Goal: Information Seeking & Learning: Learn about a topic

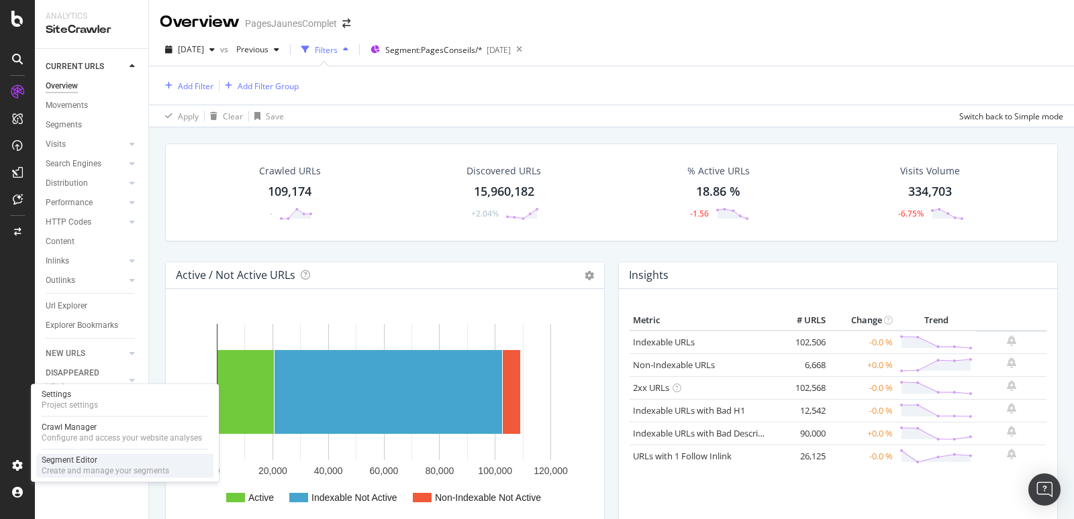
click at [72, 463] on div "Segment Editor" at bounding box center [106, 460] width 128 height 11
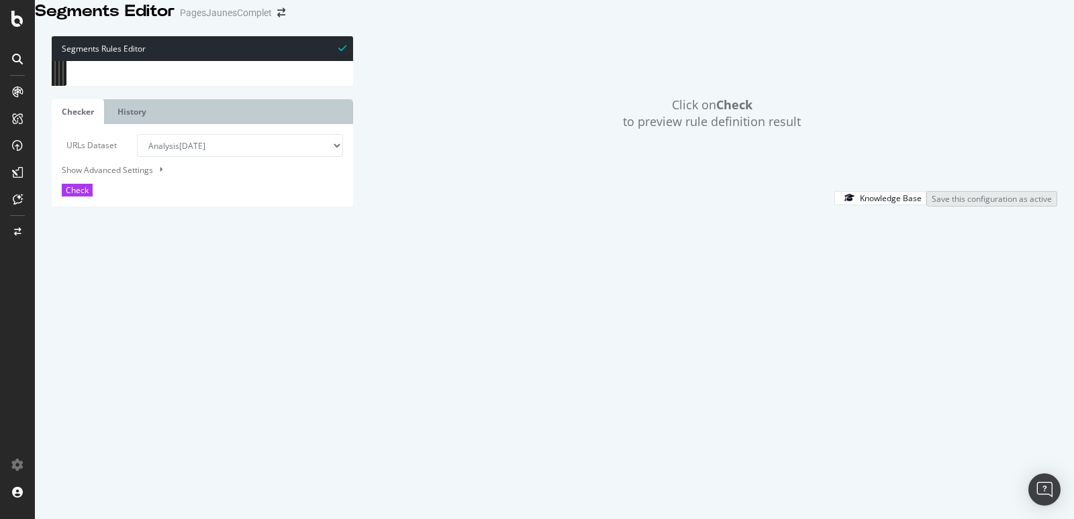
type textarea ")"
click at [251, 204] on div "[ segment : pagetype ] @ Media path /media/* ##BeginRegion FD @ FD/PJ or ( doma…" at bounding box center [316, 209] width 464 height 297
click at [15, 58] on icon at bounding box center [17, 59] width 11 height 11
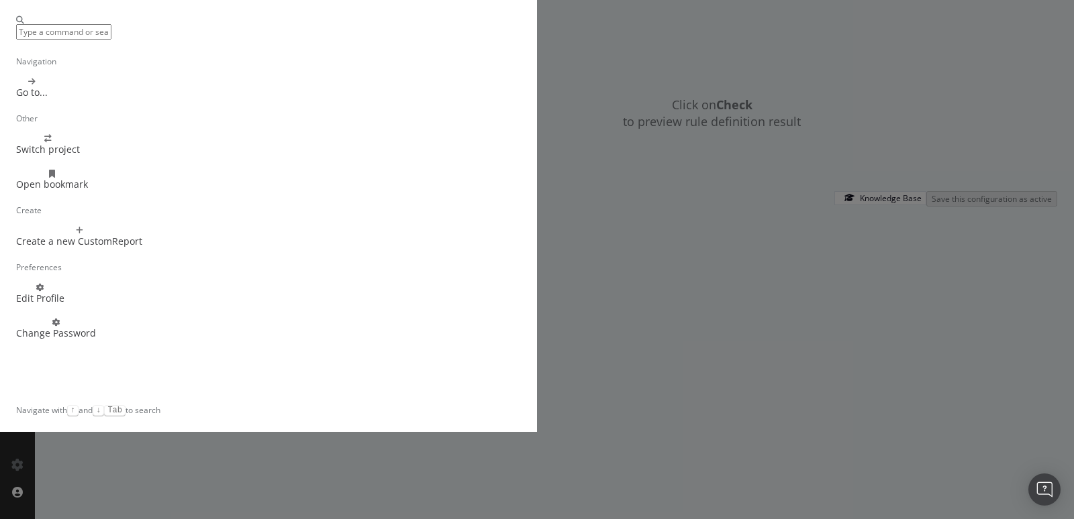
click at [15, 89] on div "Navigation Go to... Other Switch project Open bookmark Create Create a new Cust…" at bounding box center [537, 259] width 1074 height 519
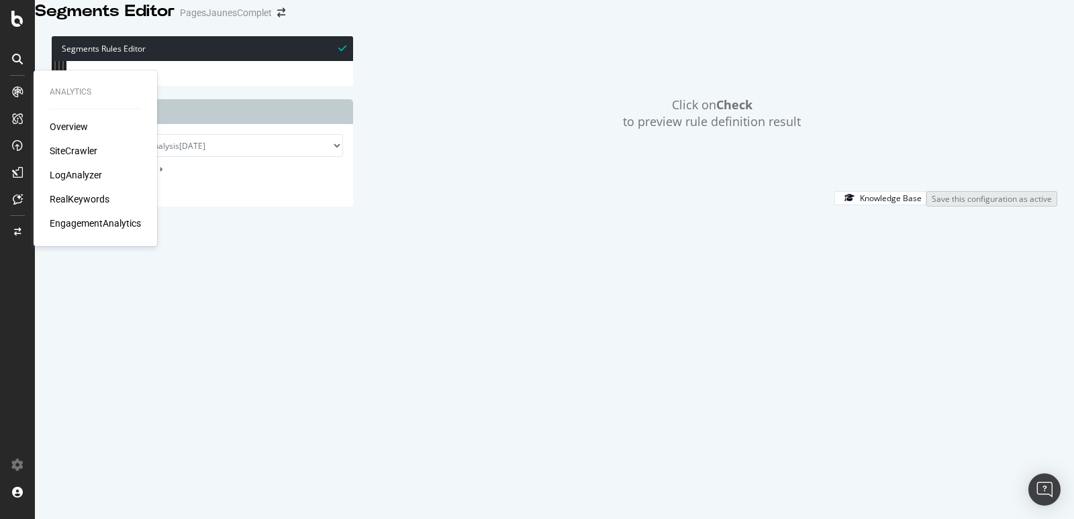
click at [18, 94] on icon at bounding box center [17, 92] width 11 height 11
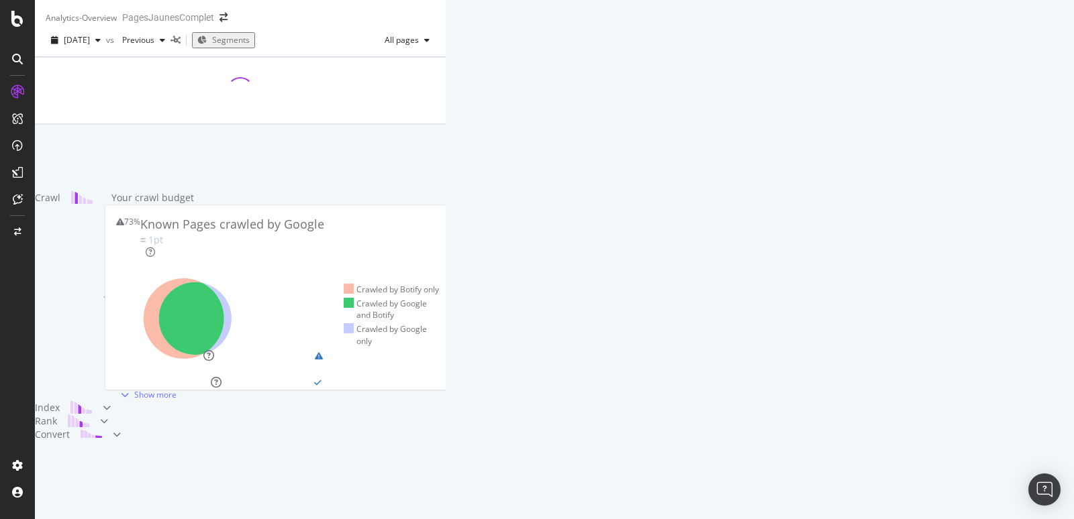
click at [250, 46] on span "Segments" at bounding box center [231, 39] width 38 height 11
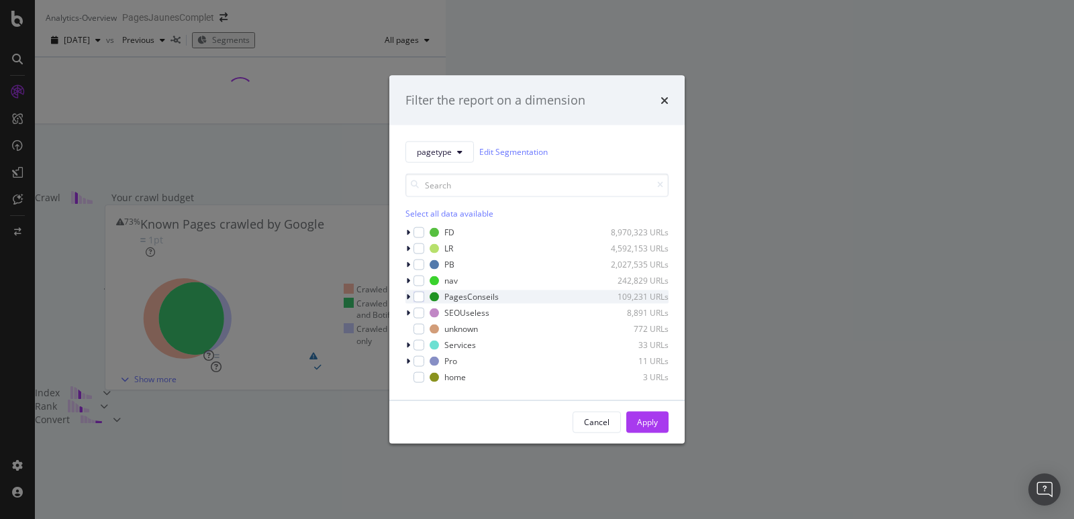
click at [409, 296] on icon "modal" at bounding box center [408, 297] width 4 height 8
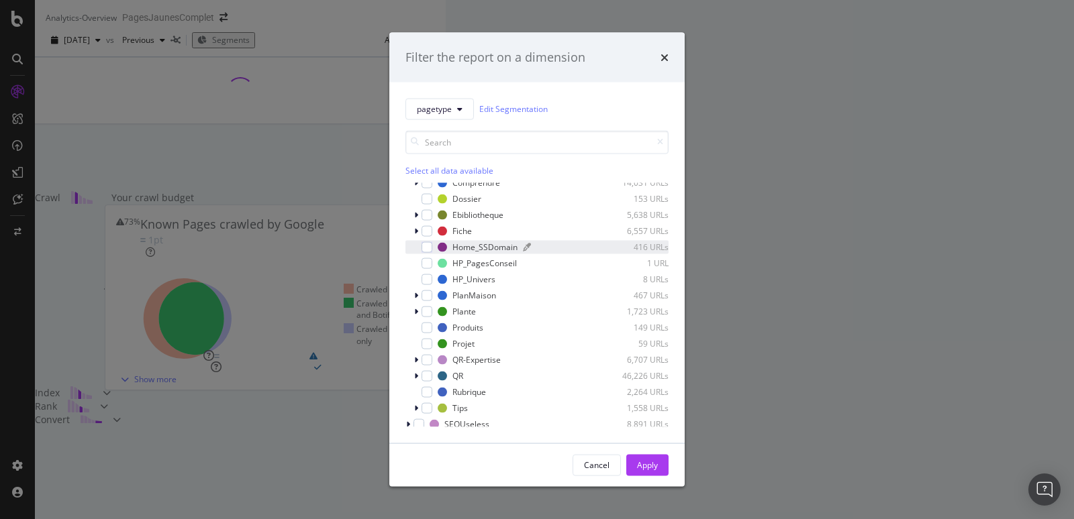
scroll to position [121, 0]
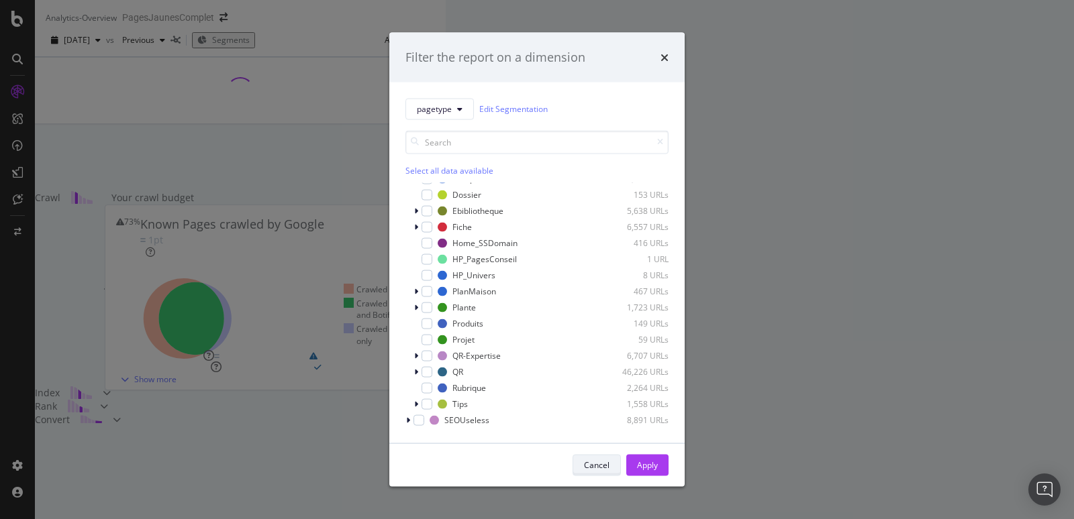
click at [602, 468] on div "Cancel" at bounding box center [597, 465] width 26 height 11
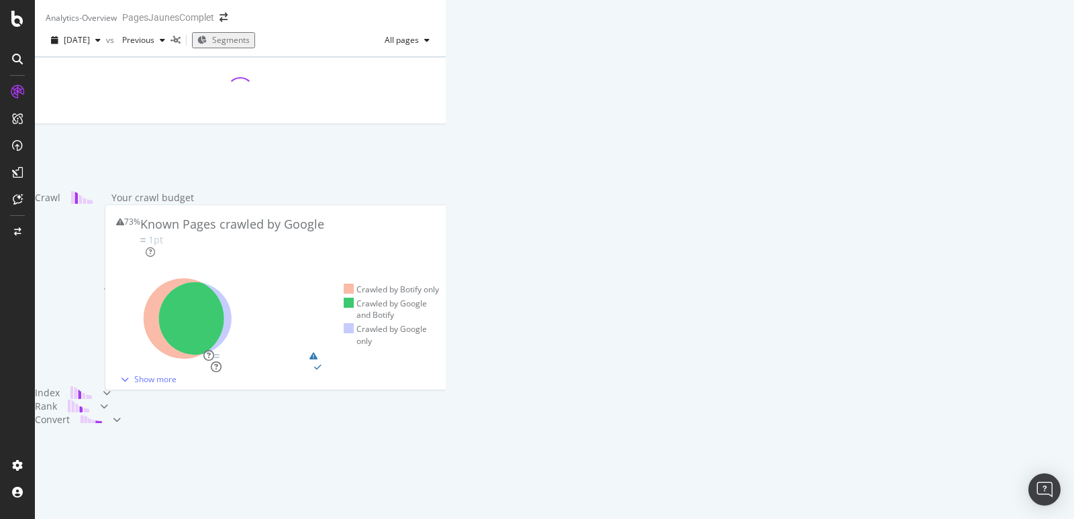
click at [250, 46] on span "Segments" at bounding box center [231, 39] width 38 height 11
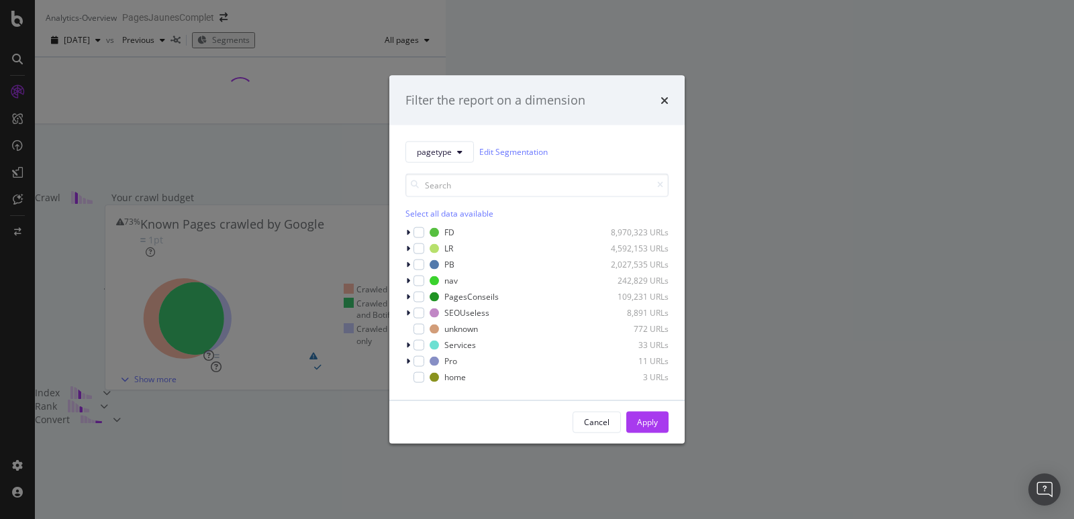
click at [462, 164] on div "Select all data available FD 8,970,323 URLs LR 4,592,153 URLs PB 2,027,535 URLs…" at bounding box center [536, 272] width 263 height 221
click at [454, 150] on button "pagetype" at bounding box center [439, 151] width 68 height 21
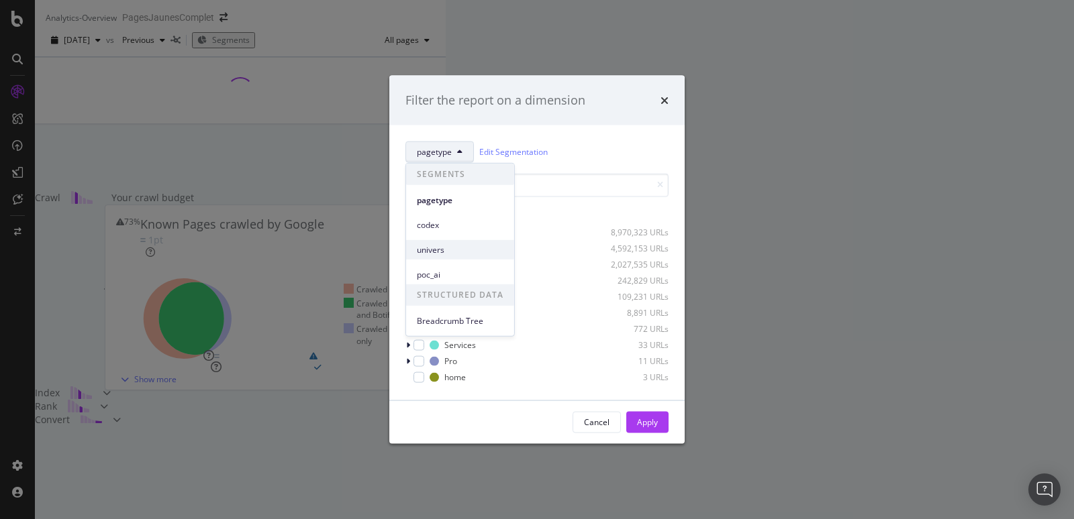
click at [437, 248] on span "univers" at bounding box center [460, 250] width 87 height 12
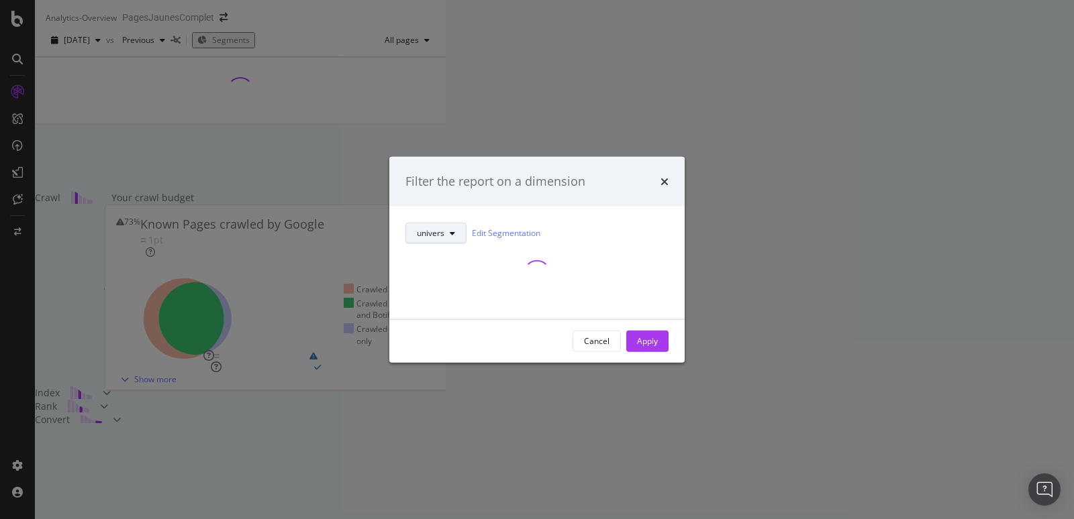
click at [455, 238] on button "univers" at bounding box center [435, 232] width 61 height 21
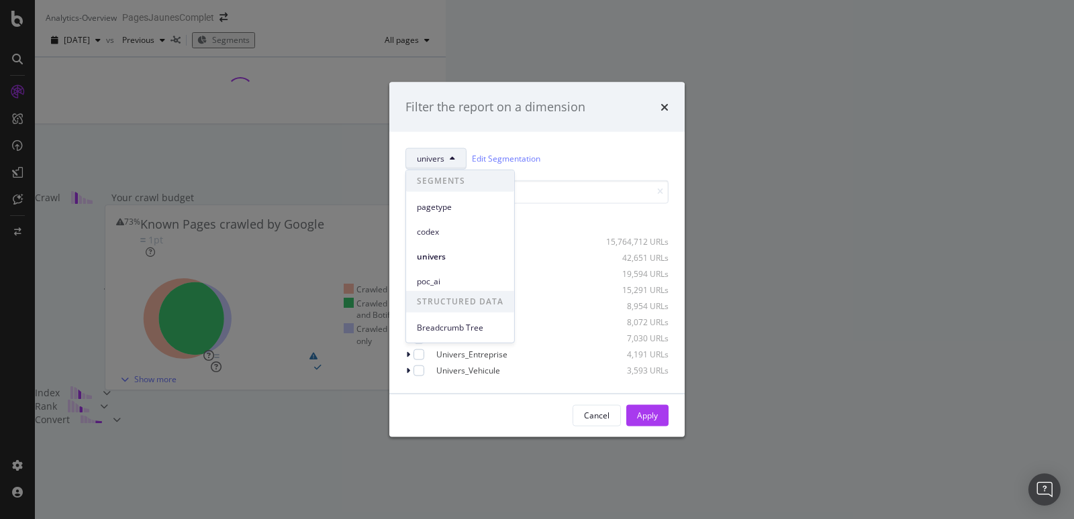
click at [455, 238] on div "codex" at bounding box center [460, 231] width 108 height 19
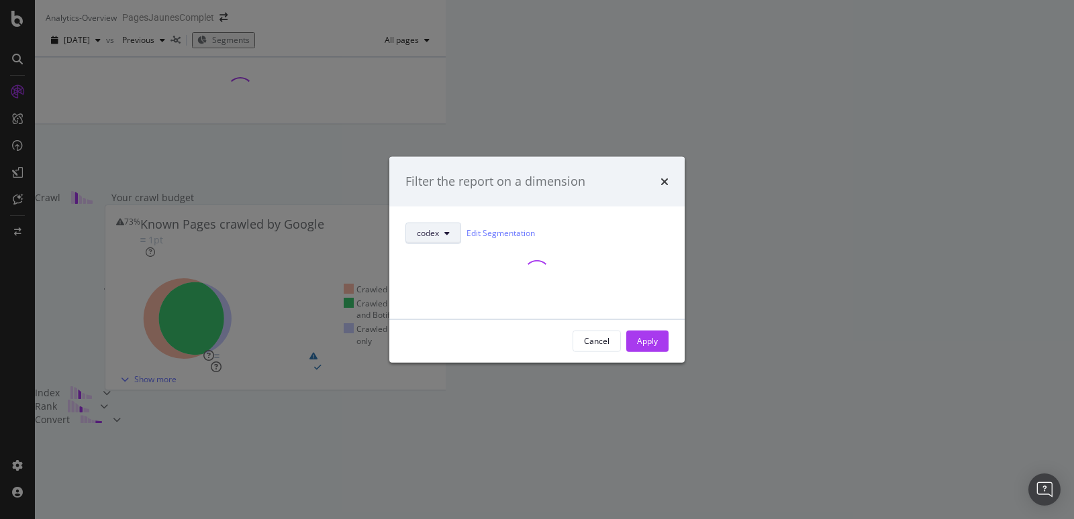
click at [445, 234] on icon "modal" at bounding box center [446, 233] width 5 height 8
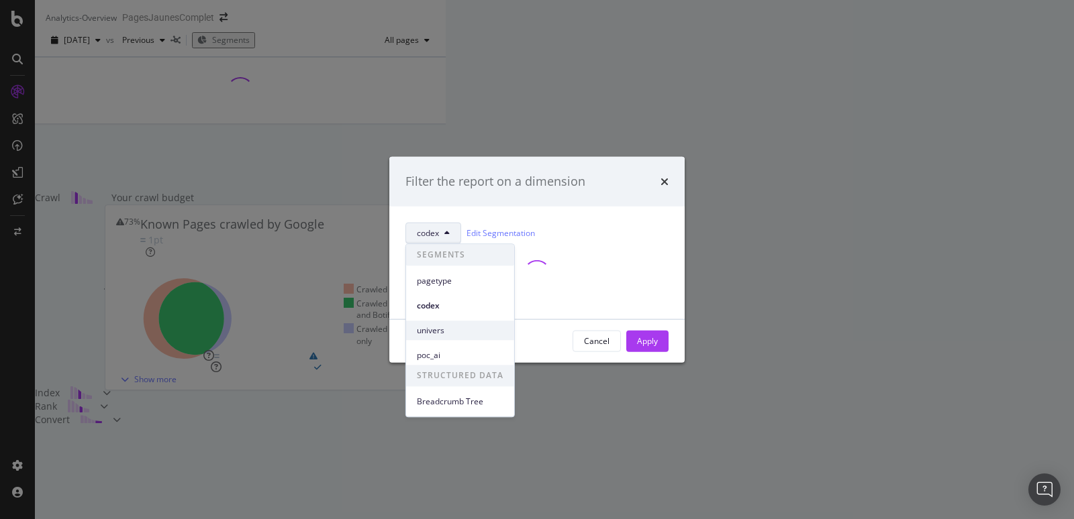
click at [435, 327] on span "univers" at bounding box center [460, 331] width 87 height 12
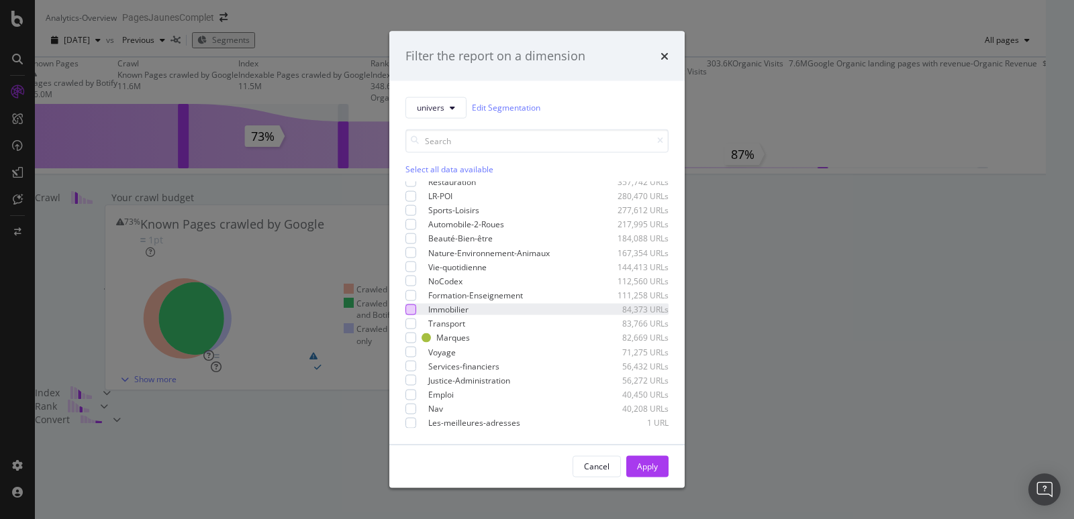
scroll to position [0, 0]
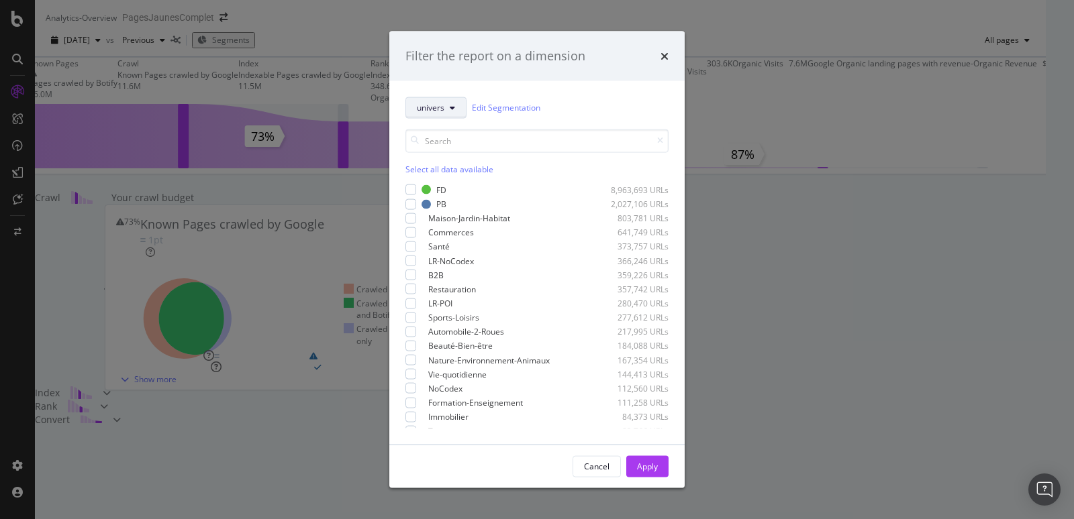
click at [448, 112] on button "univers" at bounding box center [435, 107] width 61 height 21
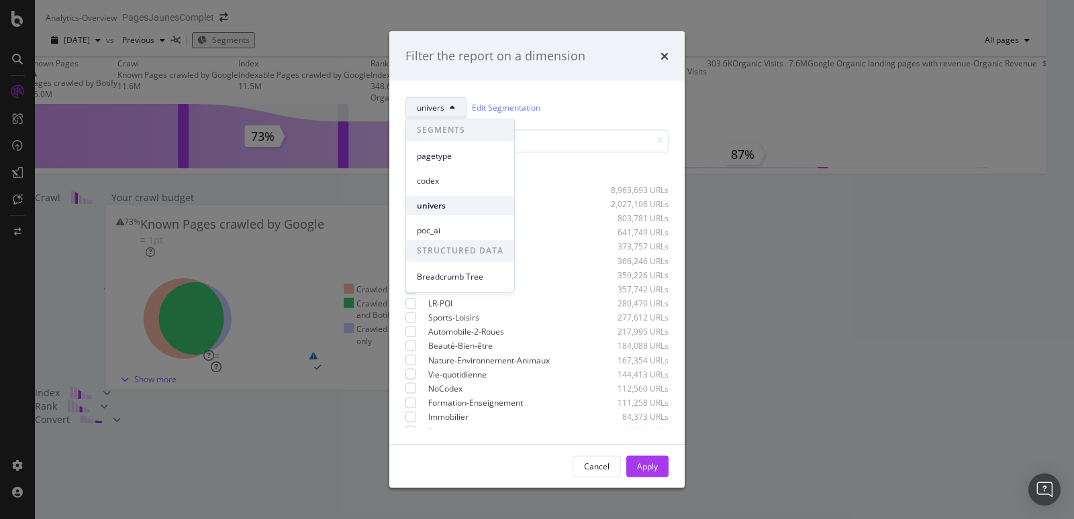
click at [439, 209] on span "univers" at bounding box center [460, 206] width 87 height 12
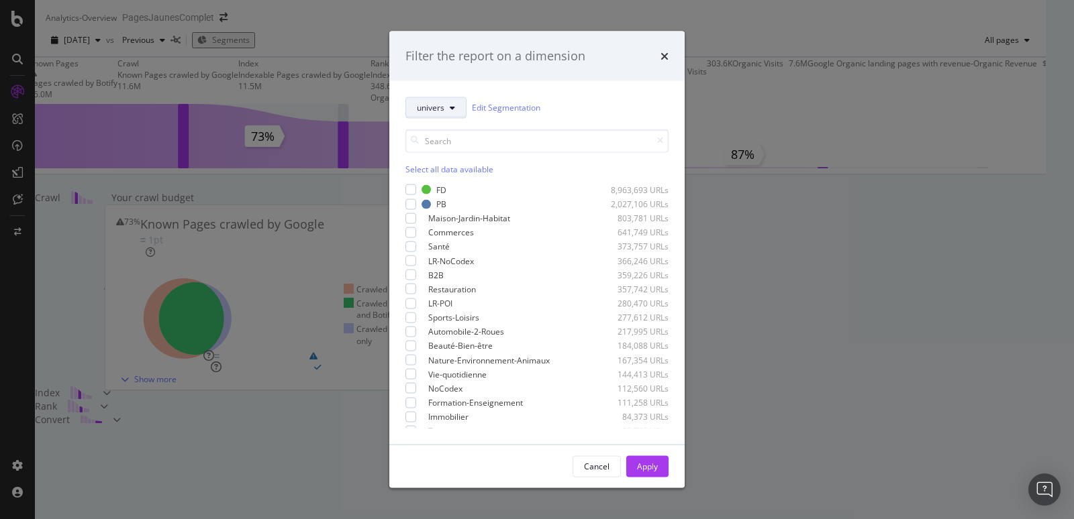
click at [450, 104] on icon "modal" at bounding box center [452, 107] width 5 height 8
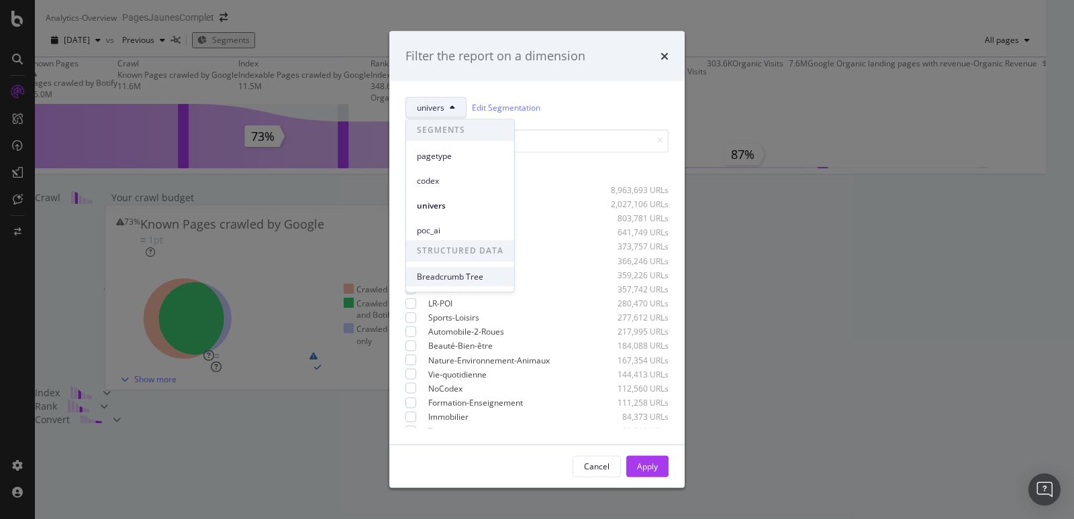
click at [448, 277] on span "Breadcrumb Tree" at bounding box center [460, 277] width 87 height 12
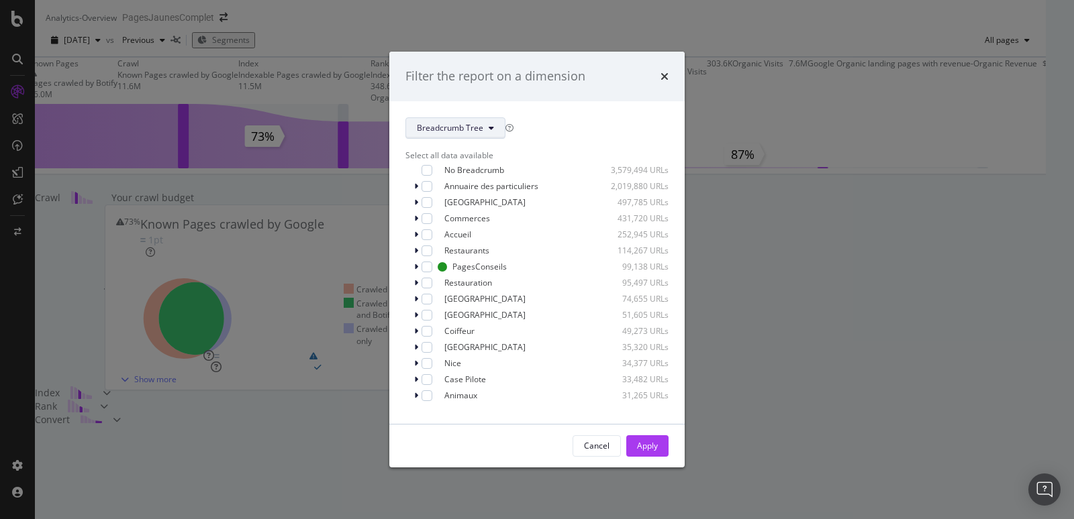
click at [476, 124] on span "Breadcrumb Tree" at bounding box center [450, 127] width 66 height 11
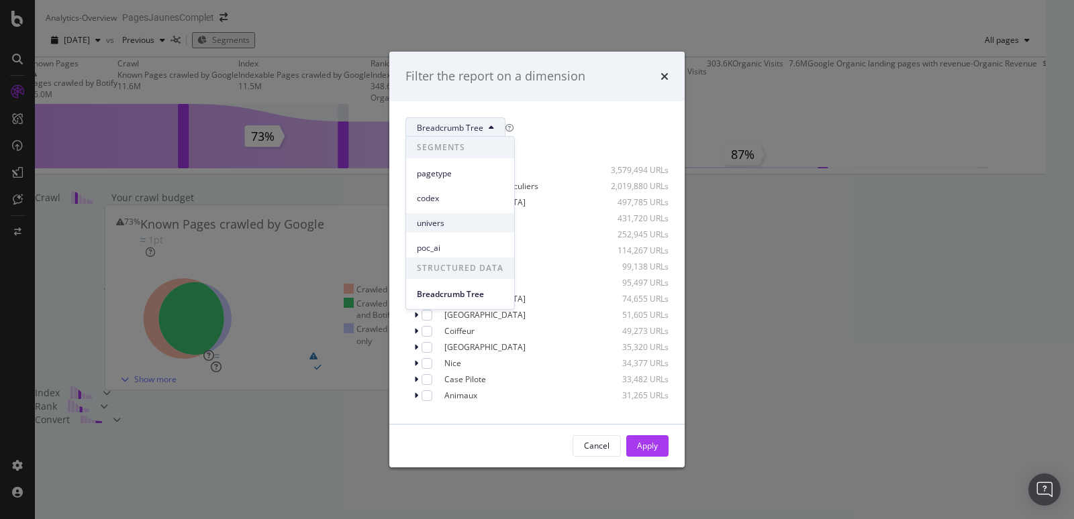
click at [446, 220] on span "univers" at bounding box center [460, 223] width 87 height 12
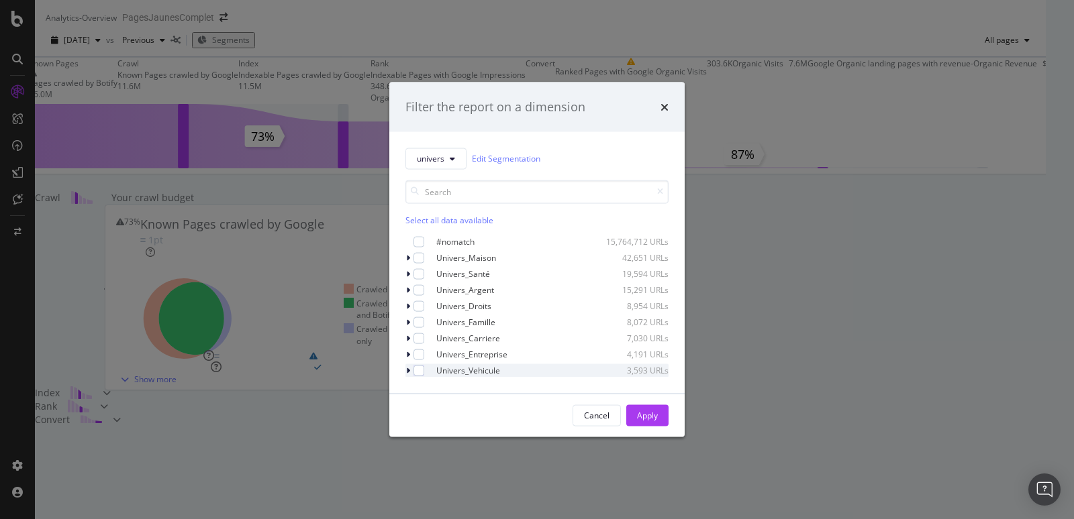
click at [407, 370] on icon "modal" at bounding box center [408, 370] width 4 height 8
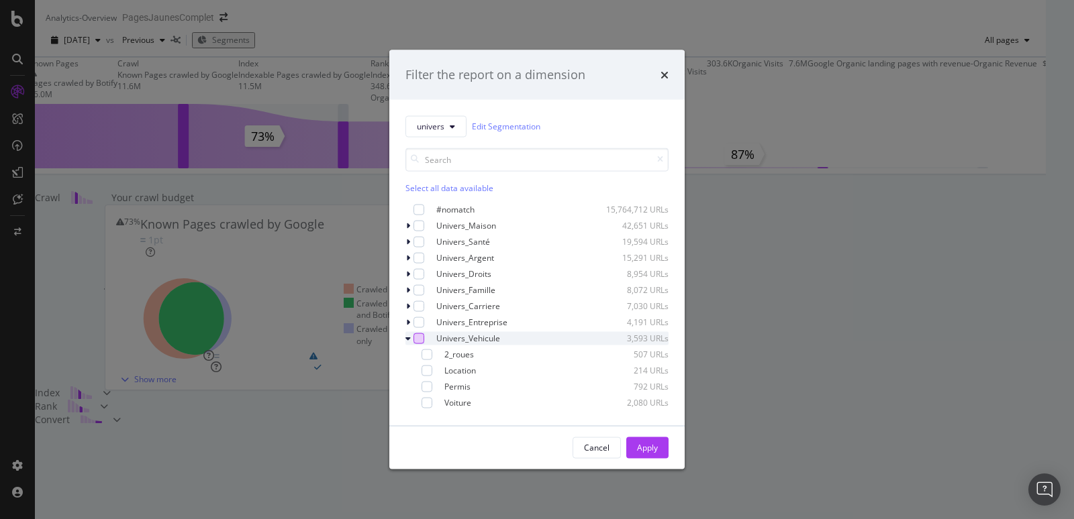
click at [418, 338] on div "modal" at bounding box center [418, 338] width 11 height 11
click at [419, 341] on icon "modal" at bounding box center [419, 338] width 6 height 7
click at [426, 402] on div "modal" at bounding box center [426, 402] width 11 height 11
click at [655, 450] on div "Apply" at bounding box center [647, 447] width 21 height 11
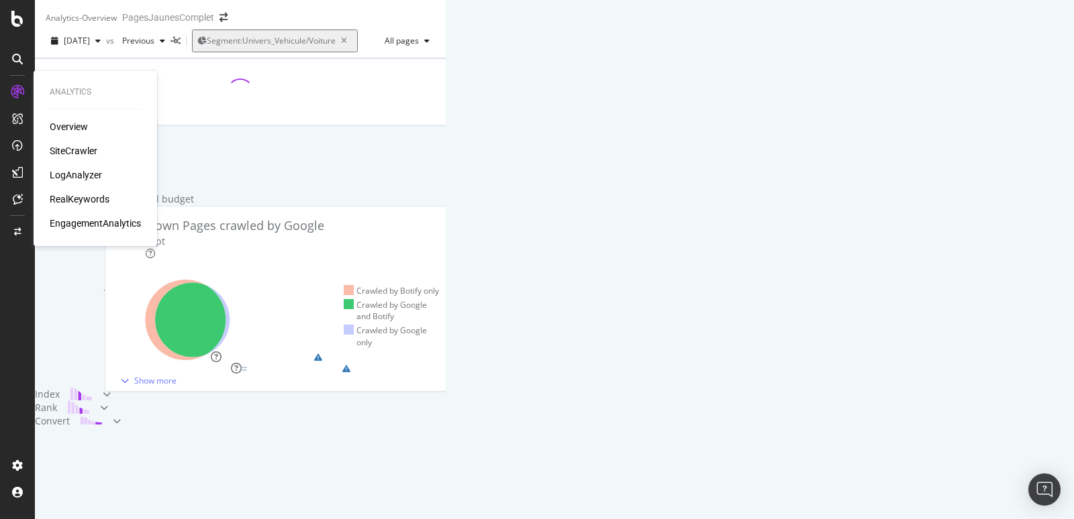
click at [56, 148] on div "SiteCrawler" at bounding box center [74, 150] width 48 height 13
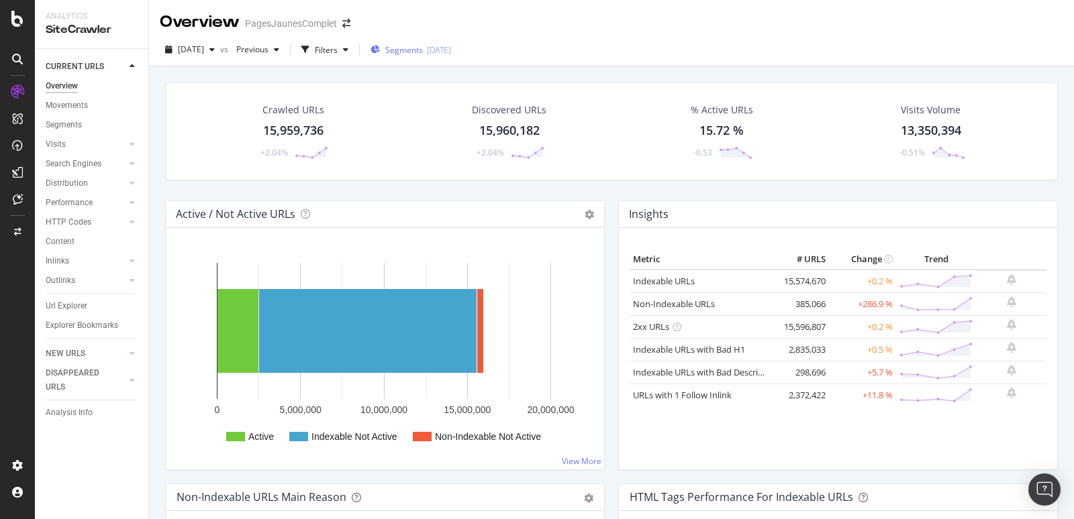
click at [423, 53] on span "Segments" at bounding box center [404, 49] width 38 height 11
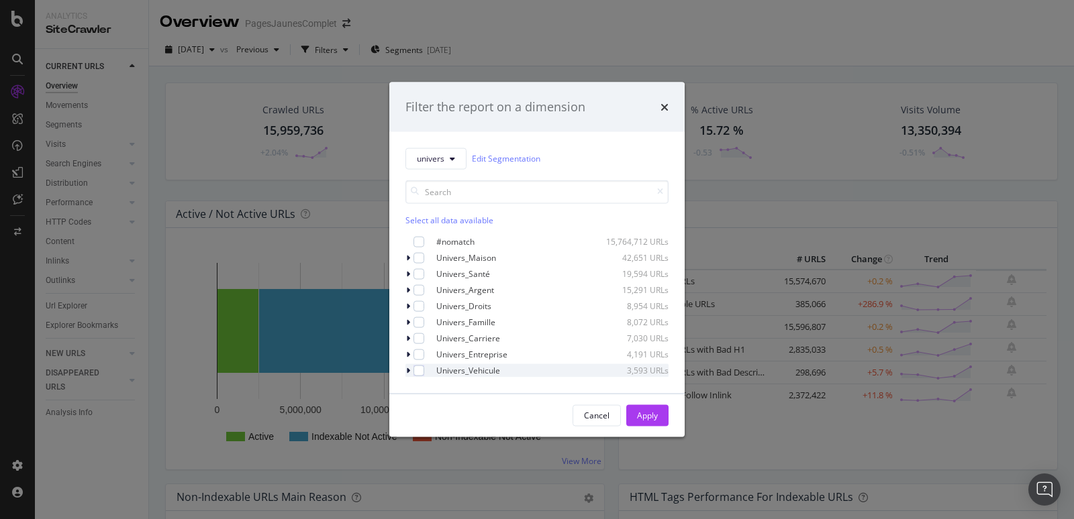
click at [407, 373] on icon "modal" at bounding box center [408, 370] width 4 height 8
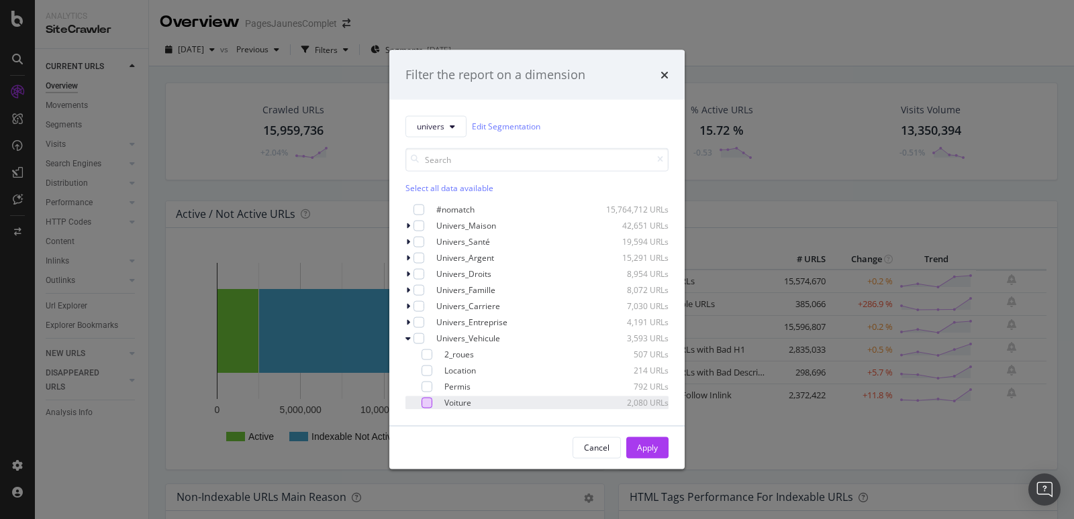
click at [425, 403] on div "modal" at bounding box center [426, 402] width 11 height 11
click at [652, 450] on div "Apply" at bounding box center [647, 447] width 21 height 11
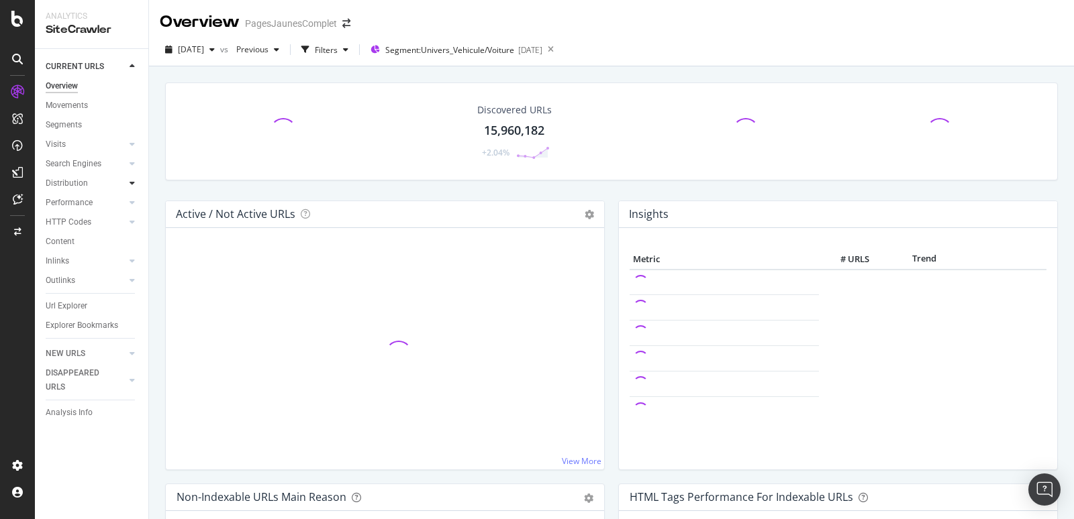
click at [130, 186] on icon at bounding box center [132, 183] width 5 height 8
click at [89, 202] on div "Top Charts" at bounding box center [72, 203] width 40 height 14
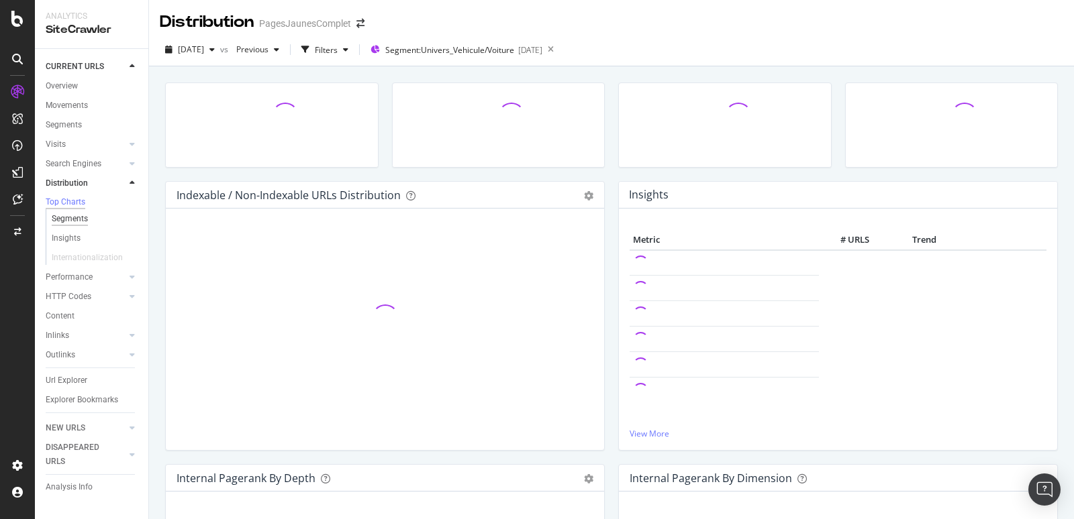
click at [71, 222] on div "Segments" at bounding box center [70, 219] width 36 height 14
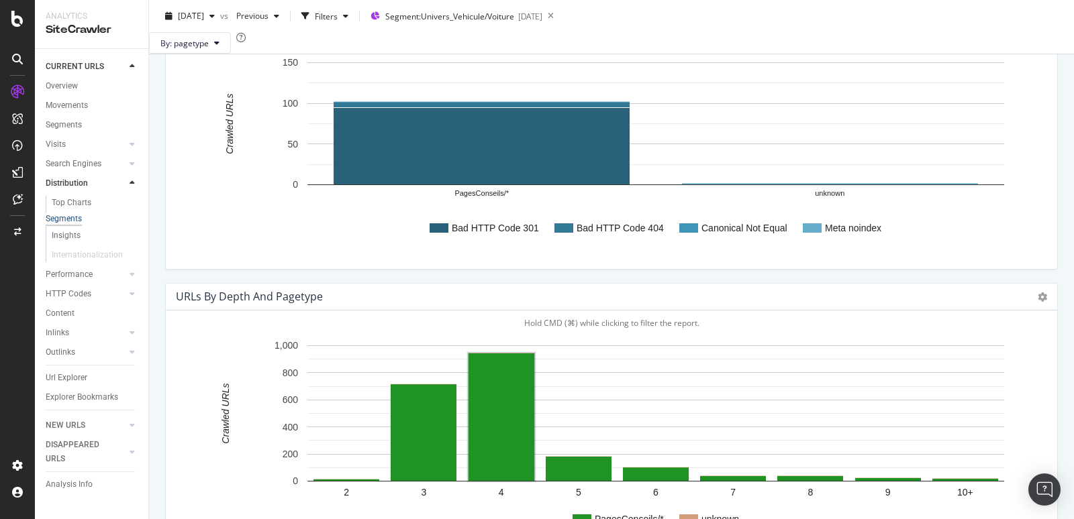
scroll to position [585, 0]
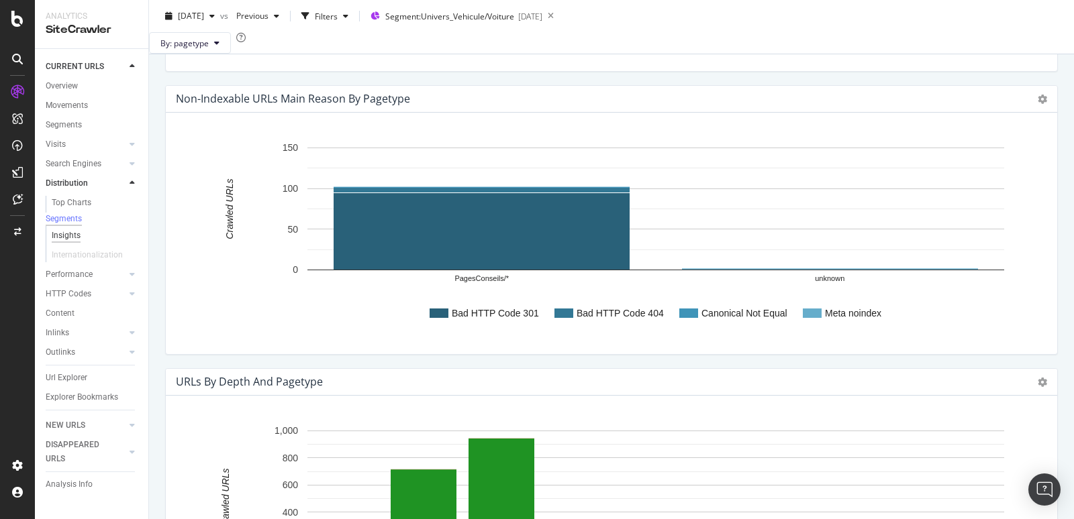
click at [62, 243] on div "Insights" at bounding box center [66, 236] width 29 height 14
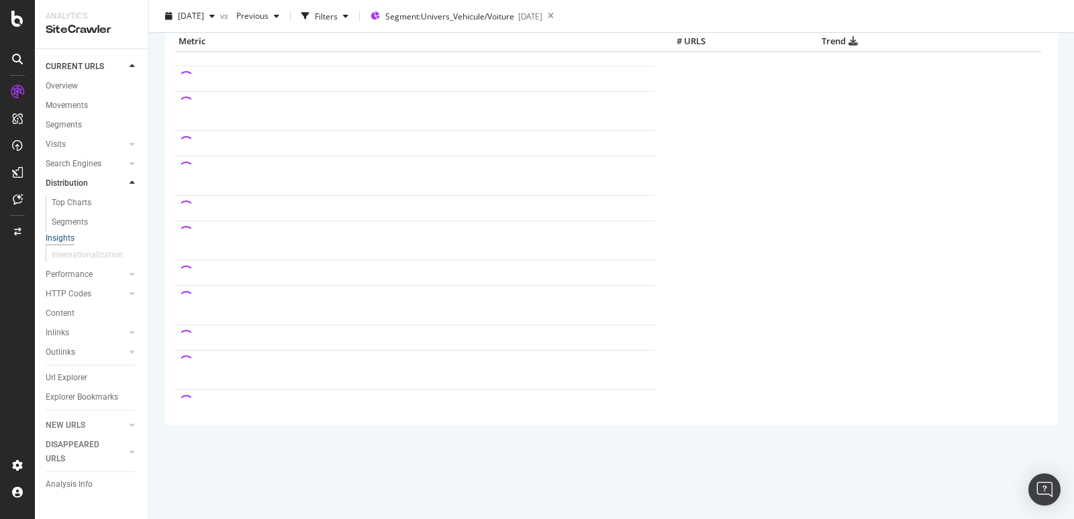
scroll to position [87, 0]
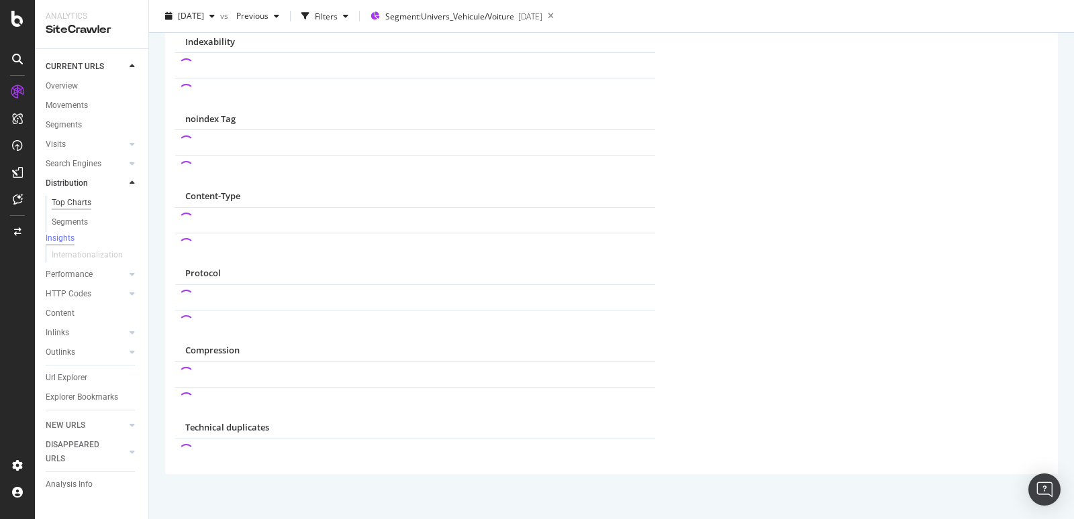
click at [81, 205] on div "Top Charts" at bounding box center [72, 203] width 40 height 14
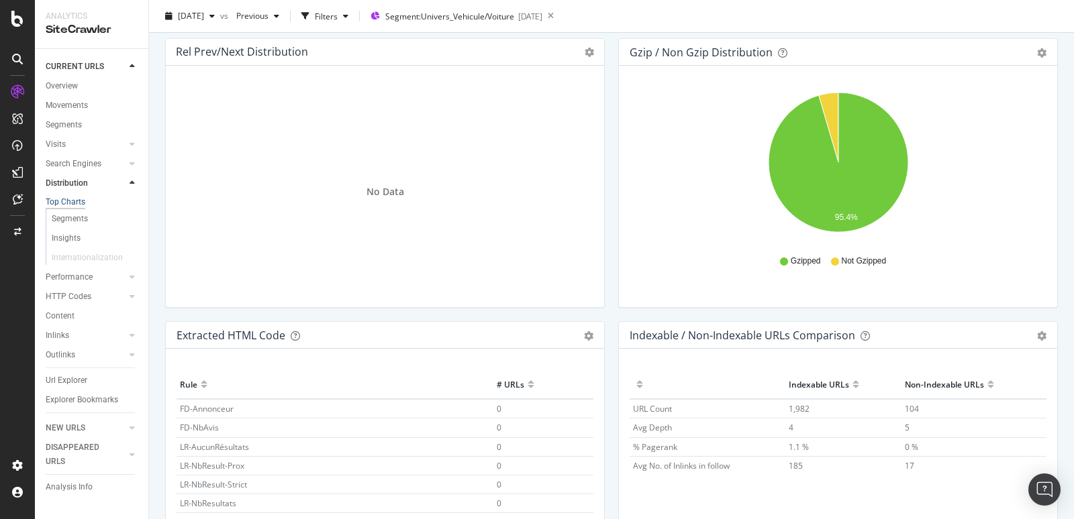
scroll to position [1969, 0]
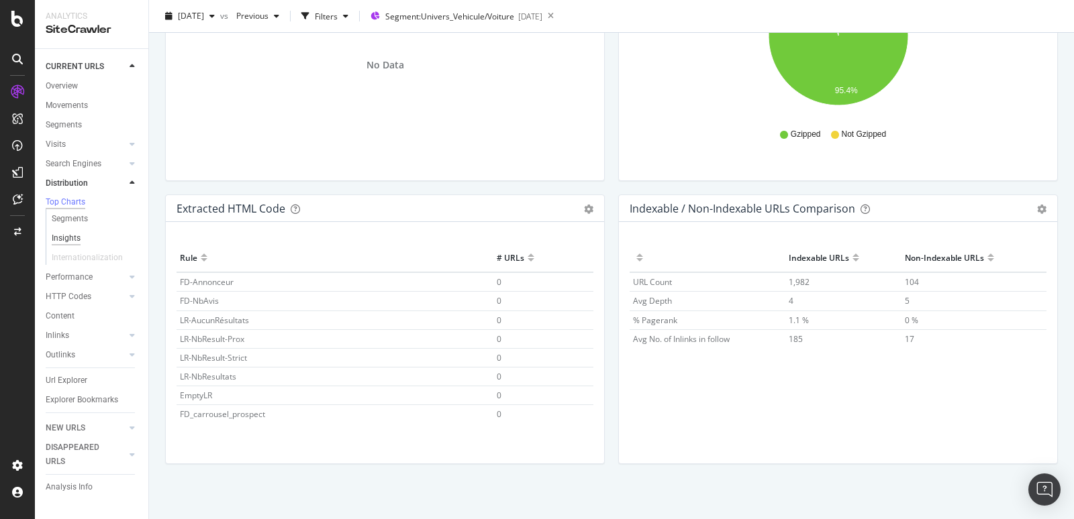
click at [70, 244] on div "Insights" at bounding box center [66, 239] width 29 height 14
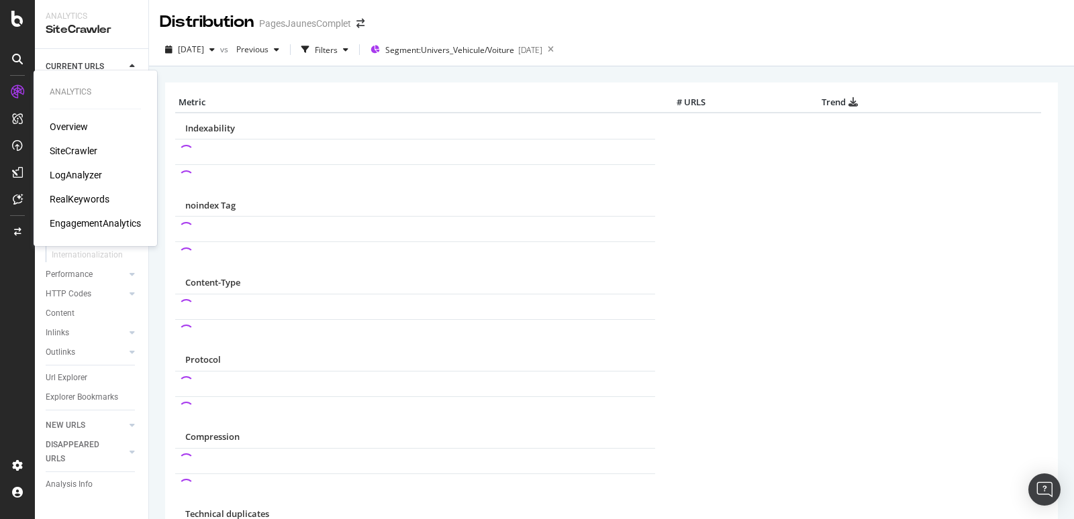
click at [73, 122] on div "Overview" at bounding box center [69, 126] width 38 height 13
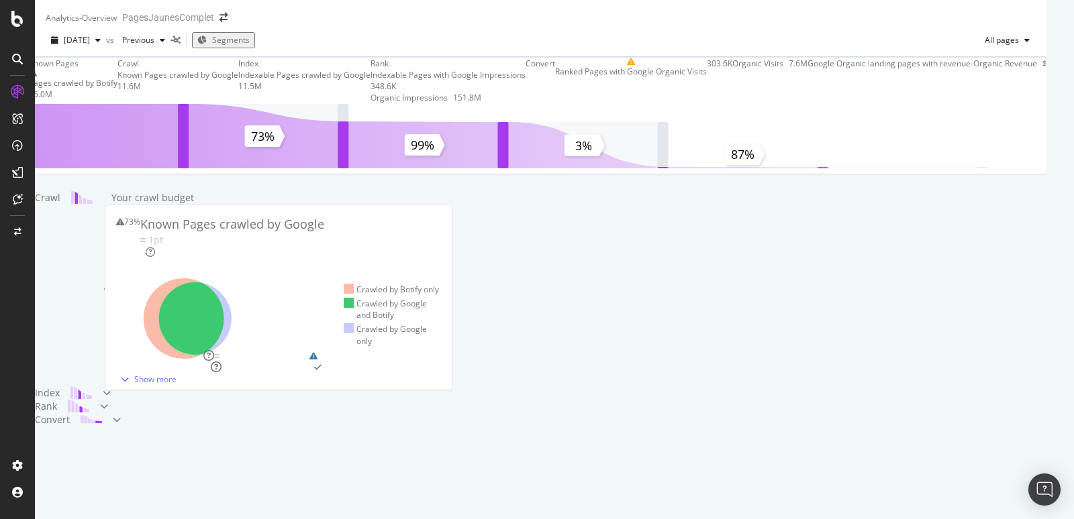
scroll to position [518, 0]
click at [103, 387] on div "Index" at bounding box center [69, 393] width 68 height 13
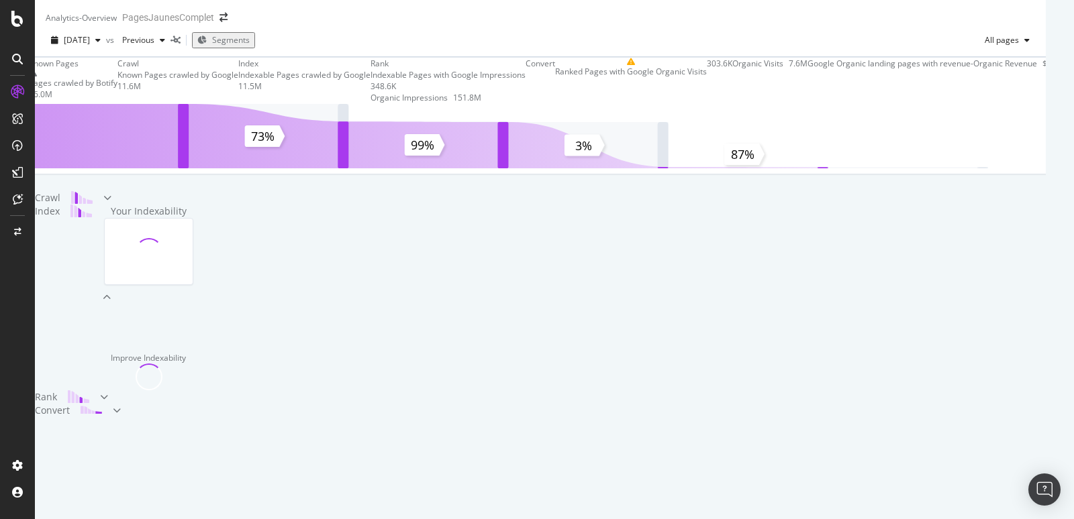
scroll to position [385, 0]
click at [113, 417] on div "Convert" at bounding box center [74, 410] width 78 height 13
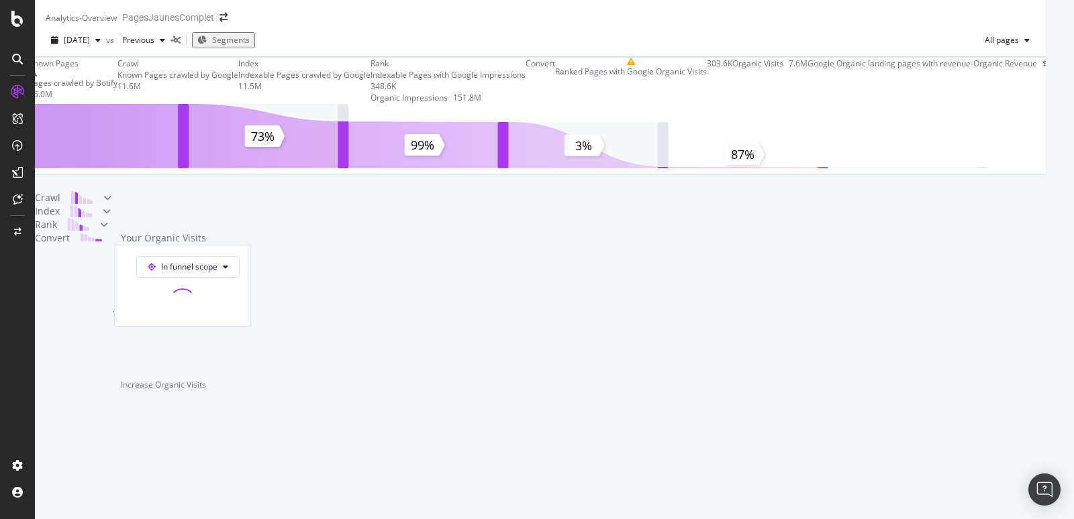
scroll to position [0, 0]
click at [250, 46] on span "Segments" at bounding box center [231, 39] width 38 height 11
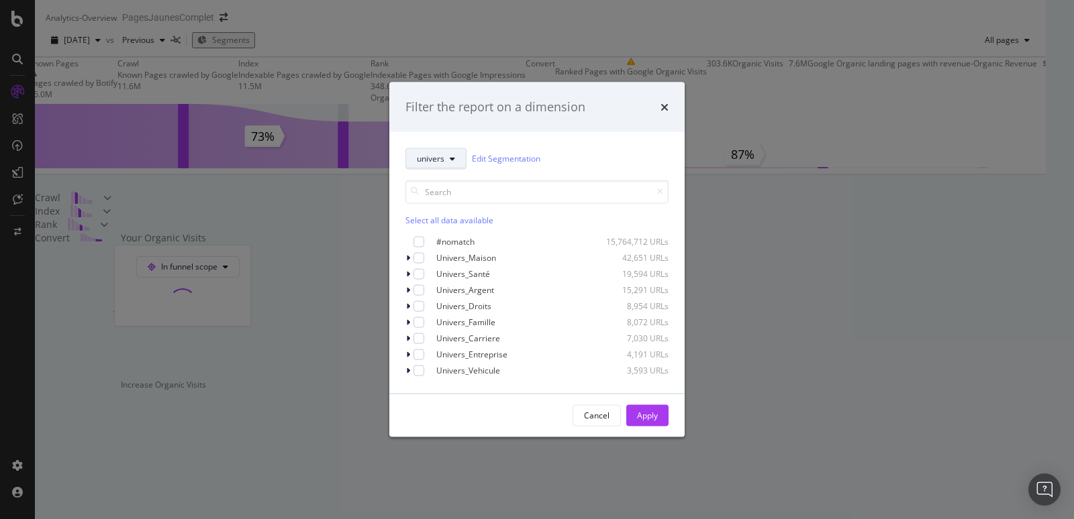
click at [441, 157] on span "univers" at bounding box center [431, 158] width 28 height 11
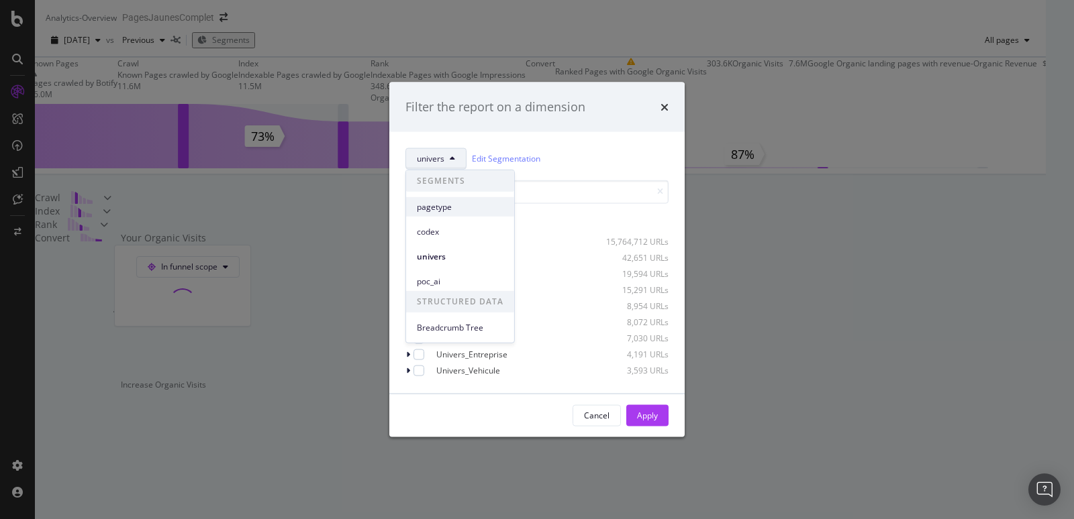
click at [441, 209] on span "pagetype" at bounding box center [460, 207] width 87 height 12
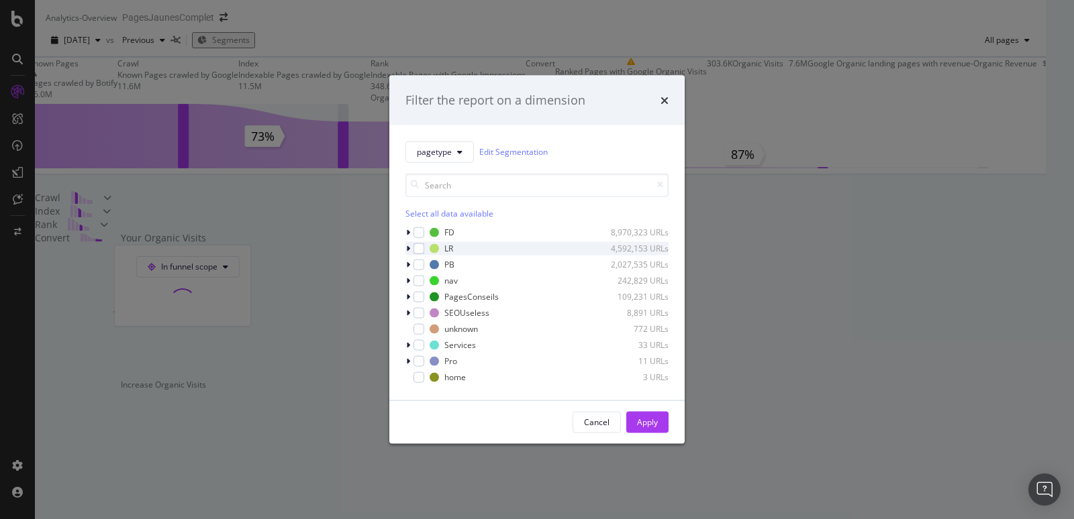
click at [407, 248] on icon "modal" at bounding box center [408, 248] width 4 height 8
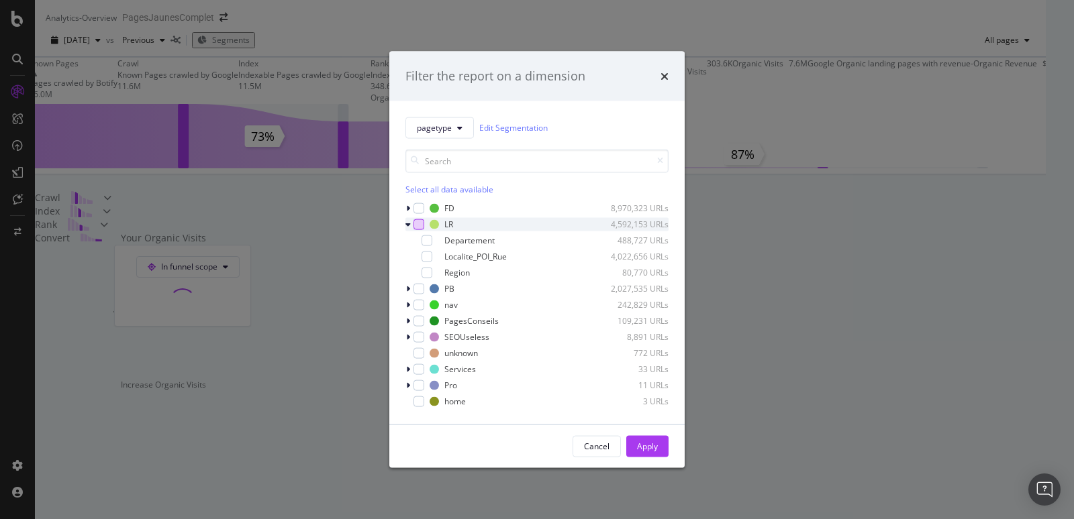
click at [416, 223] on div "modal" at bounding box center [418, 224] width 11 height 11
click at [644, 444] on div "Apply" at bounding box center [647, 446] width 21 height 11
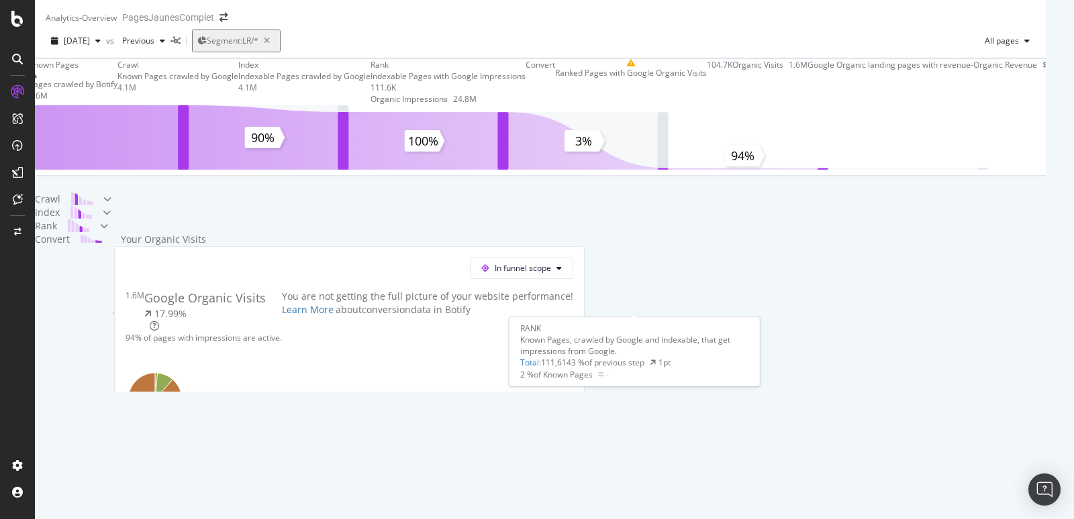
click at [525, 82] on div "Indexable Pages with Google Impressions" at bounding box center [447, 75] width 155 height 11
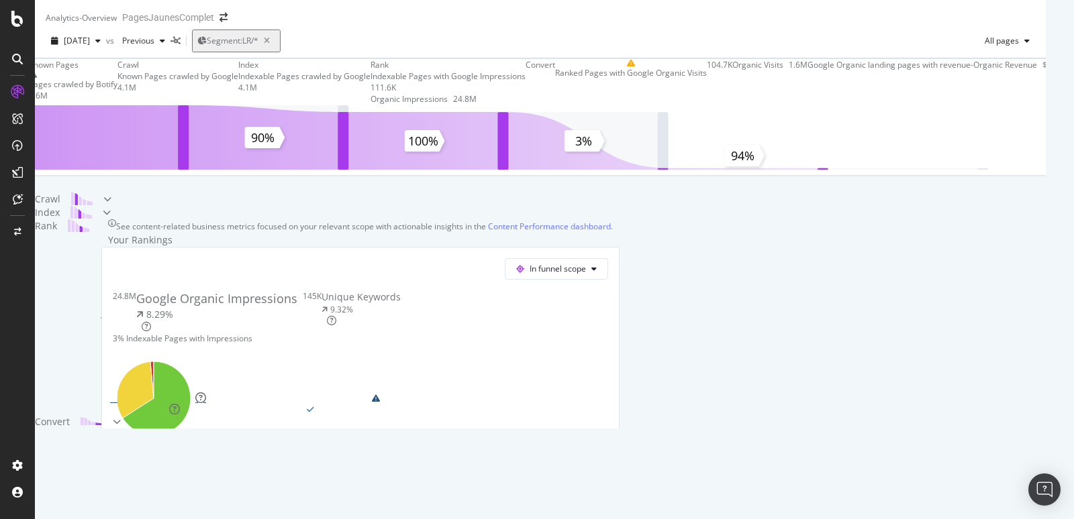
scroll to position [556, 0]
click at [547, 404] on div "Thin Content Landing Pages with Thin Content Target: below 10%" at bounding box center [360, 409] width 505 height 11
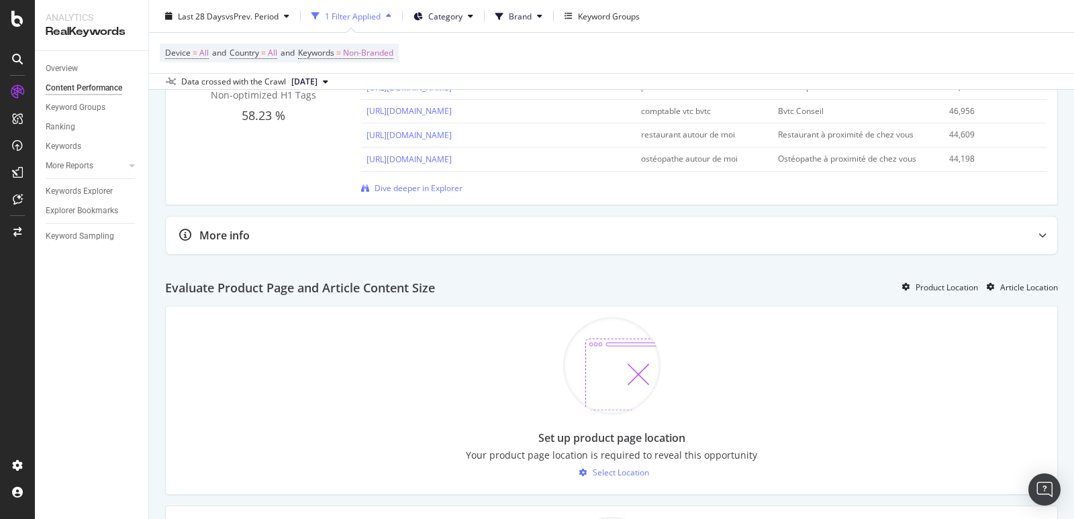
scroll to position [817, 0]
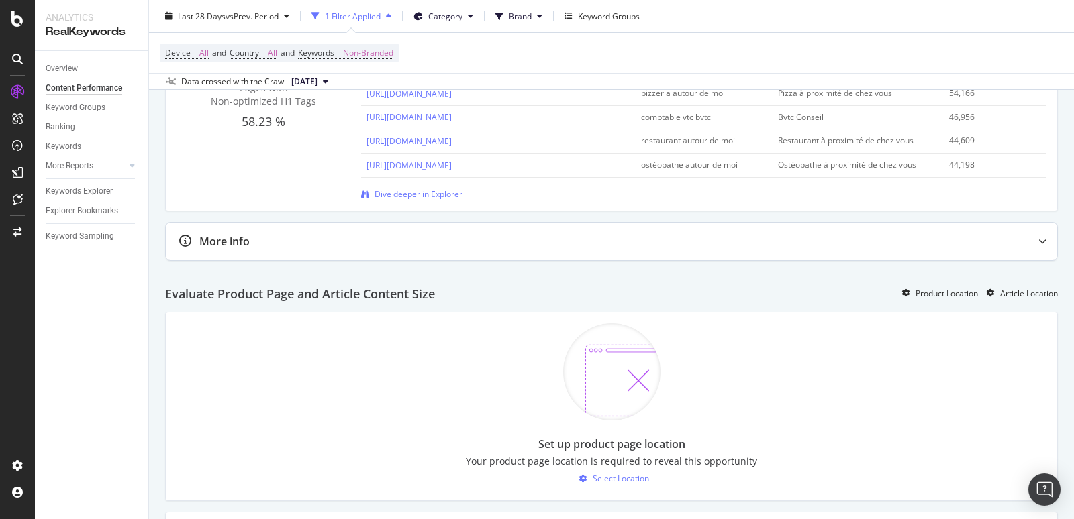
click at [607, 234] on div "More info" at bounding box center [585, 241] width 838 height 15
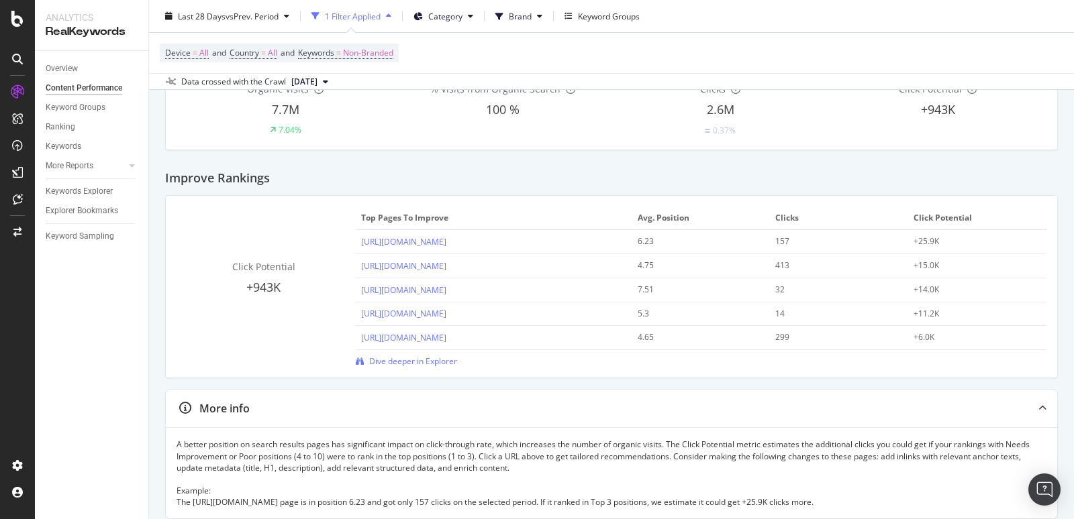
scroll to position [0, 0]
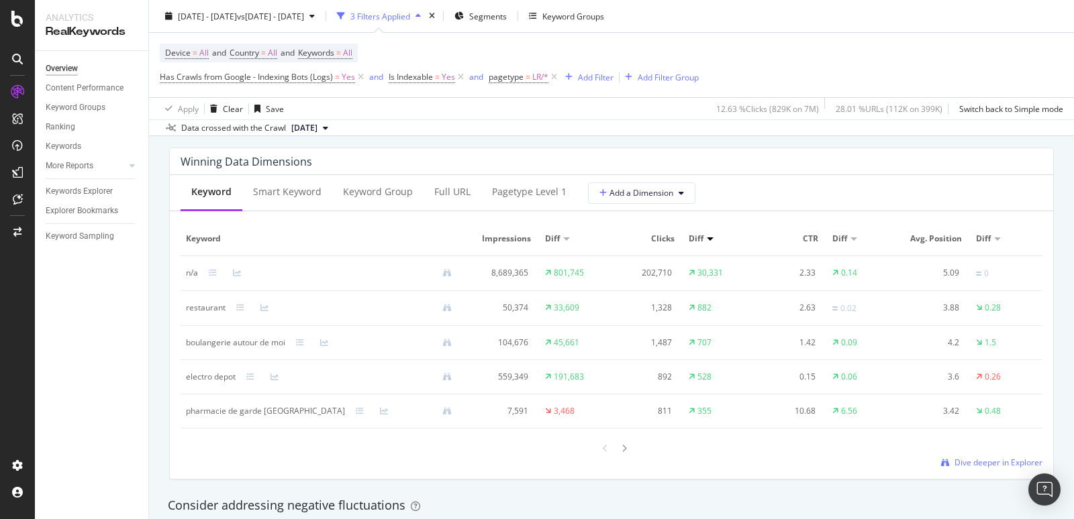
scroll to position [1205, 0]
drag, startPoint x: 185, startPoint y: 340, endPoint x: 285, endPoint y: 338, distance: 100.0
click at [285, 338] on td "boulangerie autour de moi" at bounding box center [324, 340] width 287 height 34
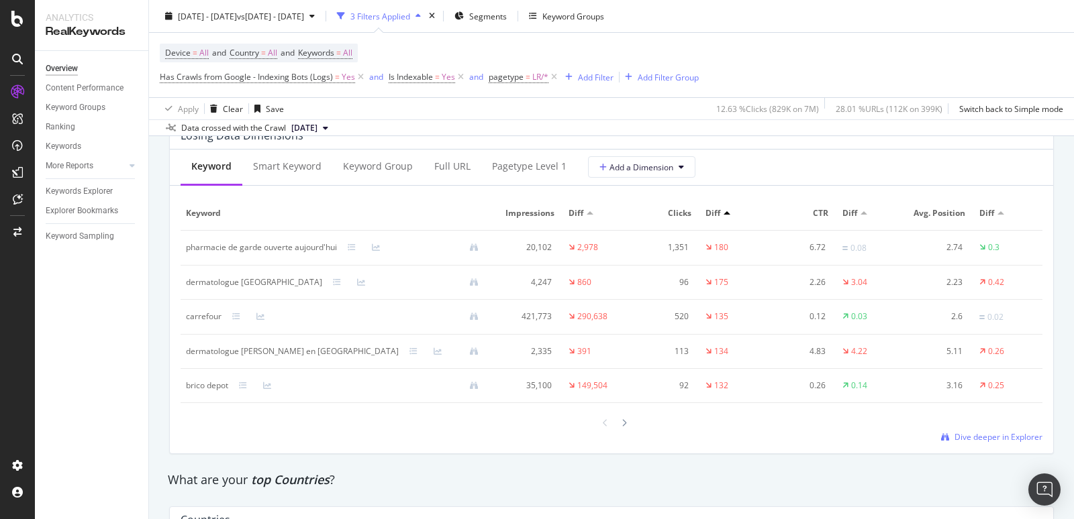
scroll to position [1612, 0]
click at [624, 420] on icon at bounding box center [623, 424] width 5 height 8
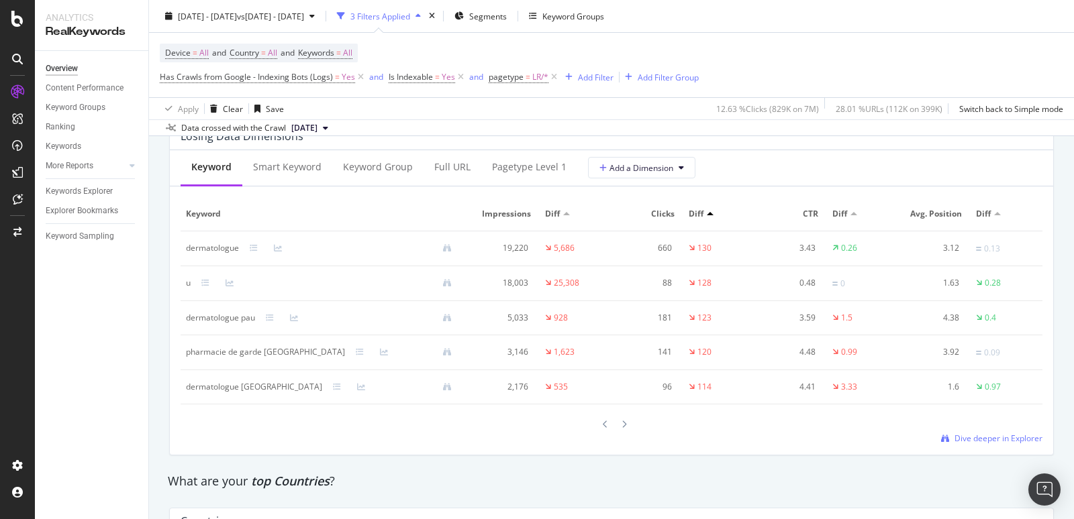
scroll to position [1550, 0]
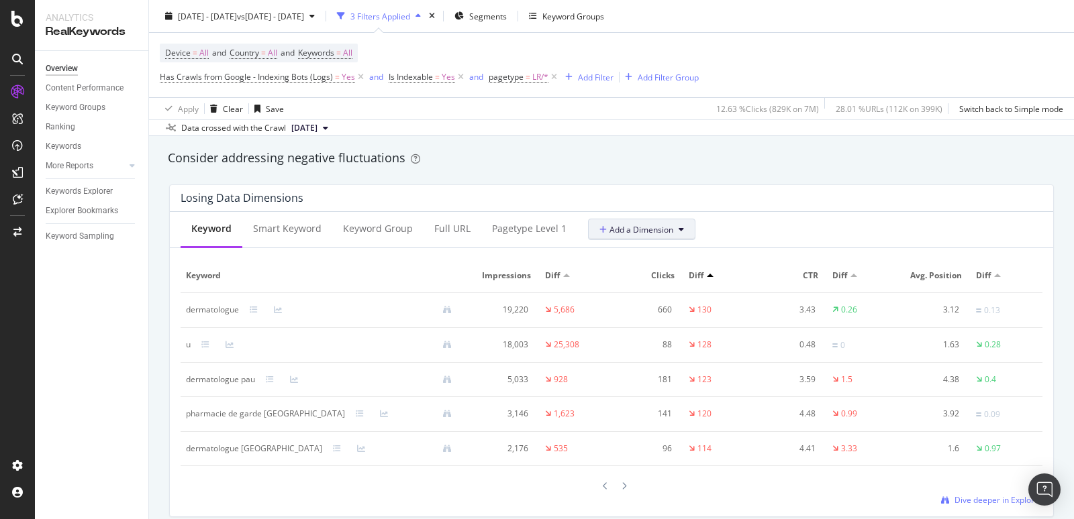
click at [626, 230] on span "Add a Dimension" at bounding box center [636, 229] width 74 height 11
click at [731, 212] on div "Keyword Smart Keyword Keyword Group Full URL pagetype Level 1 Add a Dimension" at bounding box center [611, 230] width 883 height 36
click at [187, 379] on div "dermatologue pau" at bounding box center [220, 380] width 69 height 12
drag, startPoint x: 187, startPoint y: 378, endPoint x: 254, endPoint y: 377, distance: 67.1
click at [254, 377] on div "dermatologue pau" at bounding box center [220, 380] width 69 height 12
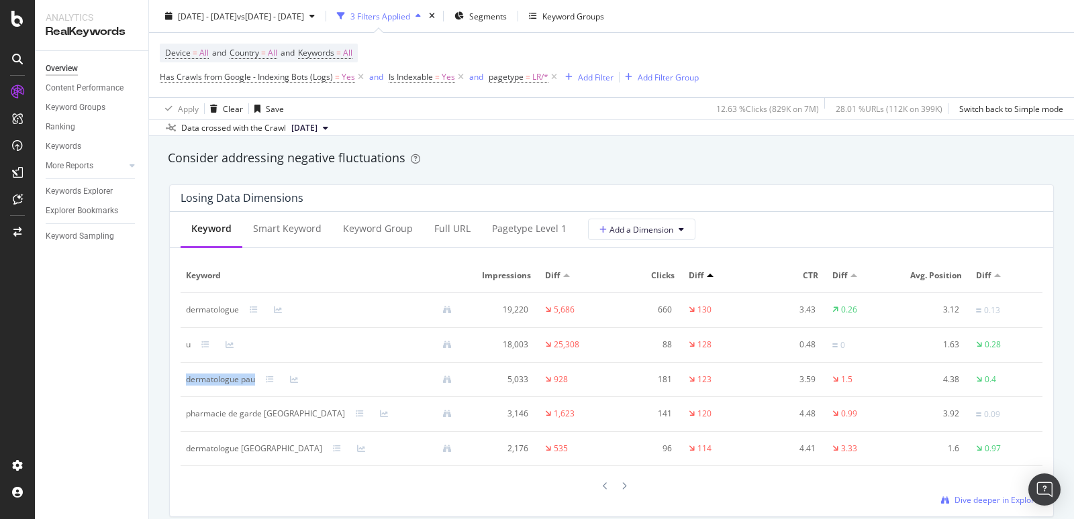
copy div "dermatologue pau"
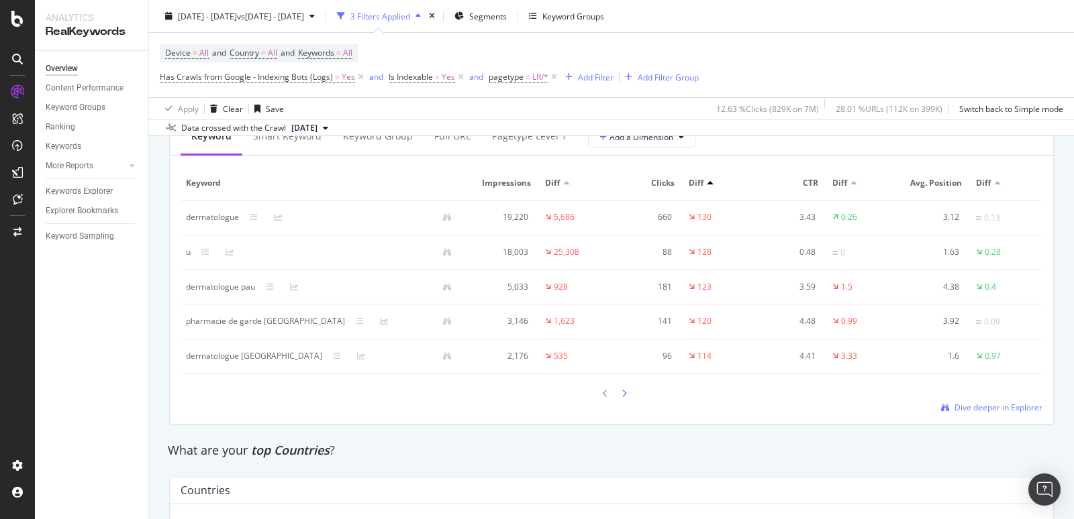
click at [623, 390] on icon at bounding box center [623, 394] width 5 height 8
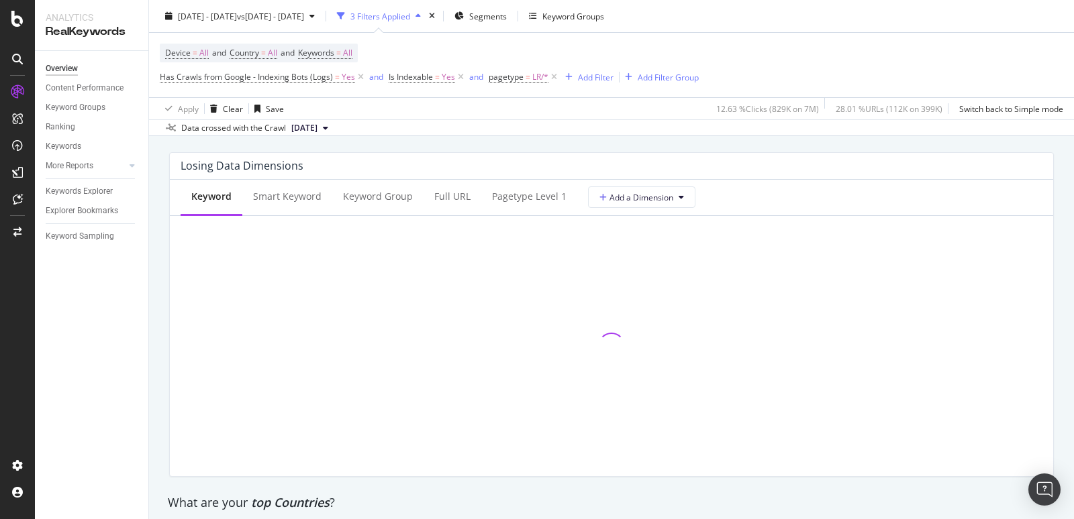
scroll to position [1582, 0]
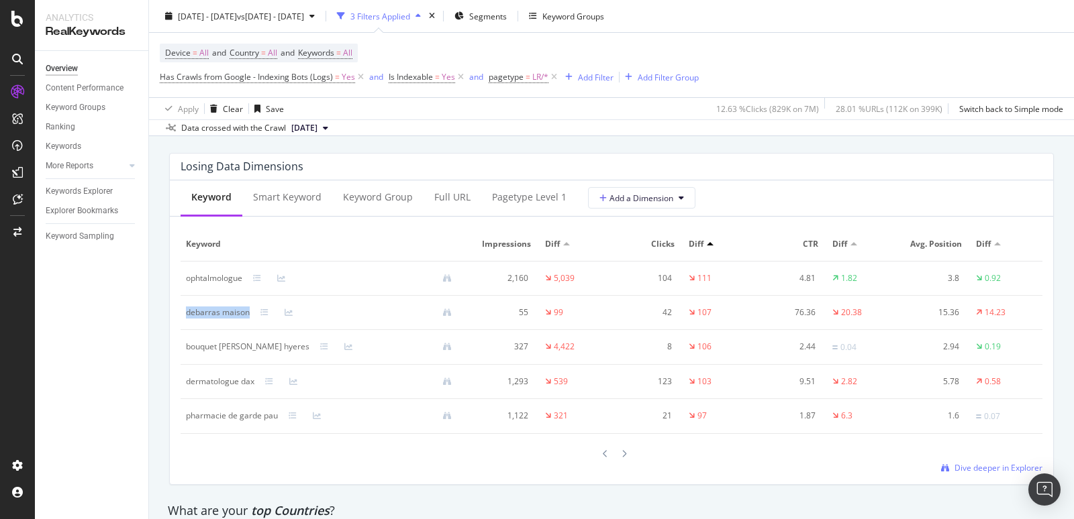
drag, startPoint x: 186, startPoint y: 309, endPoint x: 250, endPoint y: 309, distance: 63.8
click at [250, 309] on div "debarras maison" at bounding box center [324, 313] width 276 height 12
copy div "debarras maison"
click at [966, 242] on div at bounding box center [997, 243] width 7 height 3
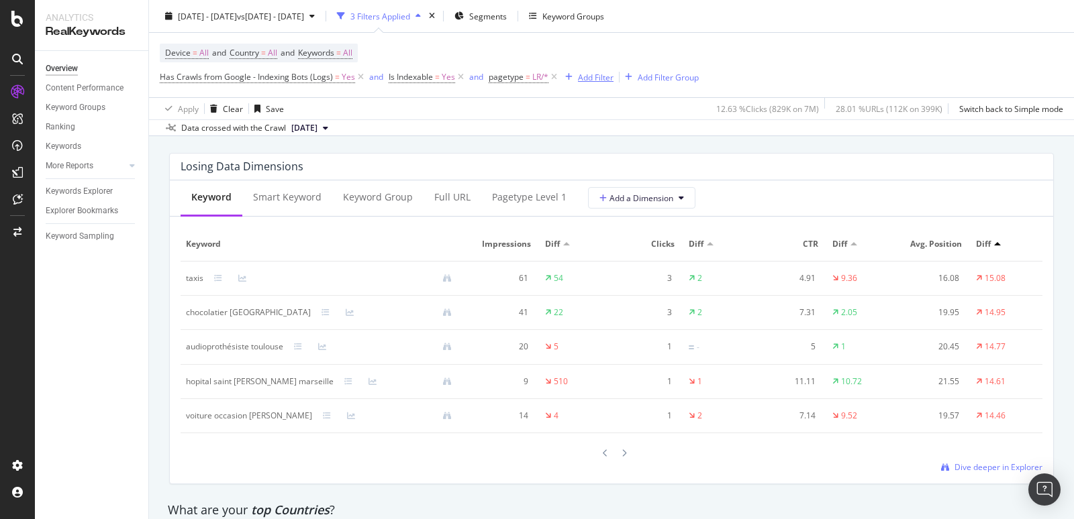
click at [594, 77] on div "Add Filter" at bounding box center [596, 76] width 36 height 11
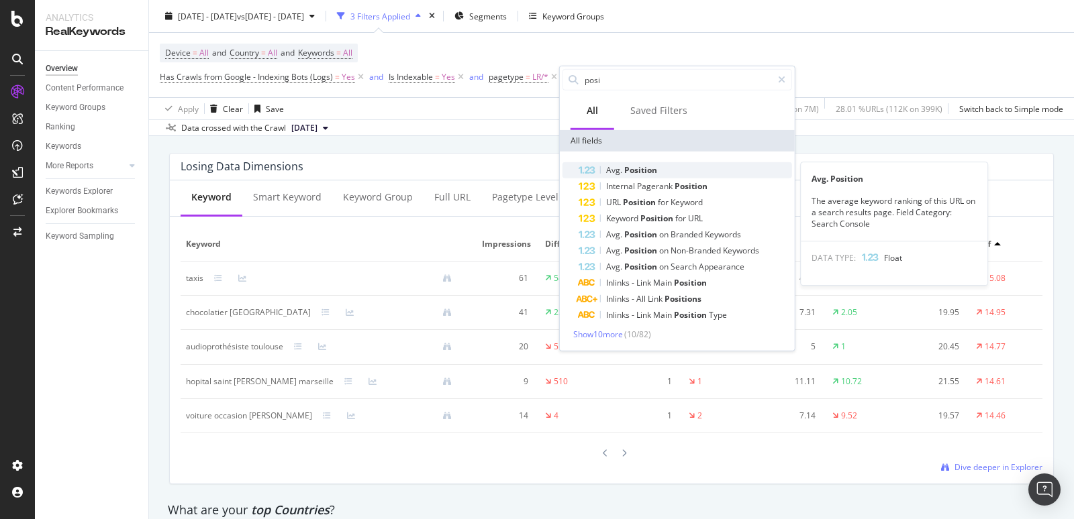
type input "posi"
click at [629, 170] on span "Position" at bounding box center [640, 169] width 33 height 11
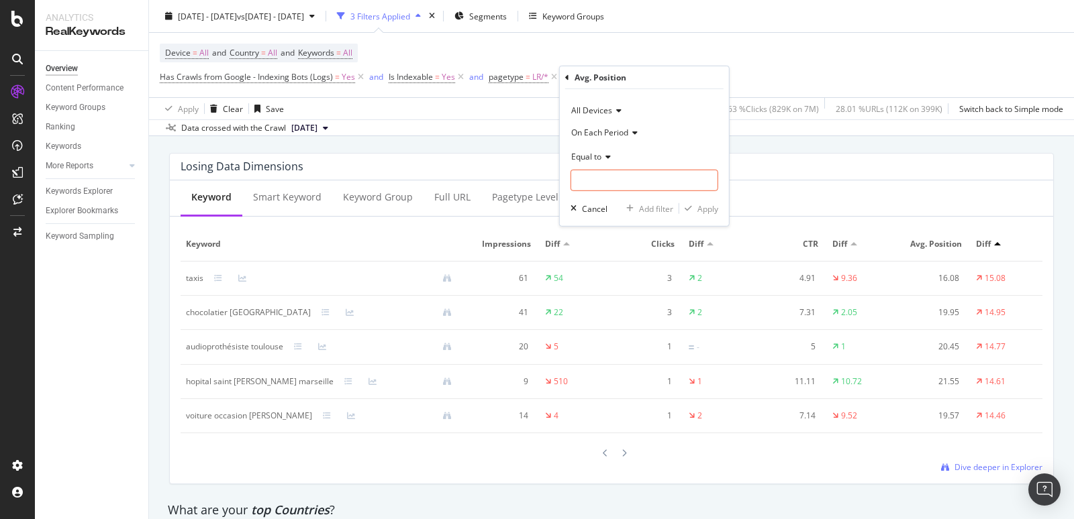
click at [632, 131] on icon at bounding box center [632, 132] width 9 height 8
click at [642, 195] on span "On Compared Period" at bounding box center [616, 194] width 79 height 11
click at [614, 178] on input "number" at bounding box center [644, 180] width 148 height 21
click at [742, 54] on div "Device = All and Country = All and Keywords = All Has Crawls from Google - Inde…" at bounding box center [611, 65] width 903 height 64
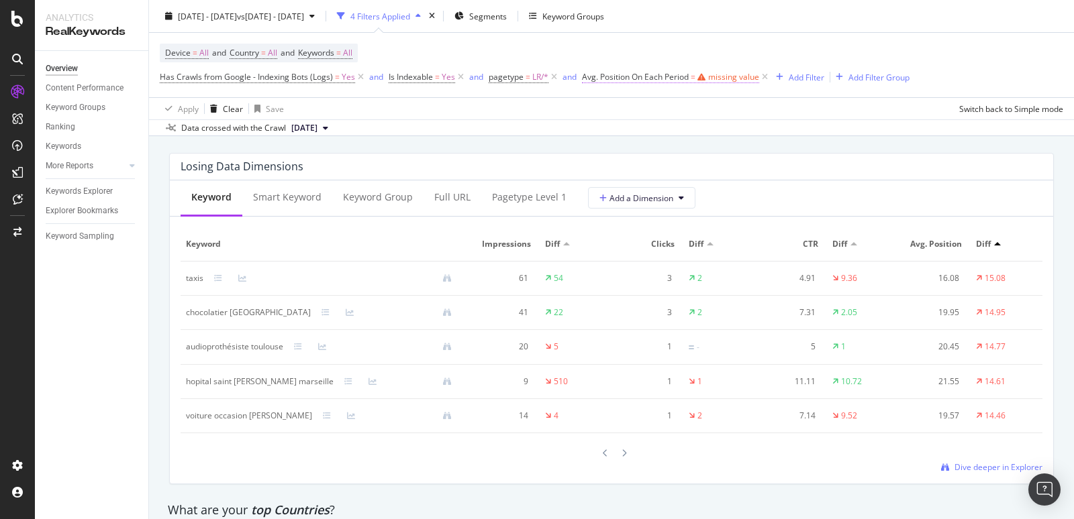
click at [662, 78] on span "Avg. Position On Each Period" at bounding box center [635, 76] width 107 height 11
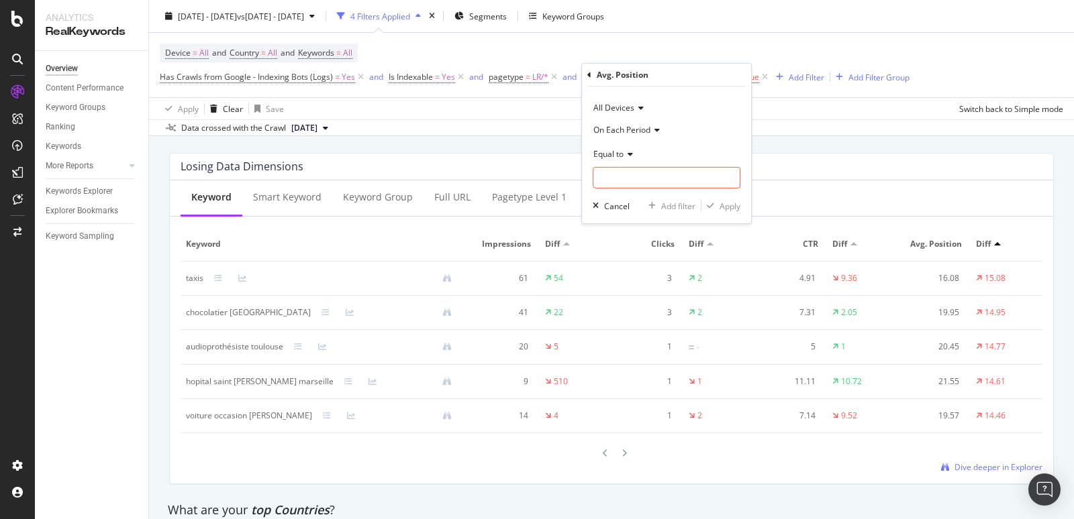
click at [644, 124] on span "On Each Period" at bounding box center [621, 129] width 57 height 11
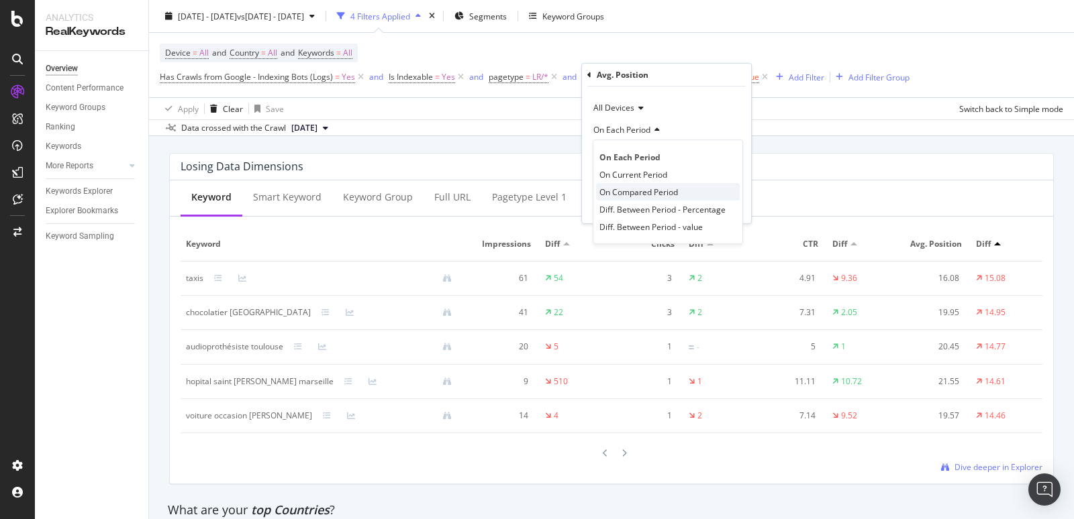
click at [639, 191] on span "On Compared Period" at bounding box center [638, 191] width 79 height 11
click at [621, 179] on input "number" at bounding box center [667, 177] width 148 height 21
type input "1"
click at [733, 202] on div "Apply" at bounding box center [729, 205] width 21 height 11
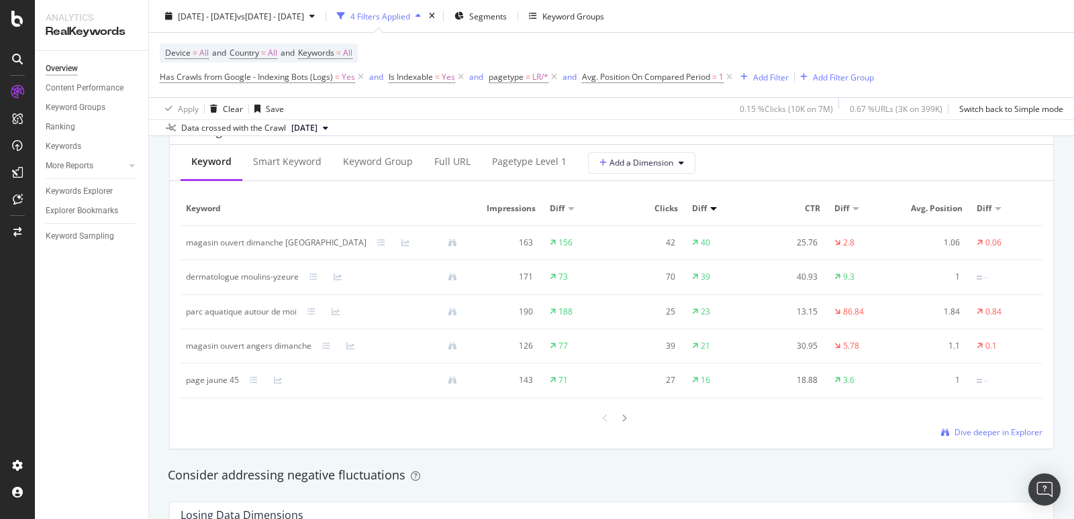
scroll to position [1253, 0]
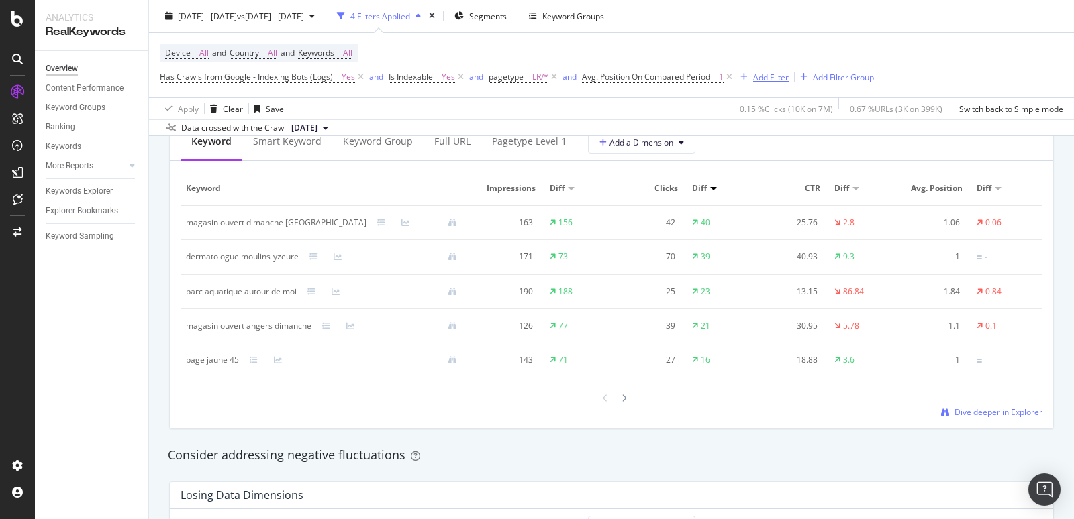
click at [764, 78] on div "Add Filter" at bounding box center [771, 76] width 36 height 11
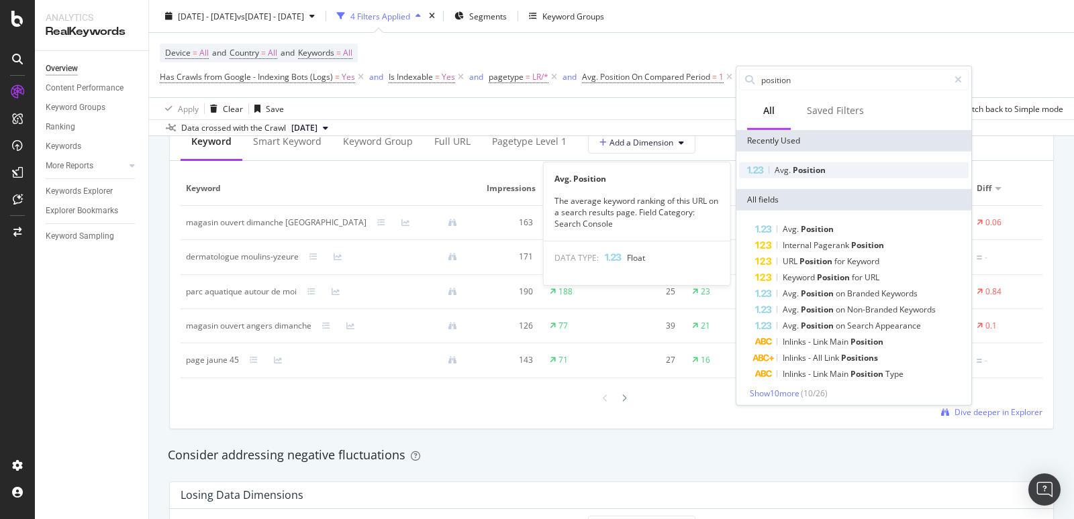
type input "position"
click at [801, 164] on span "Position" at bounding box center [809, 169] width 33 height 11
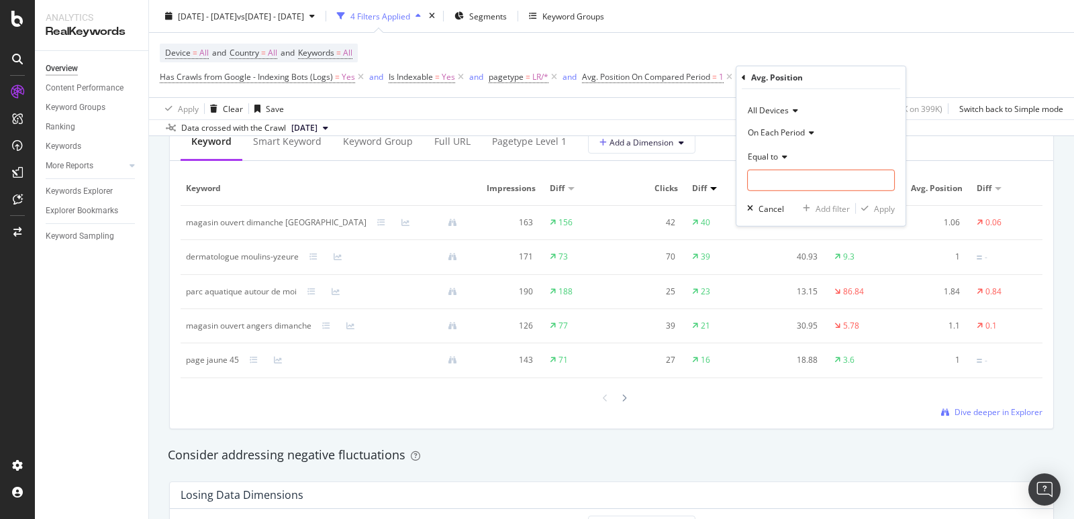
click at [801, 136] on span "On Each Period" at bounding box center [776, 131] width 57 height 11
click at [808, 174] on span "On Current Period" at bounding box center [788, 176] width 68 height 11
click at [788, 178] on input "number" at bounding box center [821, 180] width 148 height 21
click at [782, 153] on icon at bounding box center [782, 156] width 9 height 8
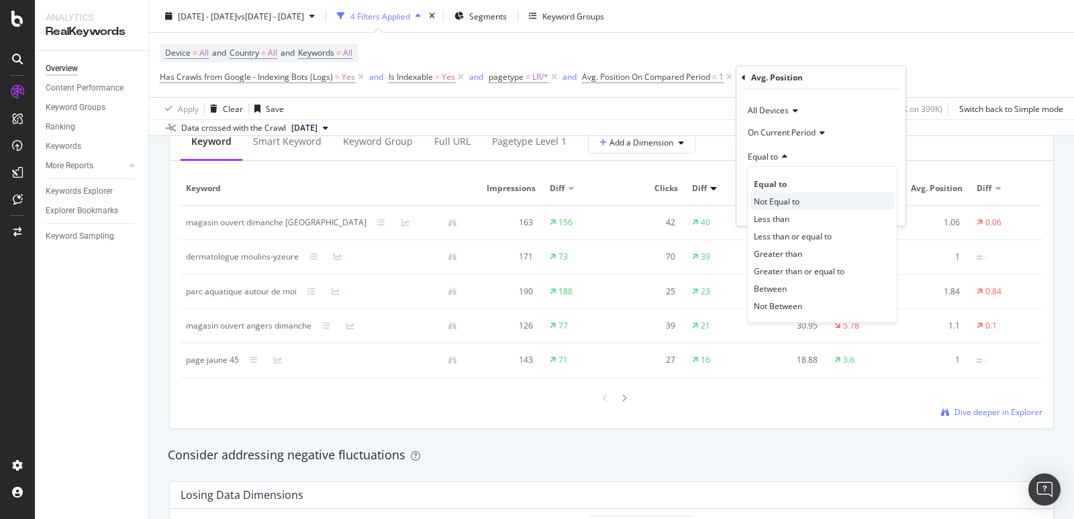
click at [778, 202] on span "Not Equal to" at bounding box center [777, 200] width 46 height 11
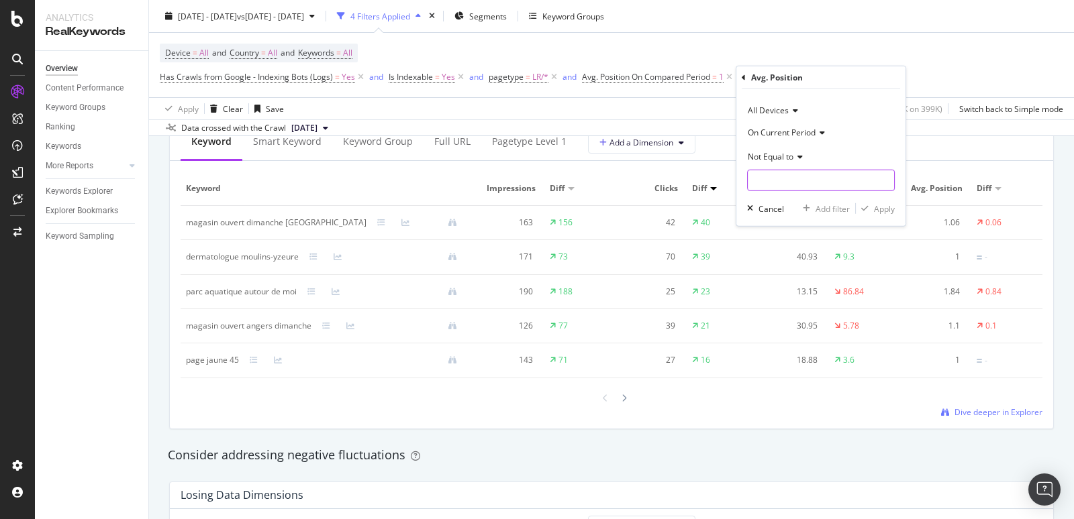
click at [766, 183] on input "number" at bounding box center [821, 180] width 148 height 21
type input "1"
drag, startPoint x: 888, startPoint y: 203, endPoint x: 919, endPoint y: 443, distance: 241.6
click at [888, 203] on div "Apply" at bounding box center [884, 208] width 21 height 11
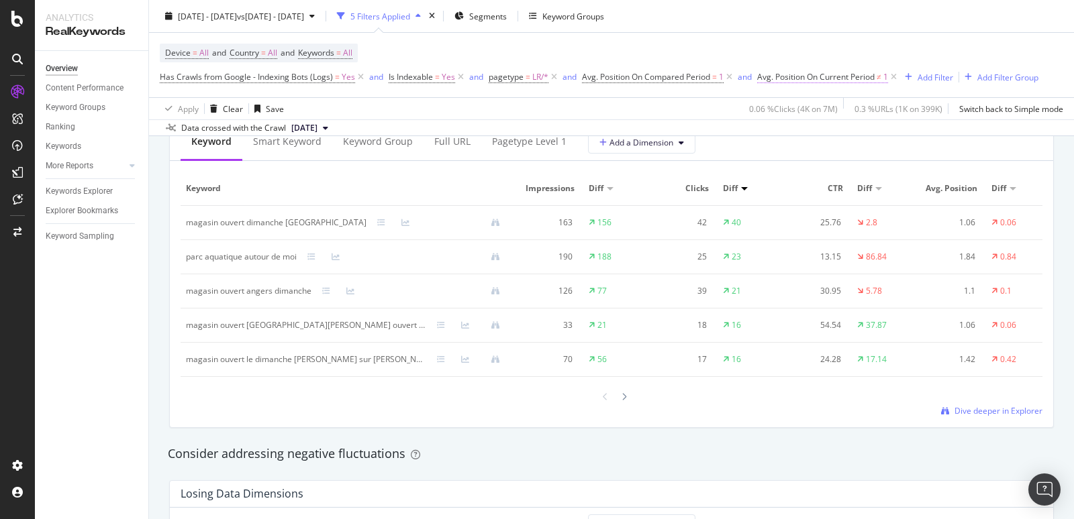
click at [829, 77] on span "Avg. Position On Current Period" at bounding box center [815, 76] width 117 height 11
click at [809, 154] on span "Not Equal to" at bounding box center [793, 153] width 46 height 11
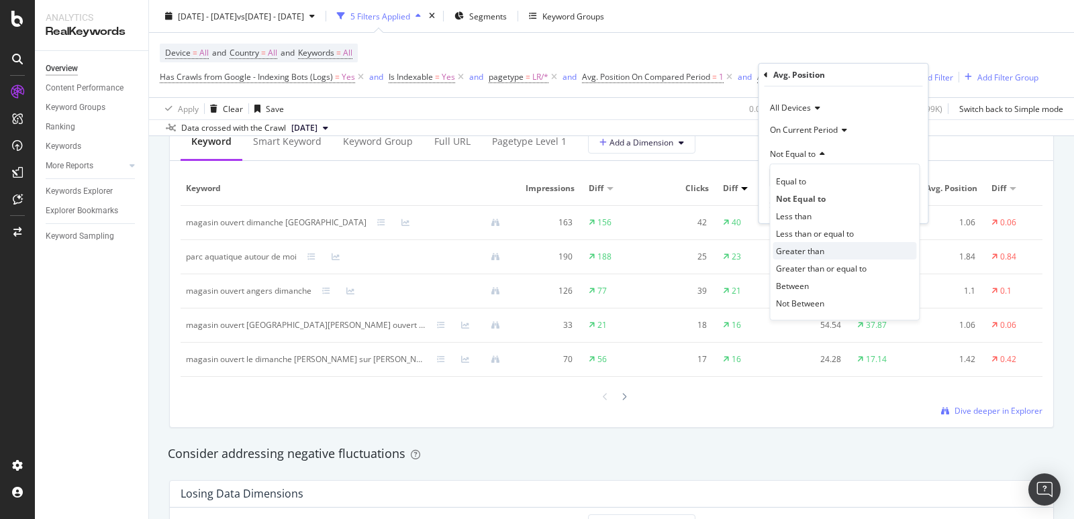
click at [808, 251] on span "Greater than" at bounding box center [800, 250] width 48 height 11
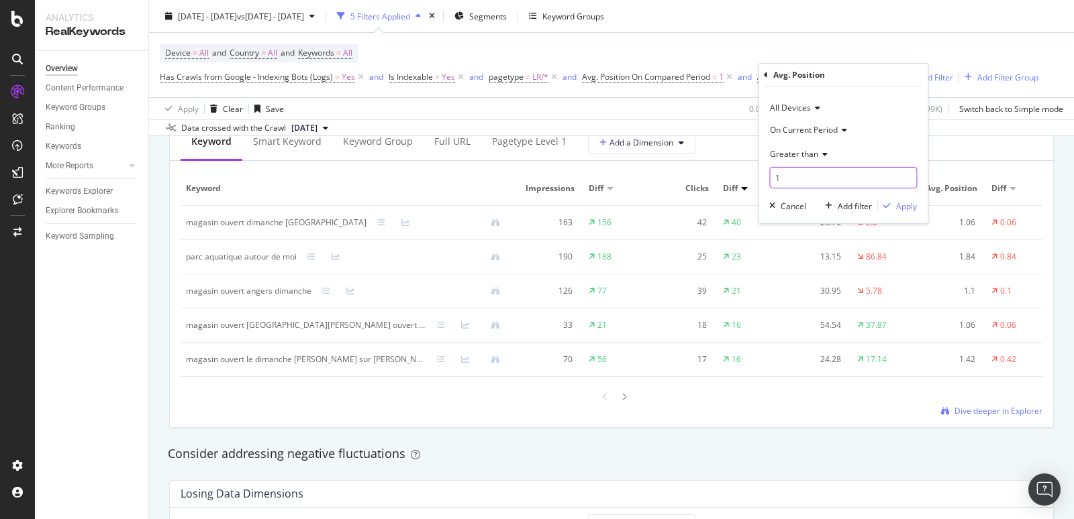
click at [786, 176] on input "1" at bounding box center [843, 177] width 148 height 21
type input "2"
click at [902, 205] on div "Apply" at bounding box center [906, 205] width 21 height 11
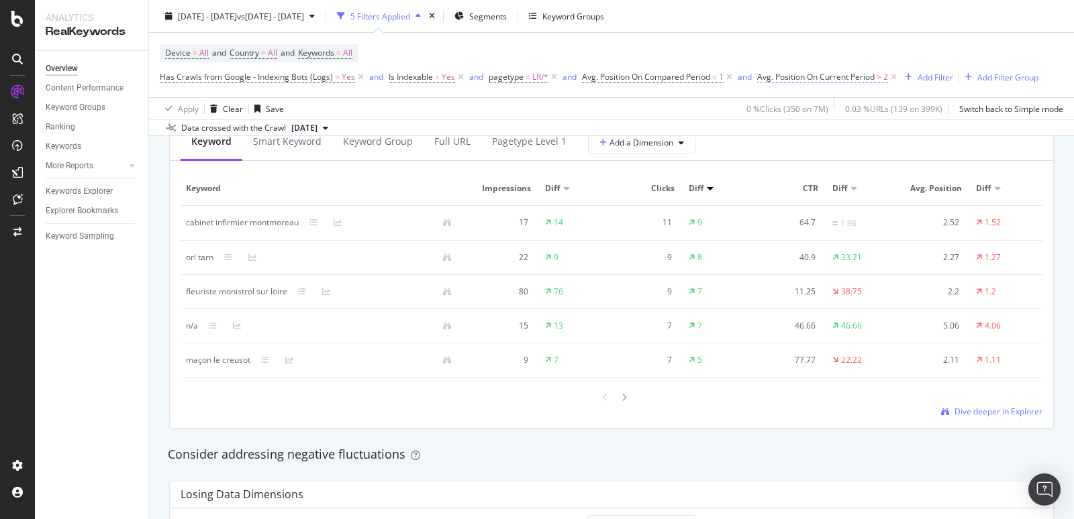
click at [838, 76] on span "Avg. Position On Current Period" at bounding box center [815, 76] width 117 height 11
click at [797, 174] on input "2" at bounding box center [843, 177] width 148 height 21
type input "5"
click at [911, 209] on div "Apply" at bounding box center [906, 205] width 21 height 11
click at [819, 76] on span "Avg. Position On Current Period" at bounding box center [815, 76] width 117 height 11
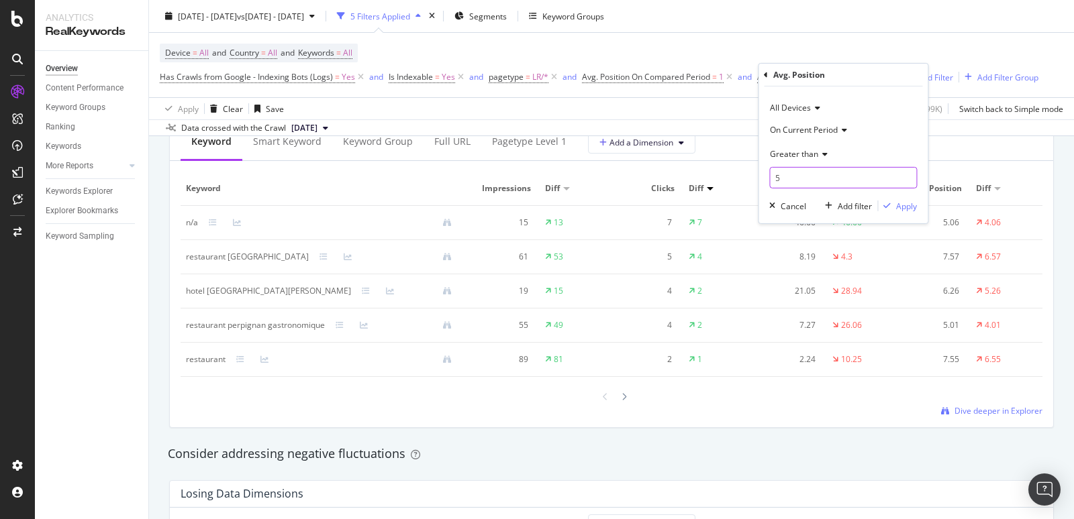
click at [801, 182] on input "5" at bounding box center [843, 177] width 148 height 21
type input "4"
type input "3"
click at [906, 207] on div "Apply" at bounding box center [906, 205] width 21 height 11
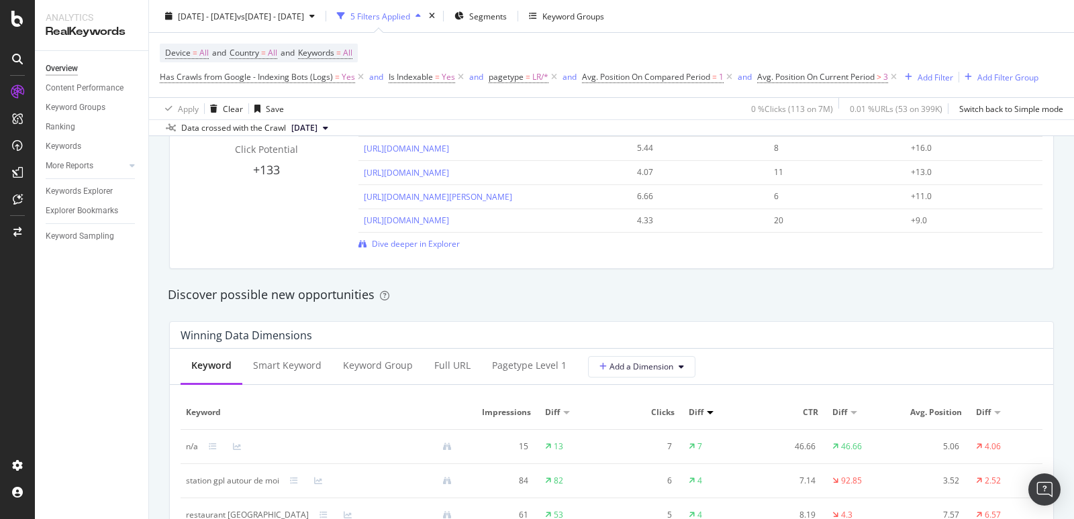
scroll to position [1178, 0]
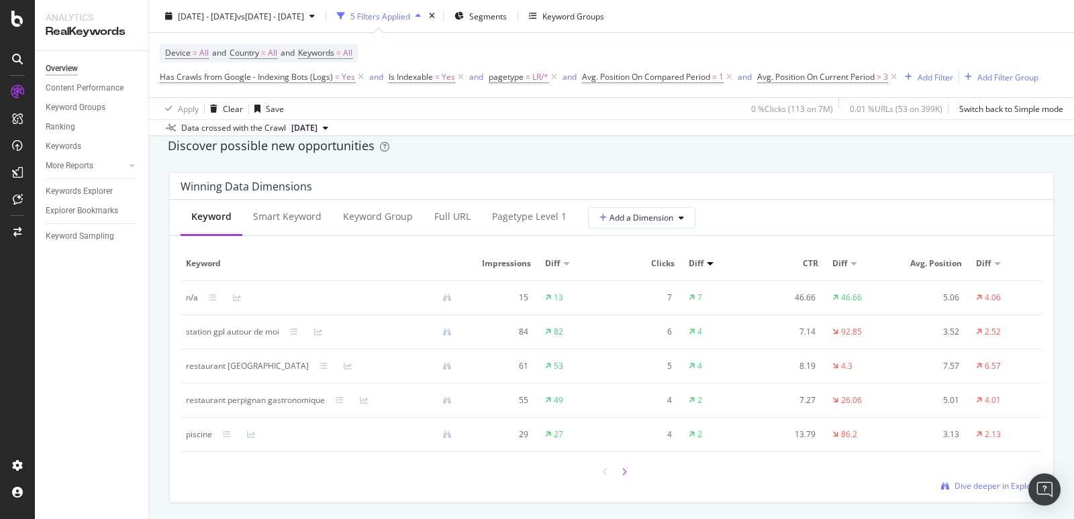
click at [624, 467] on icon at bounding box center [623, 472] width 5 height 8
click at [622, 467] on icon at bounding box center [623, 472] width 5 height 8
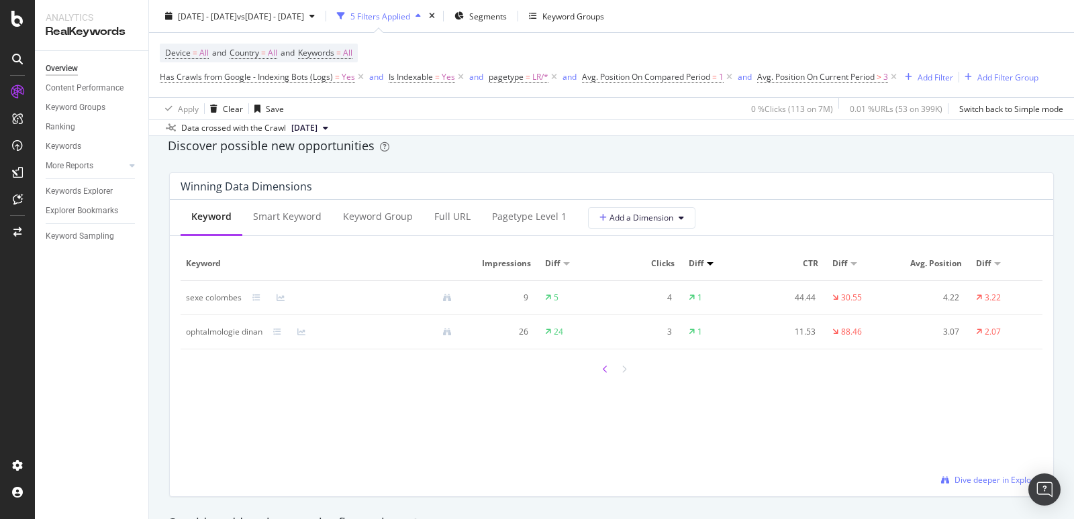
click at [607, 366] on icon at bounding box center [605, 370] width 5 height 8
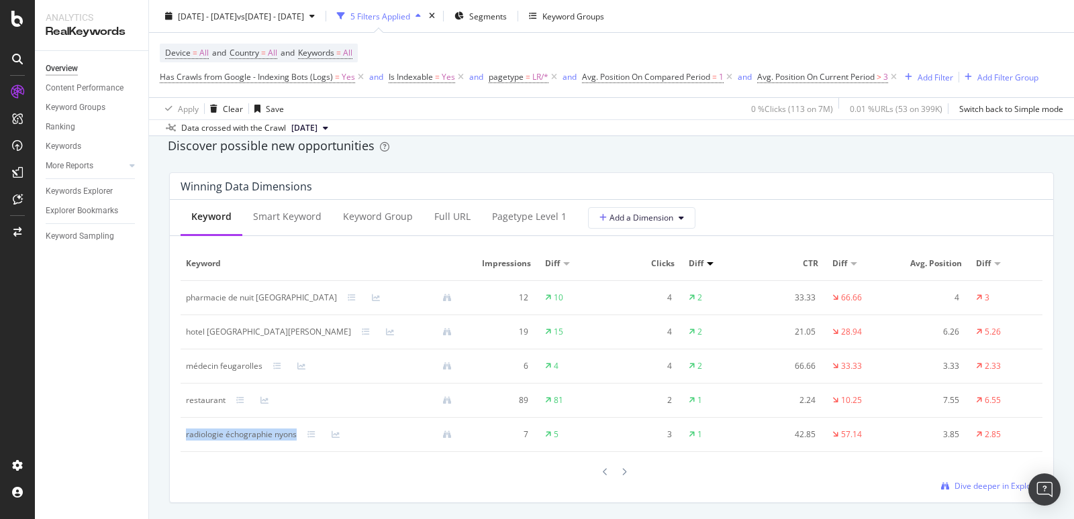
drag, startPoint x: 297, startPoint y: 431, endPoint x: 186, endPoint y: 433, distance: 110.7
click at [186, 433] on div "radiologie échographie nyons" at bounding box center [324, 435] width 276 height 12
copy div "radiologie échographie nyons"
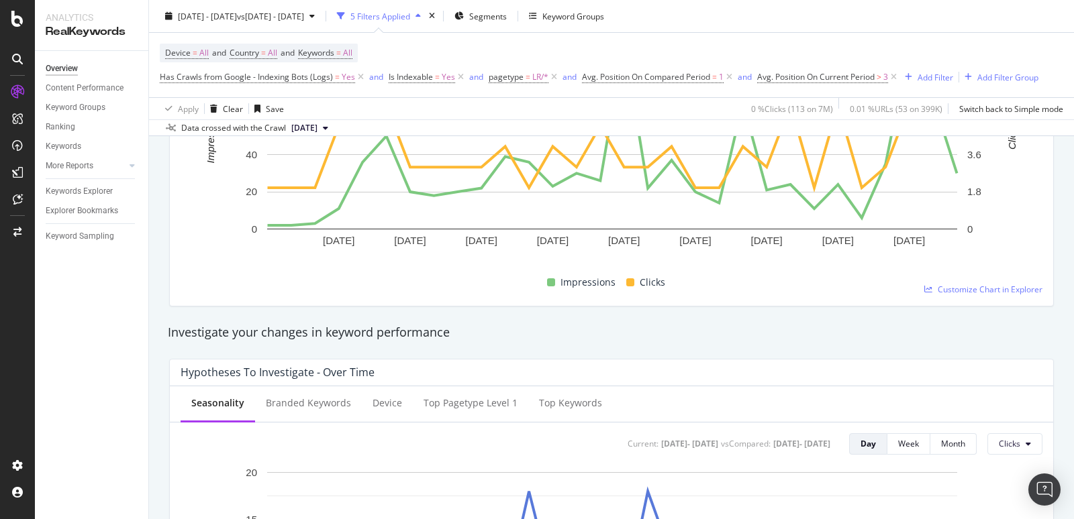
scroll to position [0, 0]
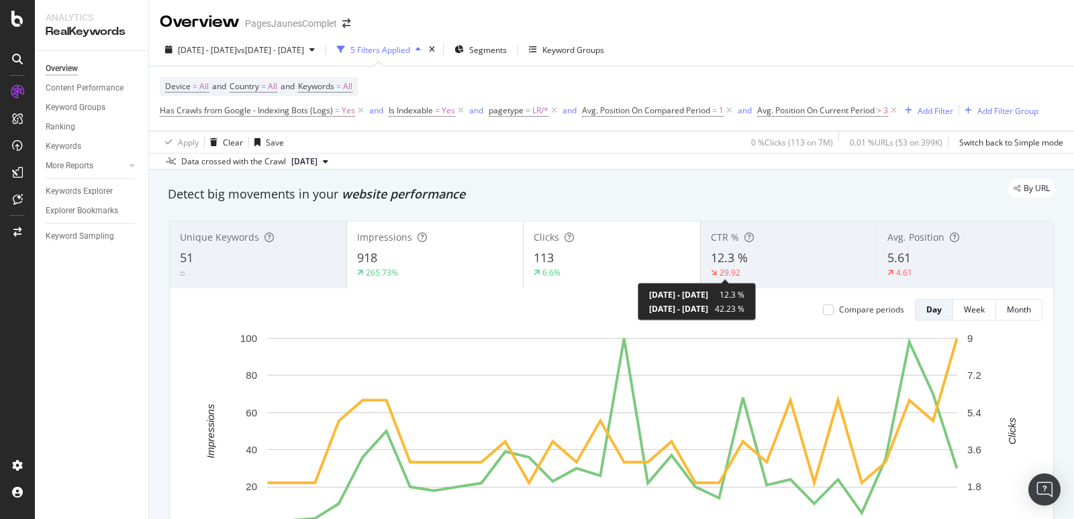
click at [727, 260] on span "12.3 %" at bounding box center [729, 258] width 37 height 16
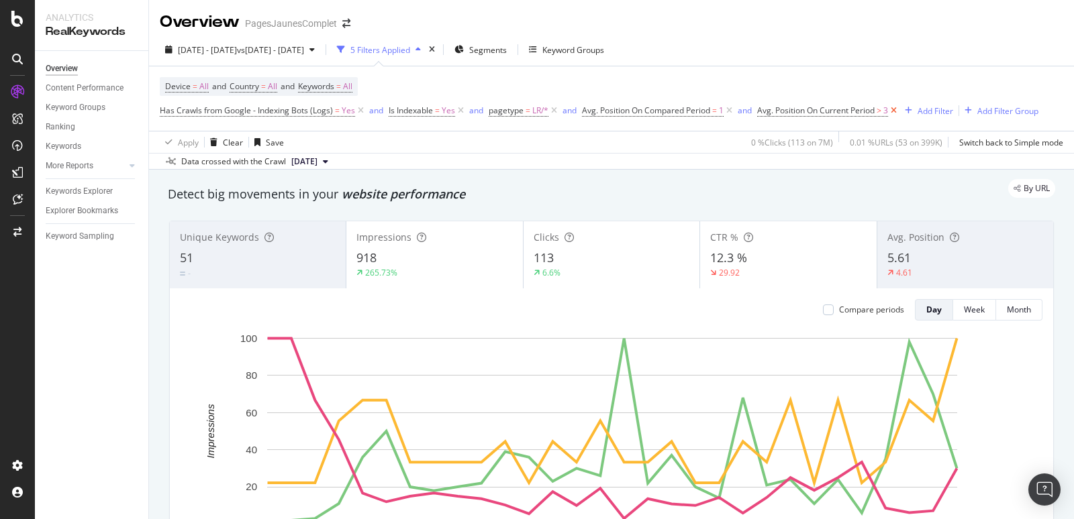
click at [895, 111] on icon at bounding box center [893, 110] width 11 height 13
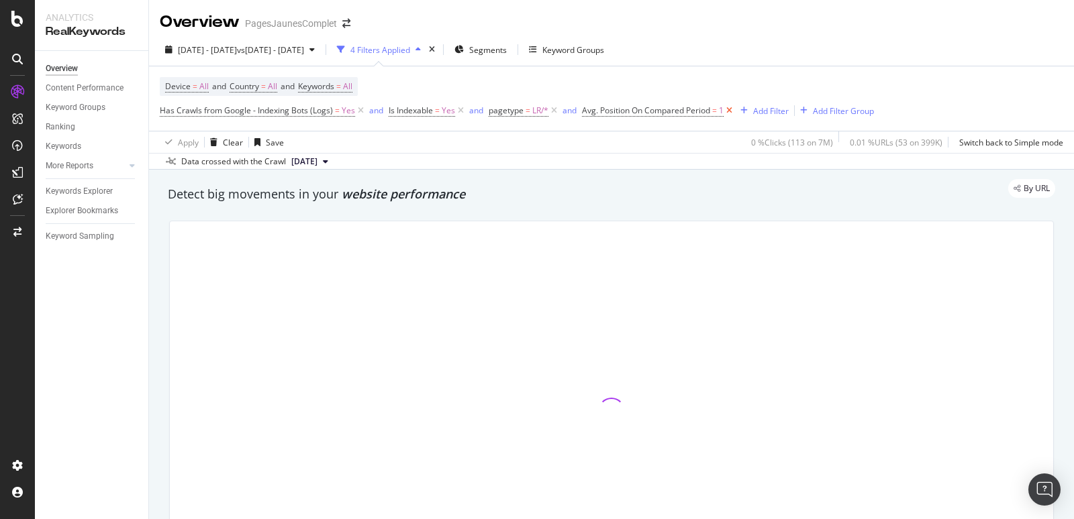
click at [729, 113] on icon at bounding box center [728, 110] width 11 height 13
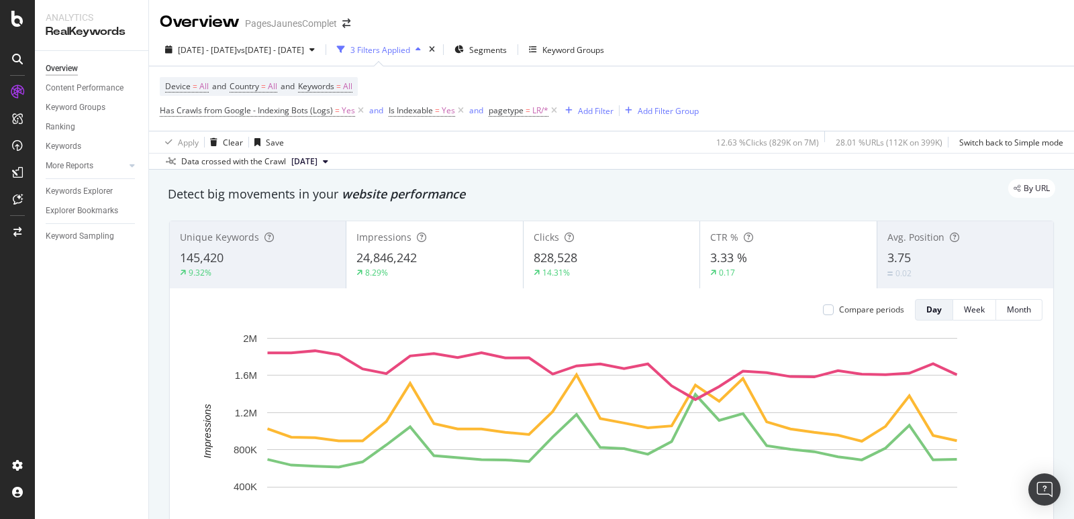
click at [943, 245] on div "Avg. Position 3.75 0.02" at bounding box center [965, 255] width 176 height 60
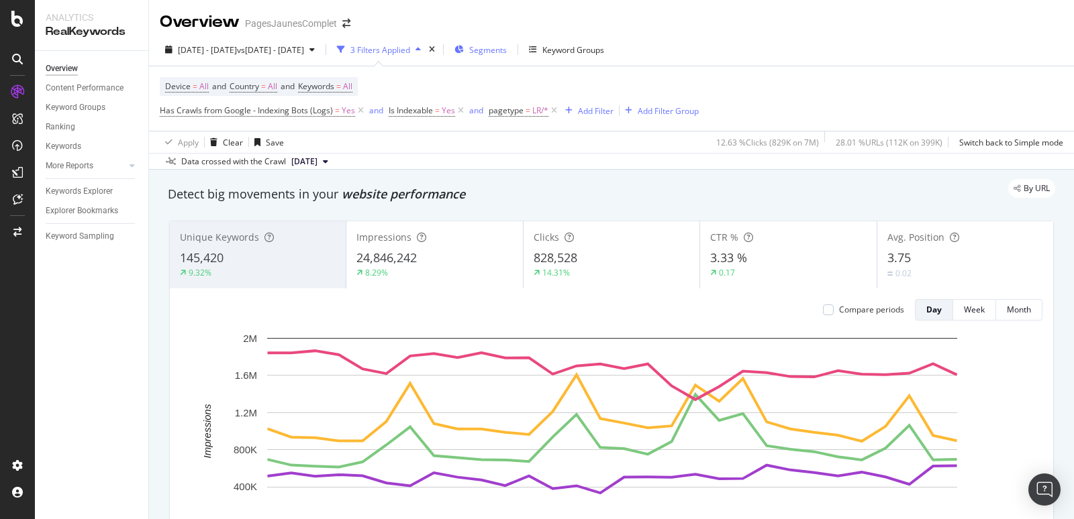
click at [507, 48] on span "Segments" at bounding box center [488, 49] width 38 height 11
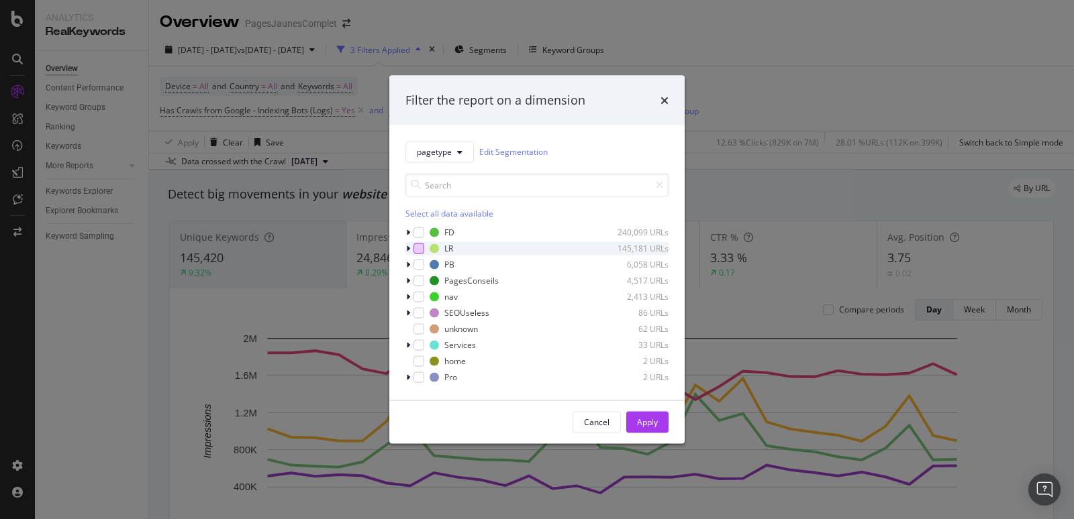
click at [421, 246] on div "modal" at bounding box center [418, 248] width 11 height 11
click at [646, 417] on div "Apply" at bounding box center [647, 422] width 21 height 11
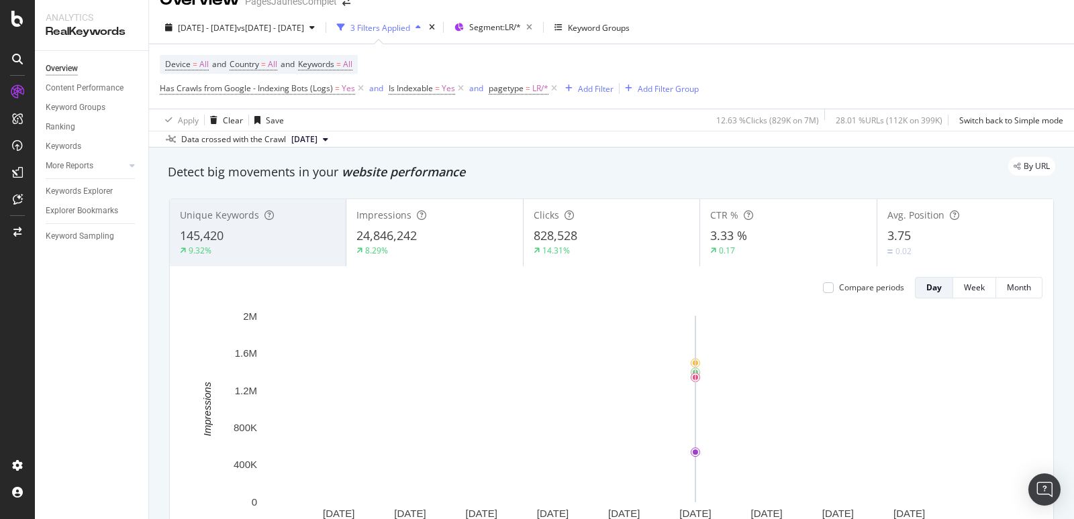
scroll to position [21, 0]
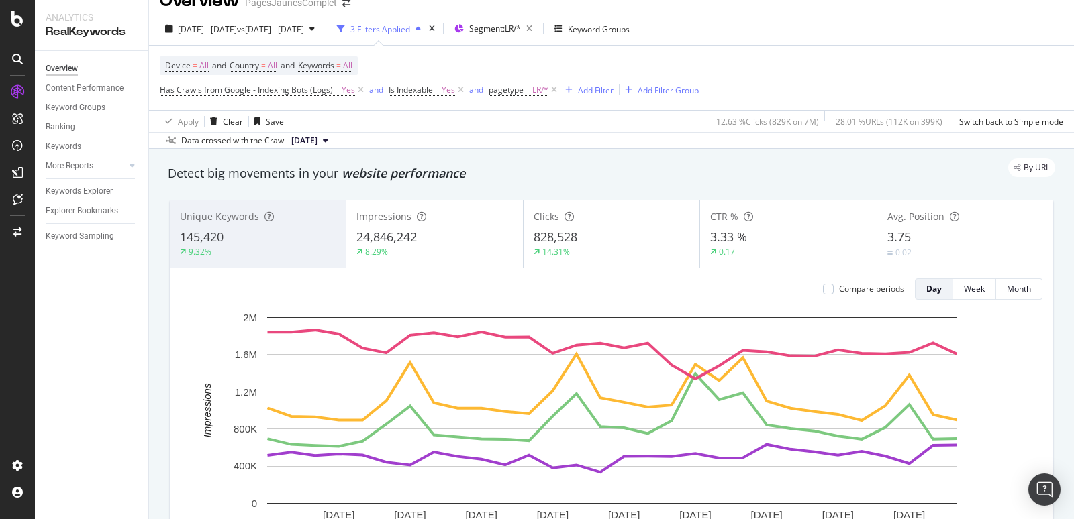
click at [301, 248] on div "9.32%" at bounding box center [258, 252] width 156 height 12
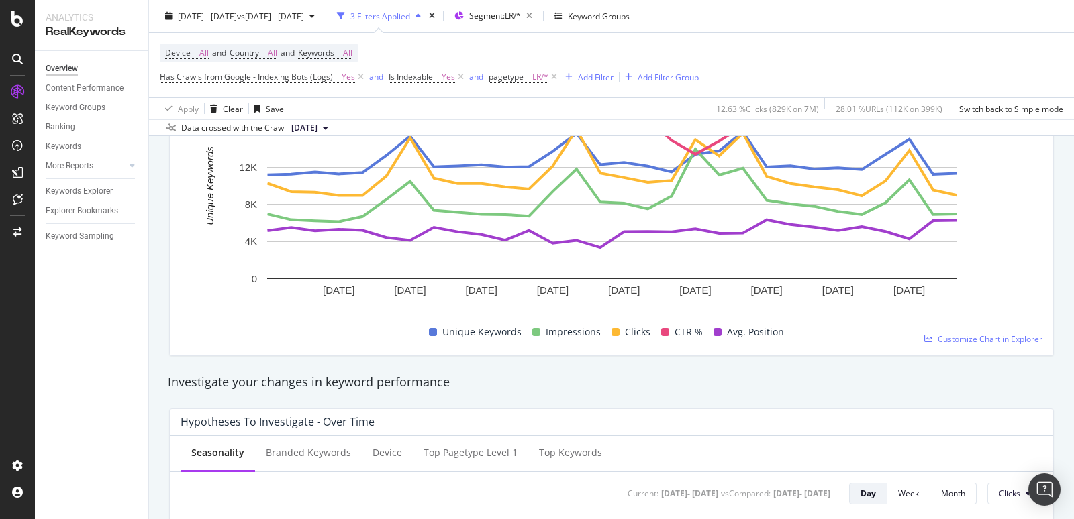
scroll to position [0, 0]
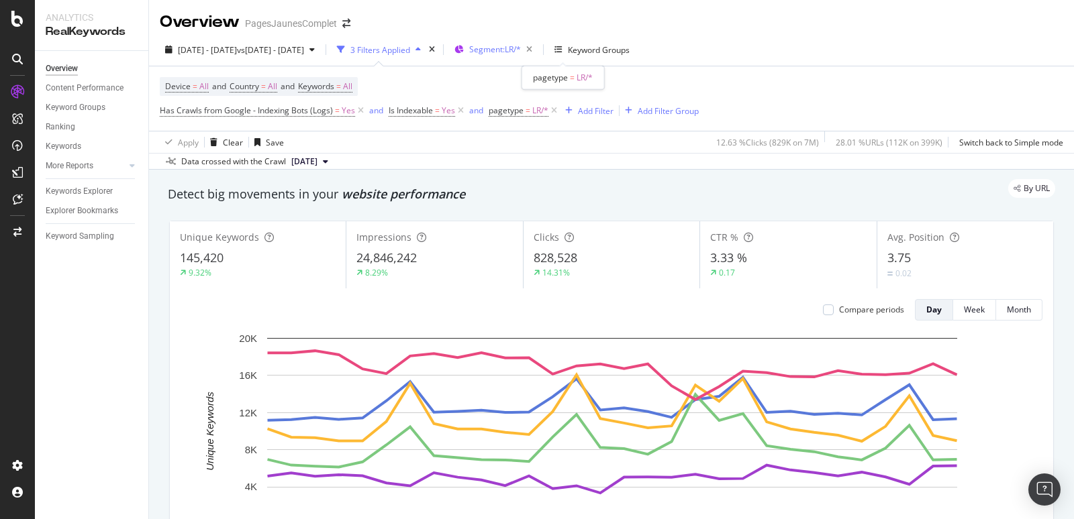
click at [521, 50] on span "Segment: LR/*" at bounding box center [495, 49] width 52 height 11
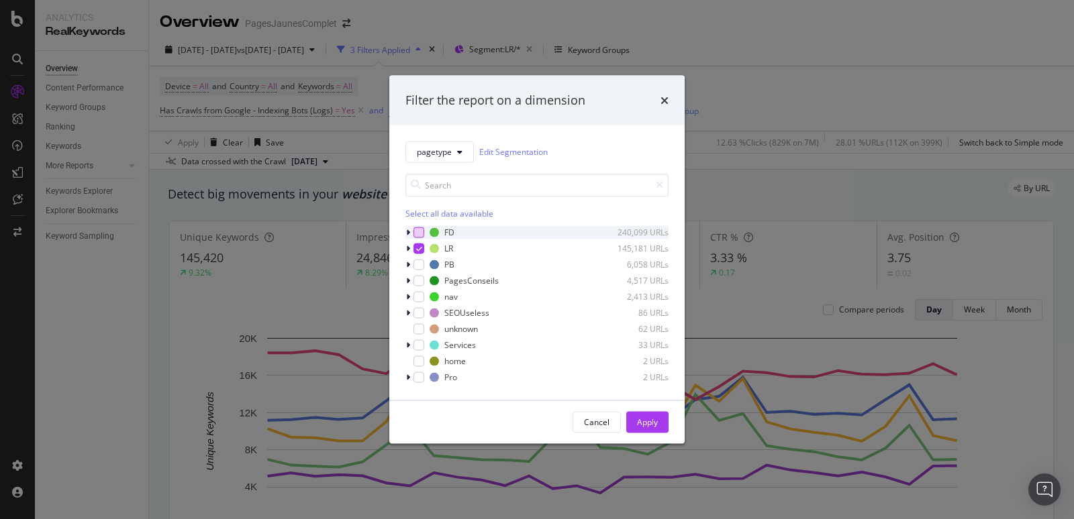
click at [419, 232] on div "modal" at bounding box center [418, 232] width 11 height 11
click at [420, 249] on icon "modal" at bounding box center [419, 248] width 6 height 7
click at [407, 228] on icon "modal" at bounding box center [408, 232] width 4 height 8
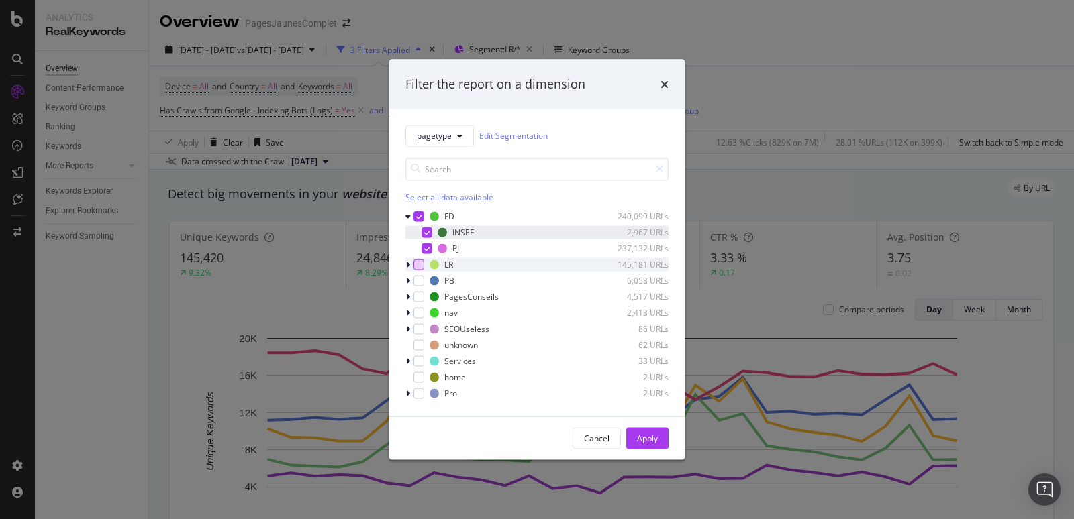
click at [424, 234] on icon "modal" at bounding box center [427, 232] width 6 height 7
click at [653, 438] on div "Apply" at bounding box center [647, 438] width 21 height 11
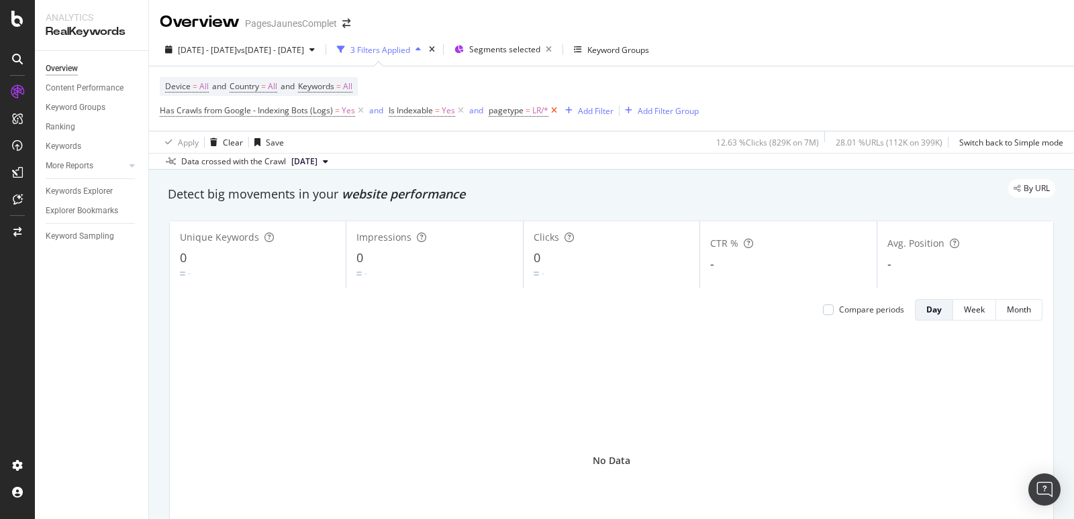
click at [552, 111] on icon at bounding box center [553, 110] width 11 height 13
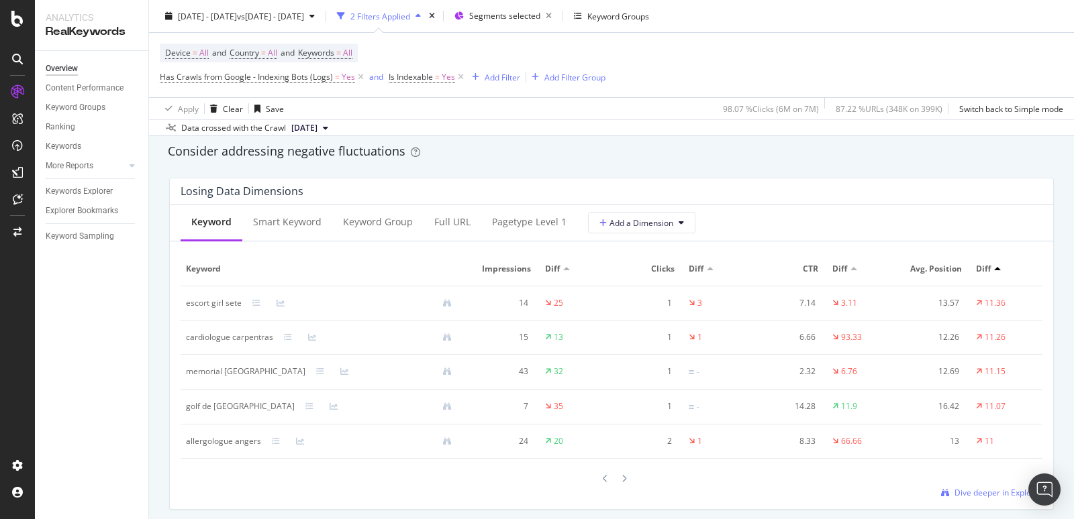
scroll to position [1611, 0]
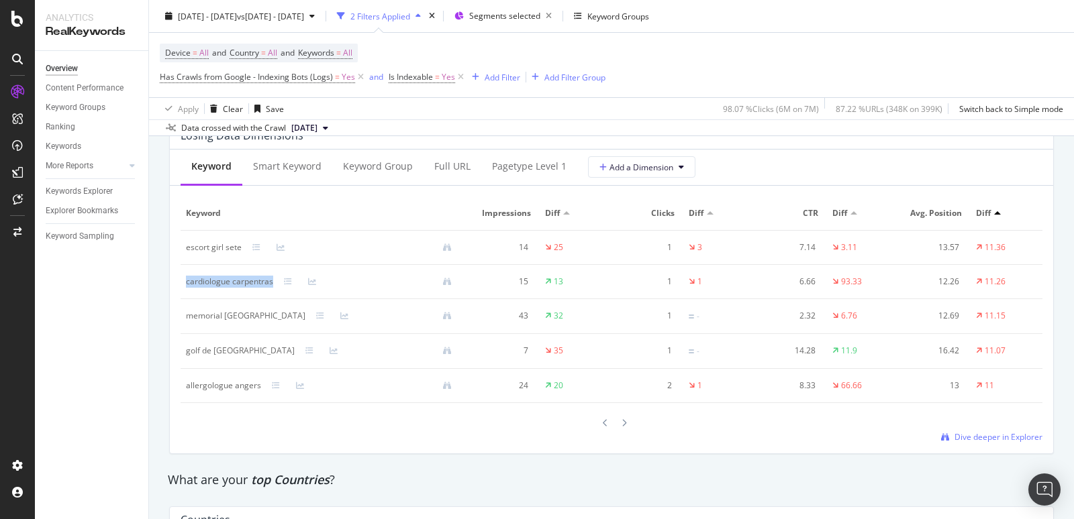
drag, startPoint x: 185, startPoint y: 279, endPoint x: 282, endPoint y: 279, distance: 96.6
click at [282, 279] on div "cardiologue carpentras" at bounding box center [324, 282] width 276 height 12
copy div "cardiologue carpentras"
click at [274, 293] on td "cardiologue carpentras" at bounding box center [324, 282] width 287 height 34
drag, startPoint x: 274, startPoint y: 277, endPoint x: 183, endPoint y: 277, distance: 90.6
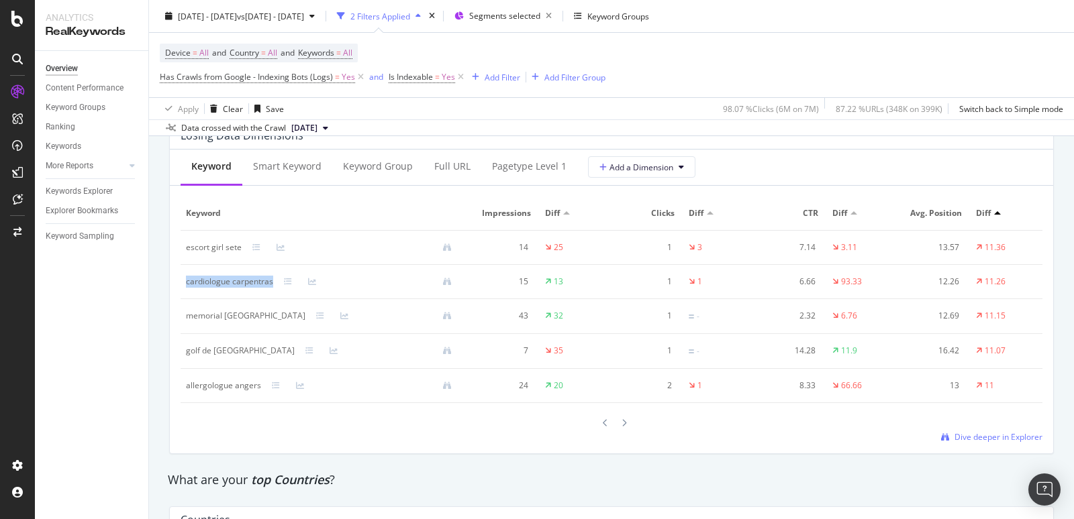
click at [183, 277] on td "cardiologue carpentras" at bounding box center [324, 282] width 287 height 34
copy div "cardiologue carpentras"
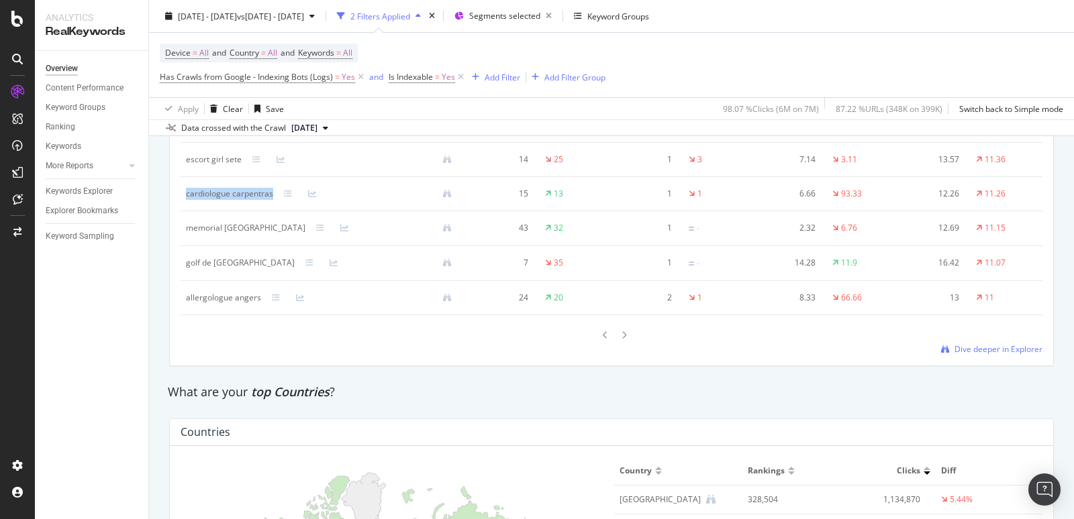
scroll to position [1550, 0]
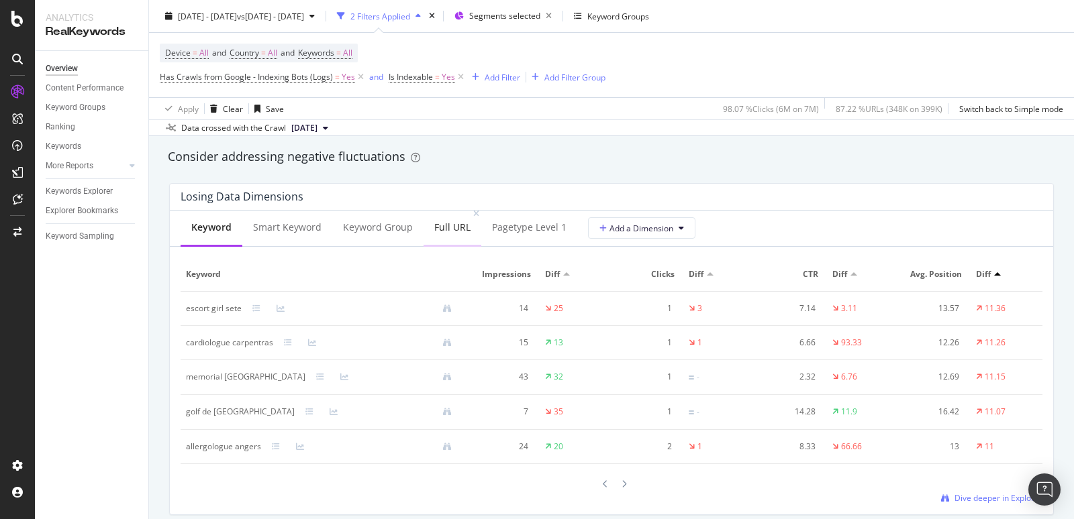
click at [459, 228] on div "Full URL" at bounding box center [452, 227] width 36 height 13
click at [638, 230] on span "Add a Dimension" at bounding box center [636, 228] width 74 height 11
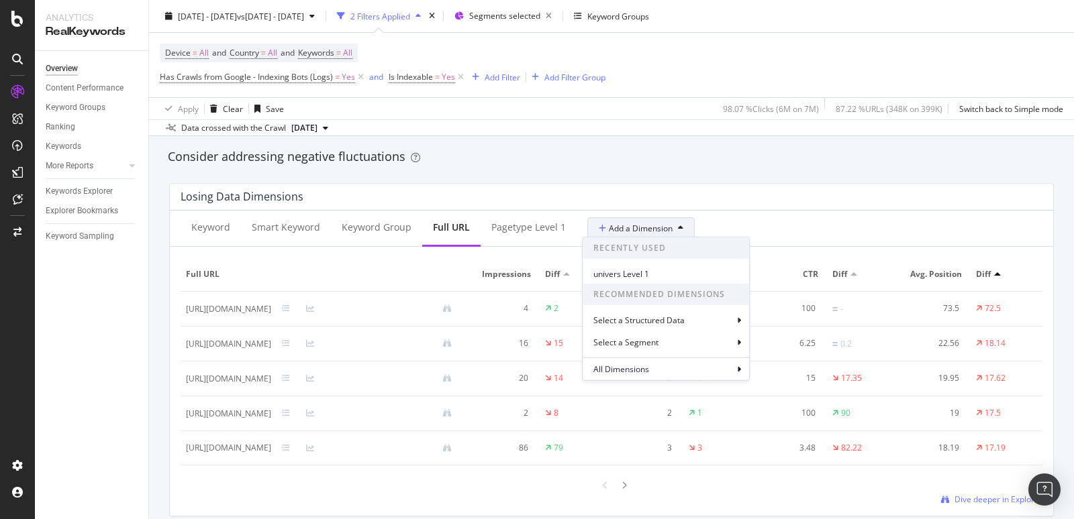
click at [638, 230] on span "Add a Dimension" at bounding box center [636, 228] width 74 height 11
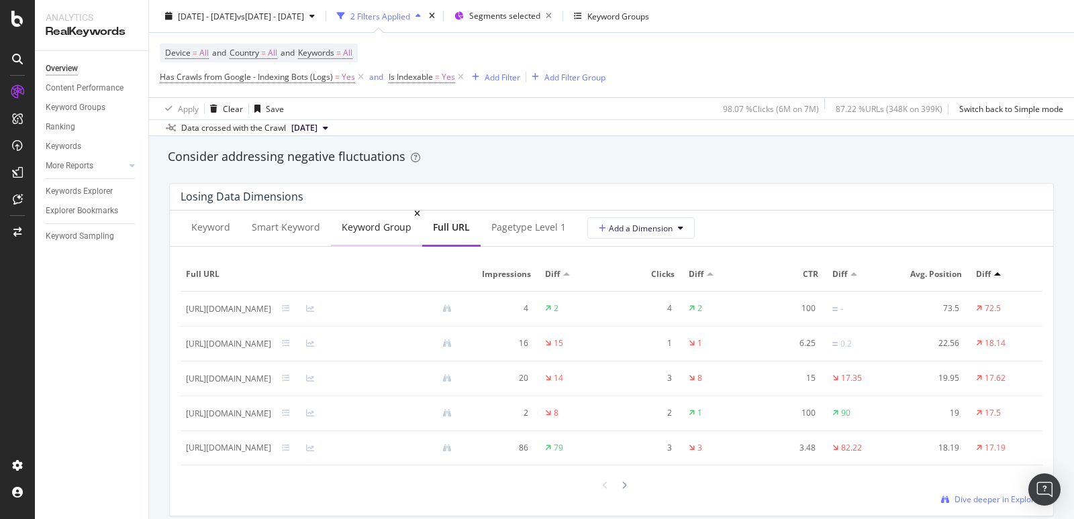
click at [396, 225] on div "Keyword Group" at bounding box center [377, 227] width 70 height 13
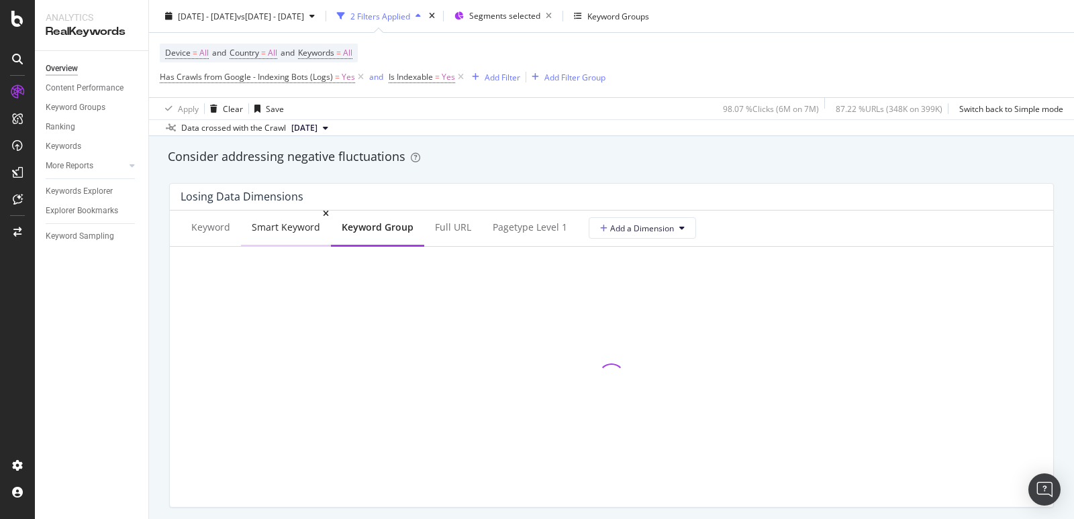
click at [266, 236] on div "Smart Keyword" at bounding box center [286, 228] width 90 height 37
click at [220, 235] on div "Keyword" at bounding box center [211, 228] width 60 height 37
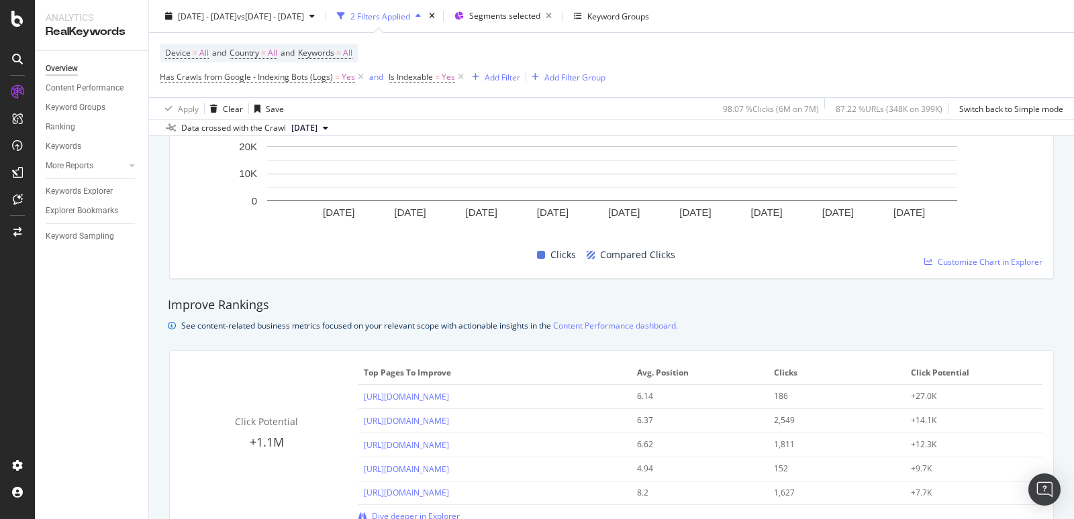
scroll to position [1046, 0]
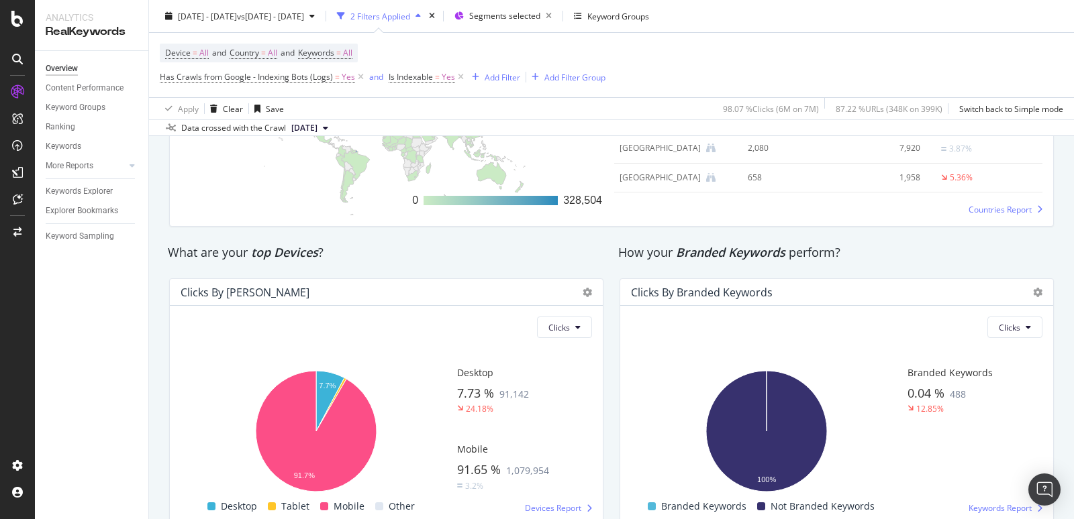
scroll to position [2196, 0]
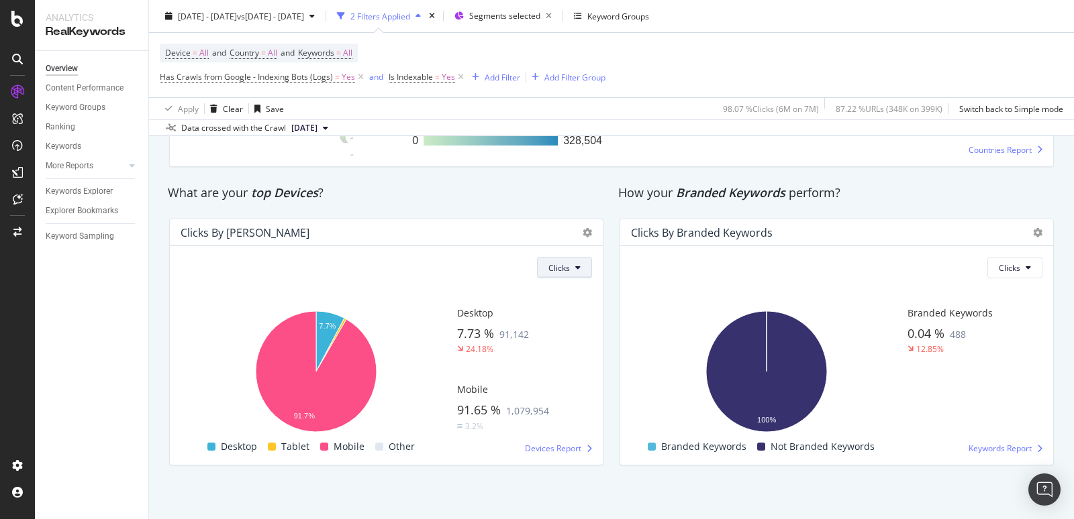
click at [578, 264] on icon at bounding box center [577, 268] width 5 height 8
click at [581, 311] on span "Impressions" at bounding box center [573, 315] width 46 height 12
click at [579, 264] on icon at bounding box center [577, 268] width 5 height 8
click at [557, 288] on span "Clicks" at bounding box center [548, 290] width 47 height 12
click at [573, 268] on button "Clicks" at bounding box center [564, 267] width 55 height 21
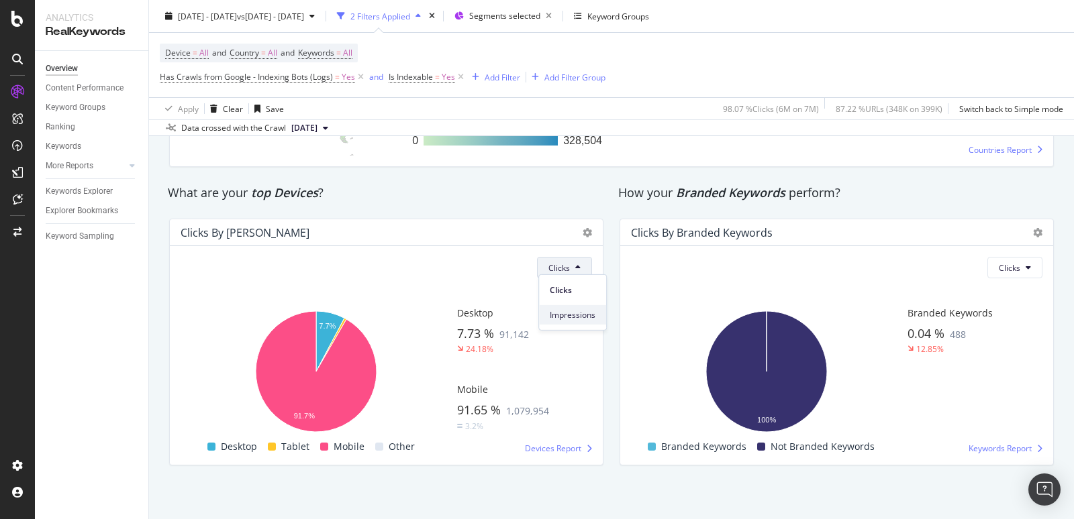
click at [565, 316] on span "Impressions" at bounding box center [573, 315] width 46 height 12
click at [559, 270] on button "Impressions" at bounding box center [552, 267] width 79 height 21
click at [554, 293] on span "Clicks" at bounding box center [548, 290] width 47 height 12
click at [540, 444] on span "Devices Report" at bounding box center [553, 448] width 56 height 11
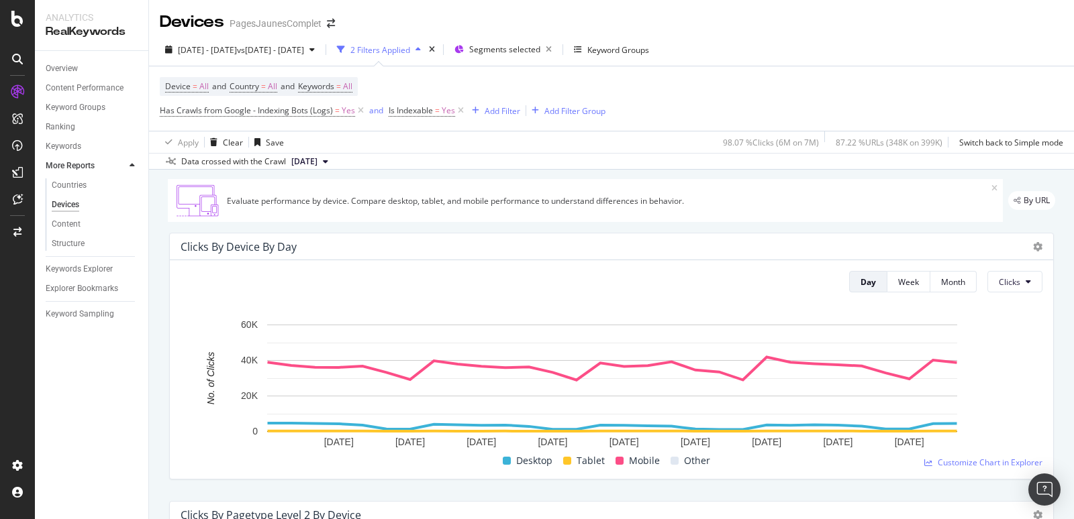
click at [410, 48] on div "2 Filters Applied" at bounding box center [380, 49] width 60 height 11
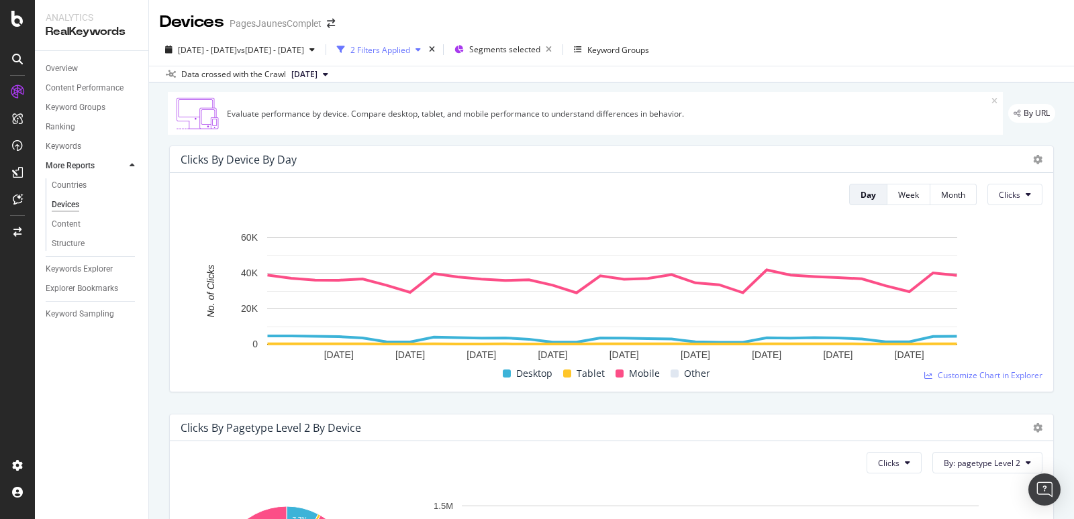
click at [410, 48] on div "2 Filters Applied" at bounding box center [380, 49] width 60 height 11
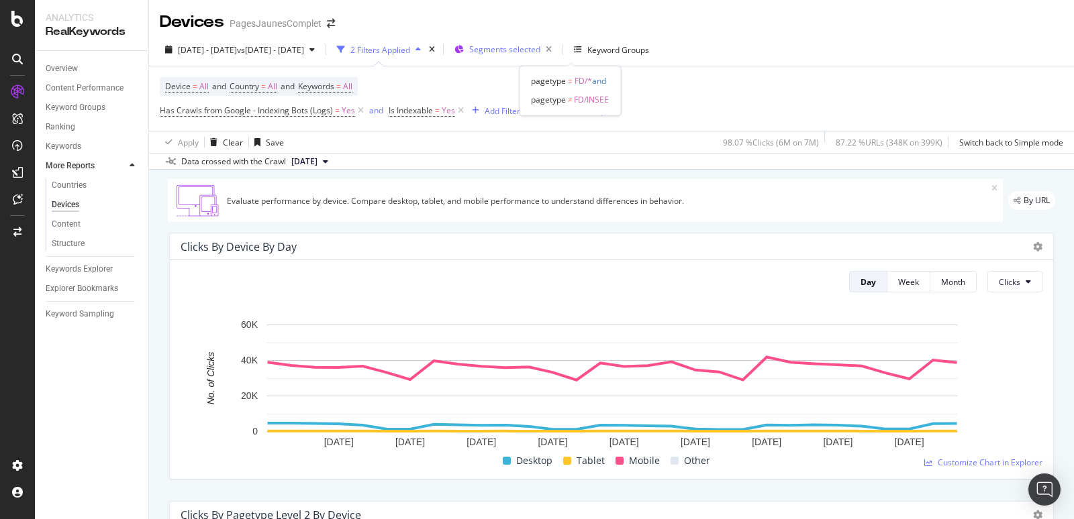
click at [540, 46] on span "Segments selected" at bounding box center [504, 49] width 71 height 11
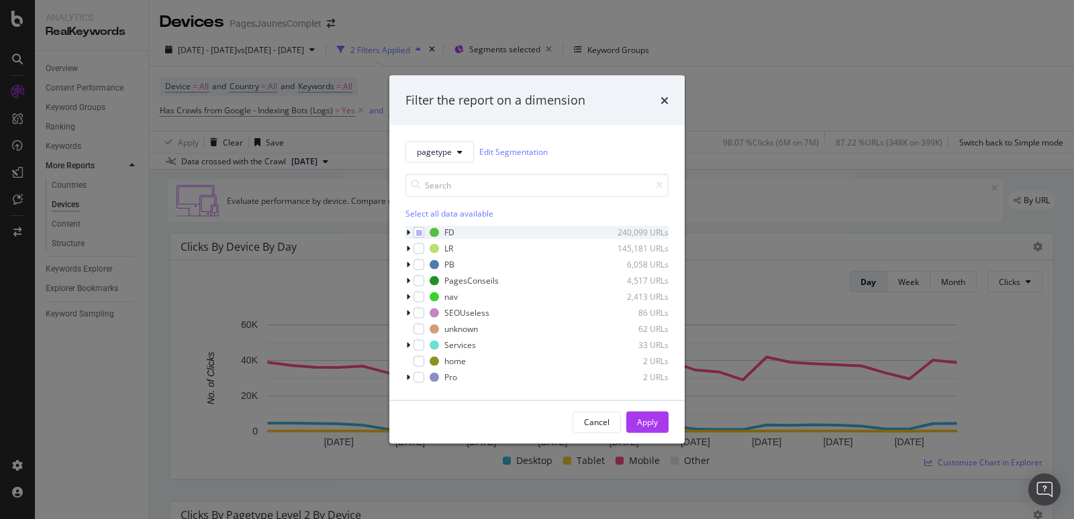
click at [408, 231] on icon "modal" at bounding box center [408, 232] width 4 height 8
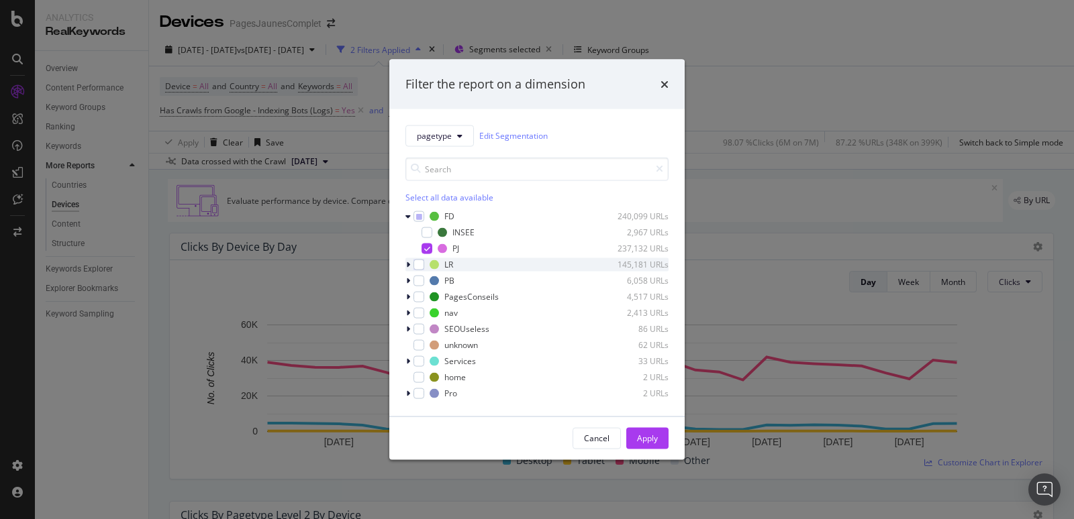
click at [413, 264] on div "modal" at bounding box center [409, 264] width 8 height 13
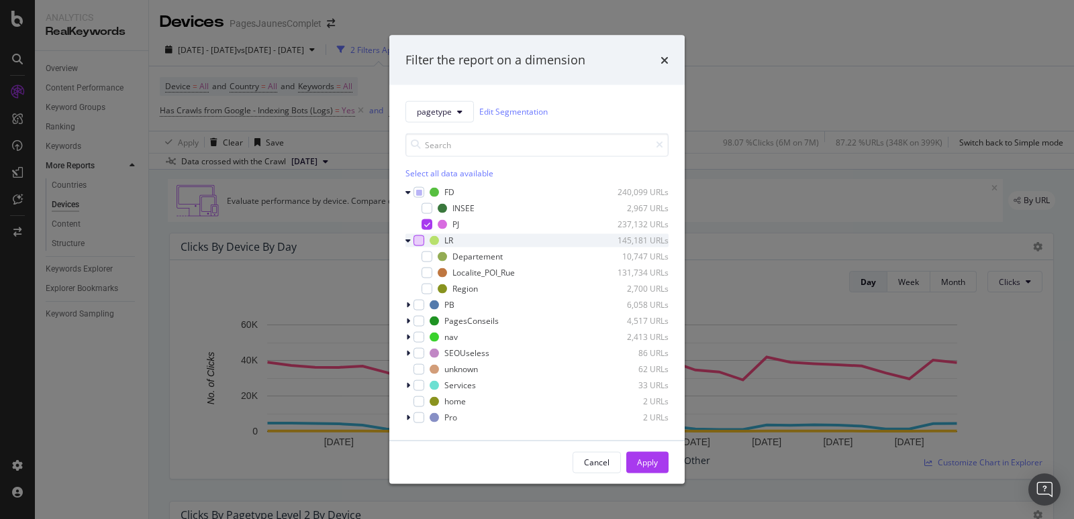
click at [417, 241] on div "modal" at bounding box center [418, 240] width 11 height 11
click at [409, 240] on icon "modal" at bounding box center [407, 240] width 5 height 8
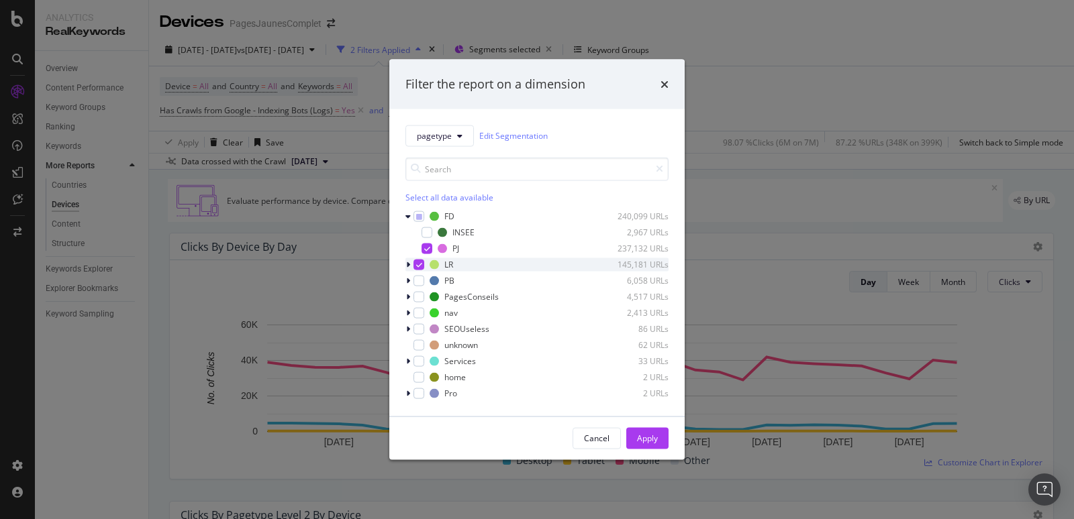
click at [416, 263] on icon "modal" at bounding box center [419, 264] width 6 height 7
click at [601, 438] on div "Cancel" at bounding box center [597, 438] width 26 height 11
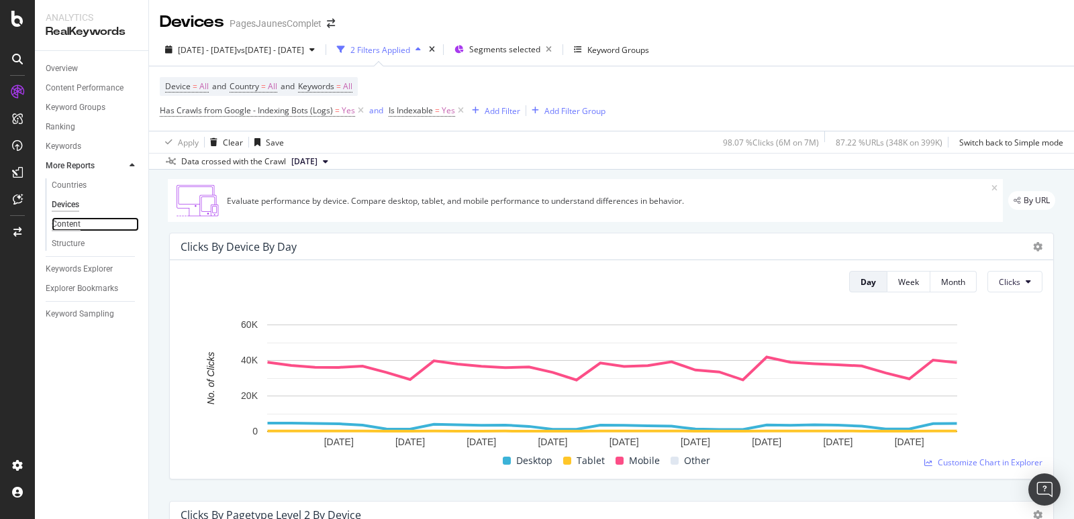
click at [75, 224] on div "Content" at bounding box center [66, 224] width 29 height 14
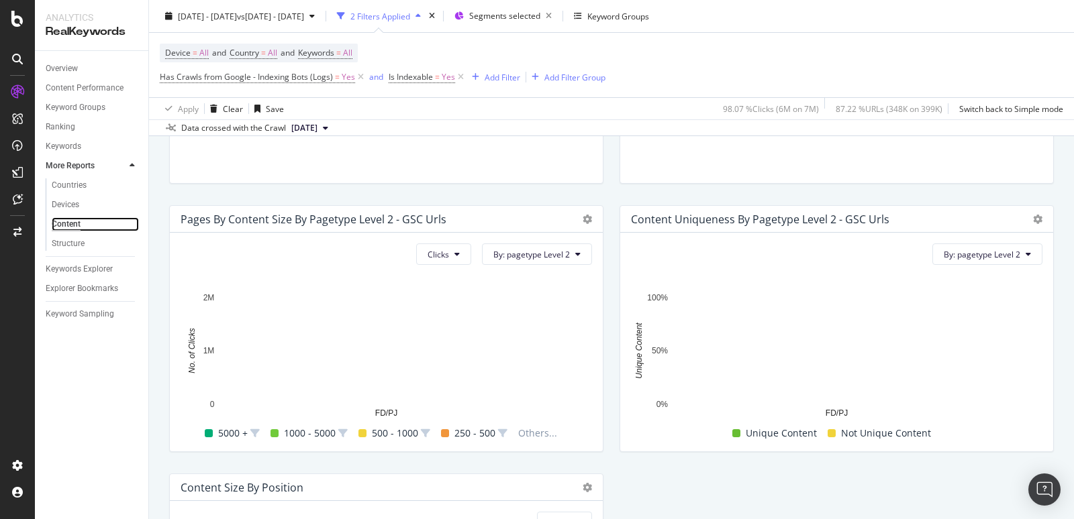
scroll to position [299, 0]
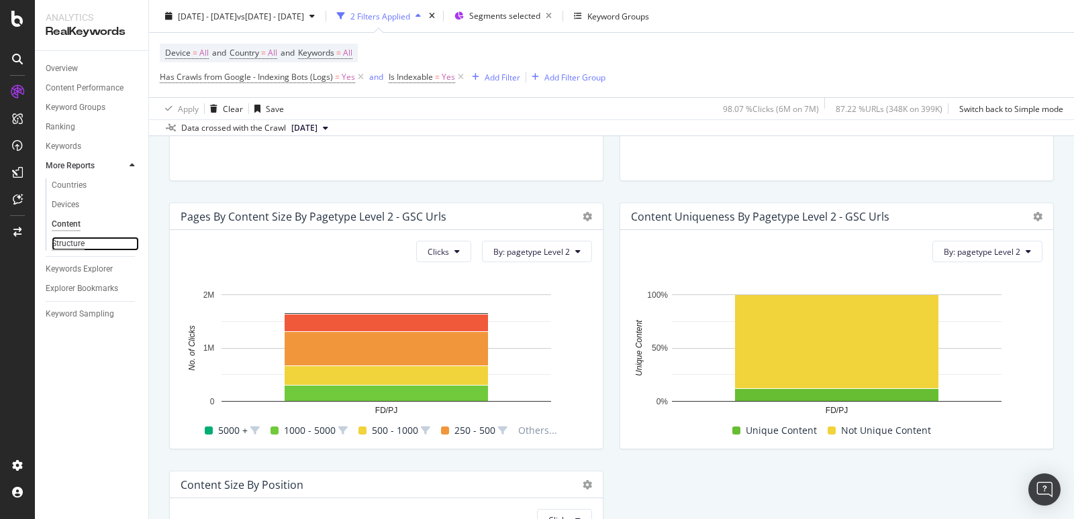
click at [77, 247] on div "Structure" at bounding box center [68, 244] width 33 height 14
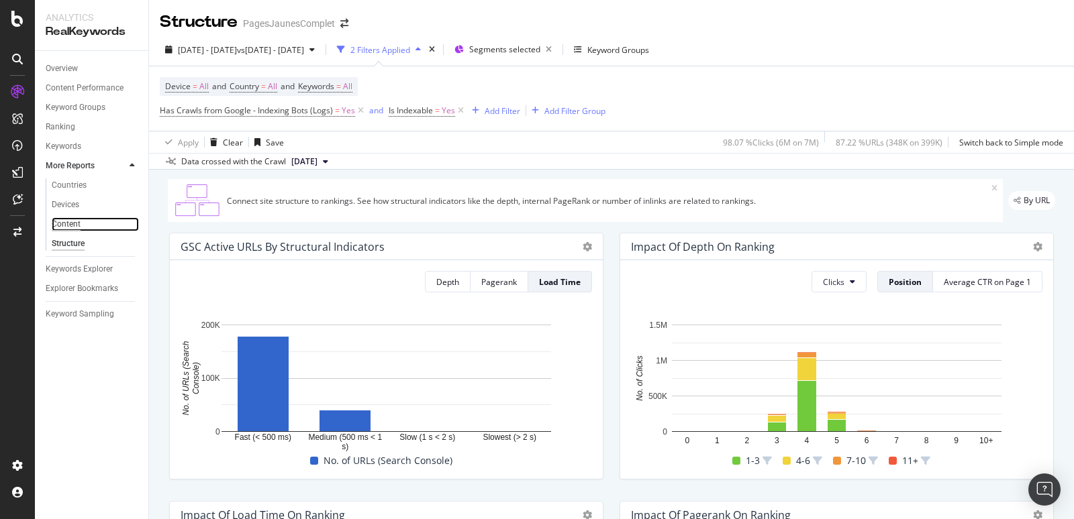
click at [72, 223] on div "Content" at bounding box center [66, 224] width 29 height 14
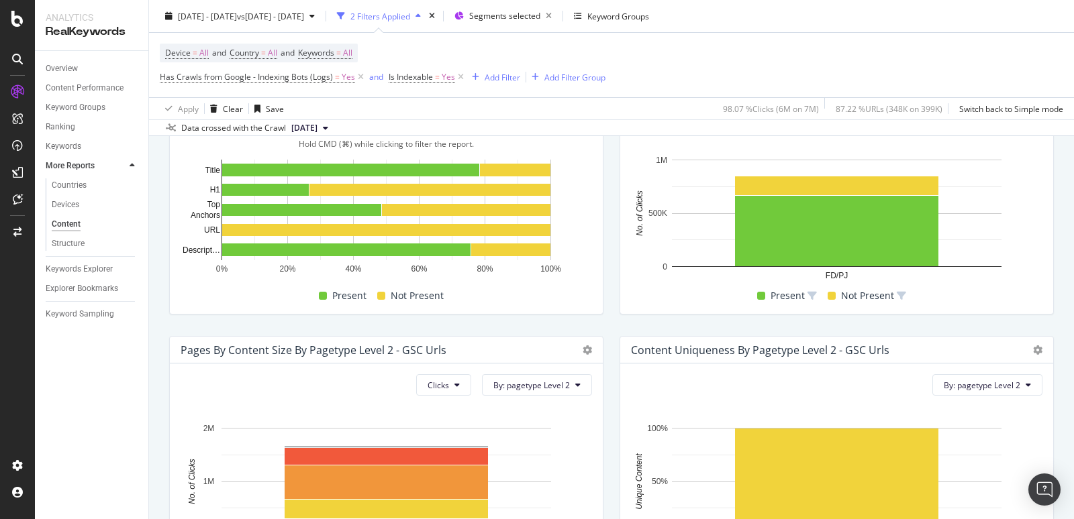
scroll to position [155, 0]
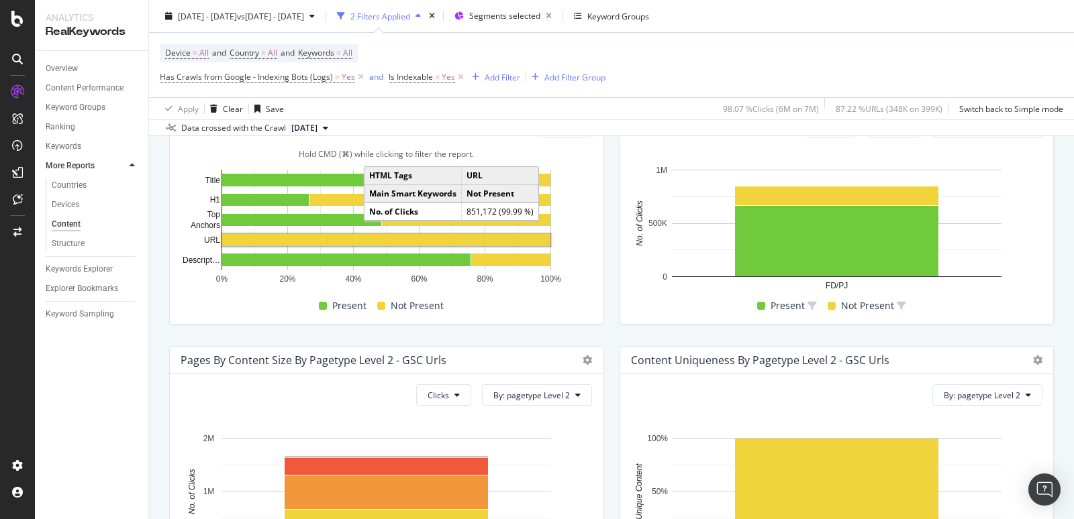
click at [496, 238] on rect "A chart." at bounding box center [386, 240] width 328 height 12
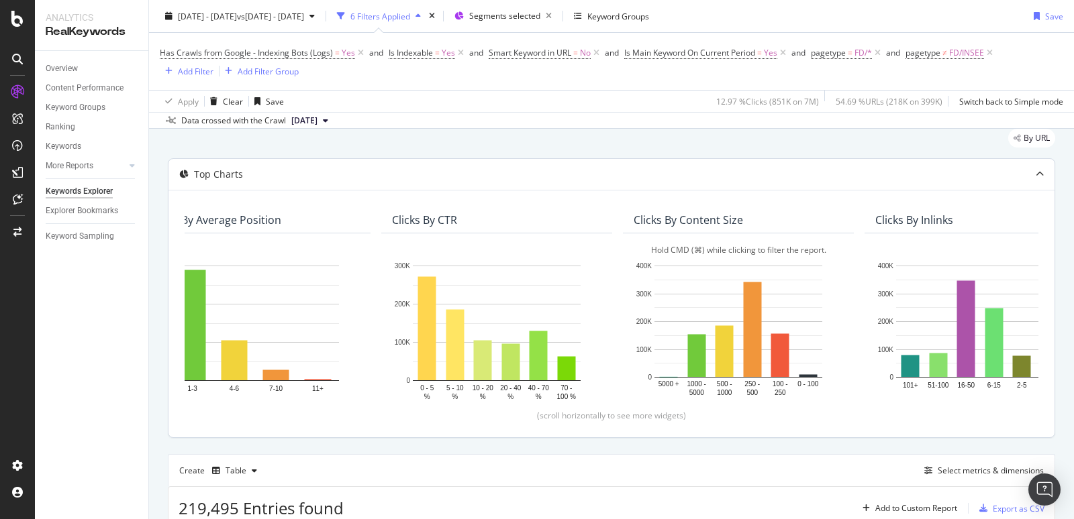
scroll to position [0, 299]
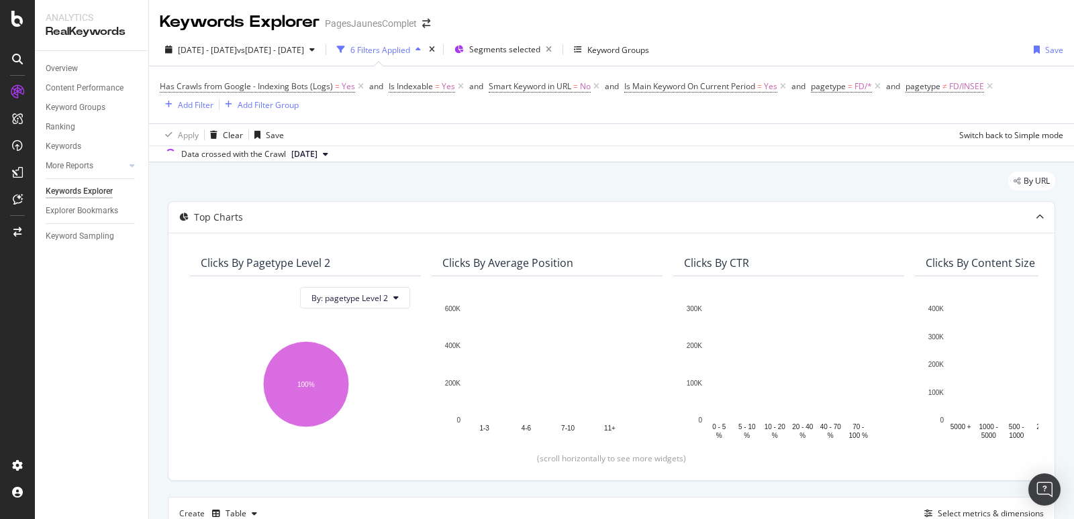
scroll to position [256, 0]
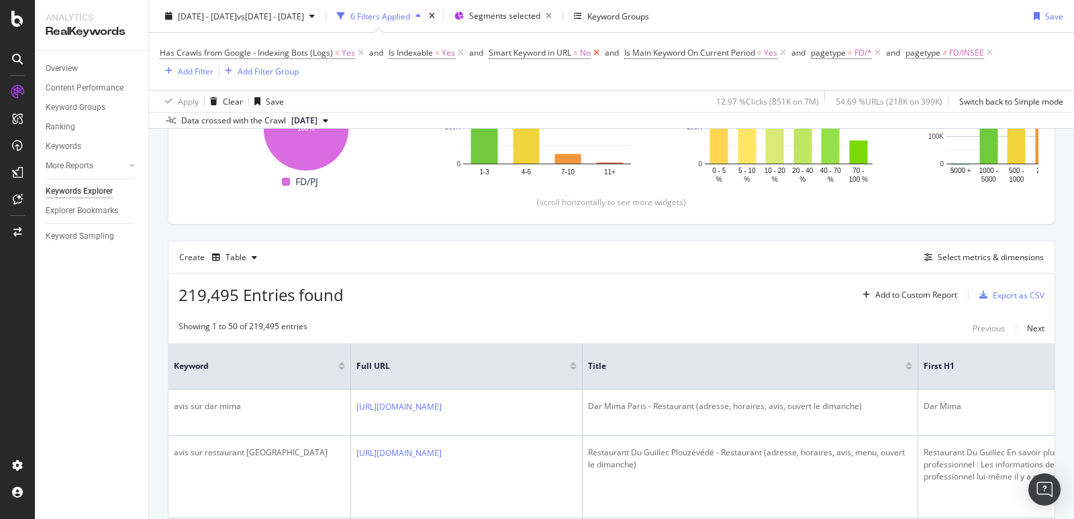
click at [598, 52] on icon at bounding box center [596, 52] width 11 height 13
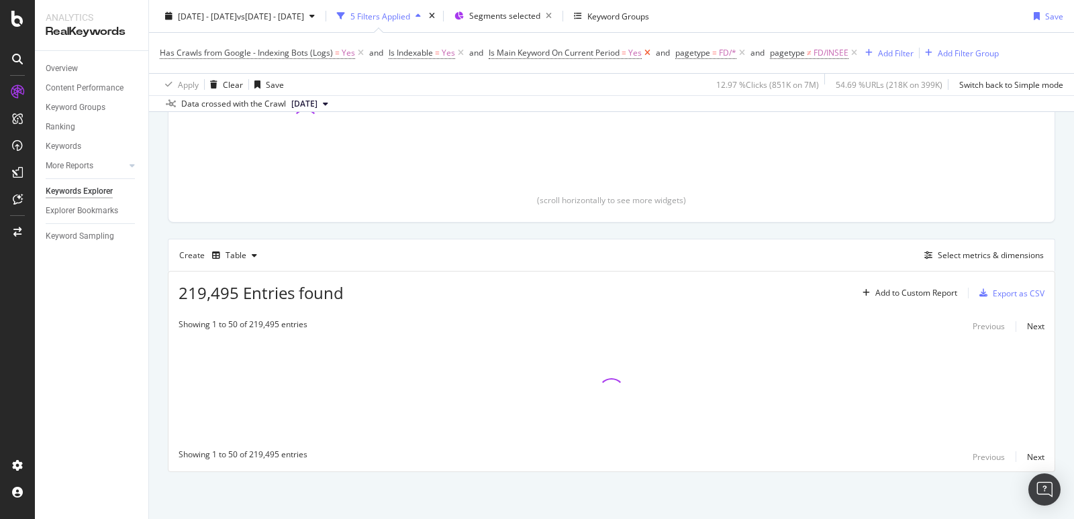
scroll to position [240, 0]
click at [741, 50] on icon at bounding box center [741, 52] width 11 height 13
click at [757, 51] on icon at bounding box center [759, 52] width 11 height 13
click at [410, 19] on div "3 Filters Applied" at bounding box center [380, 15] width 60 height 11
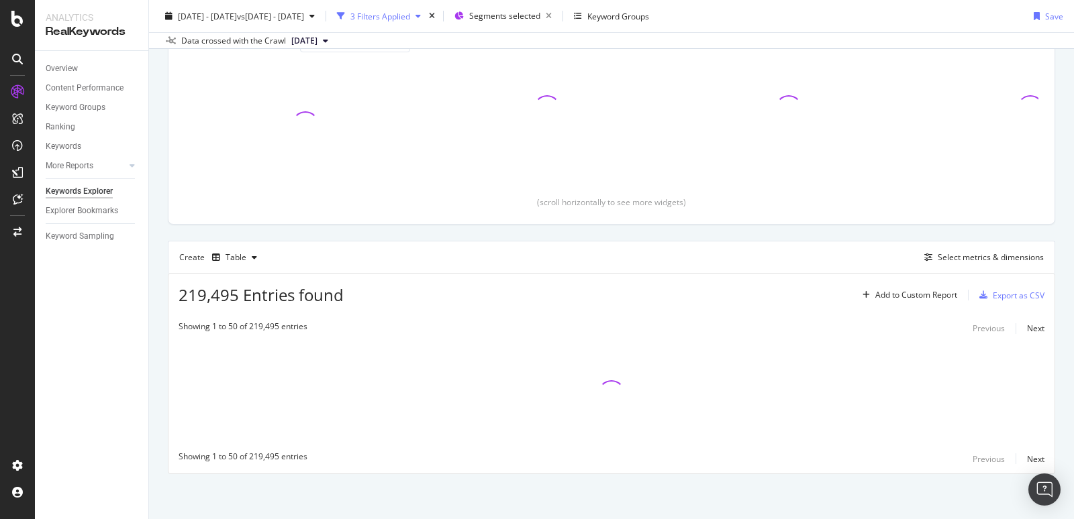
click at [410, 19] on div "3 Filters Applied" at bounding box center [380, 15] width 60 height 11
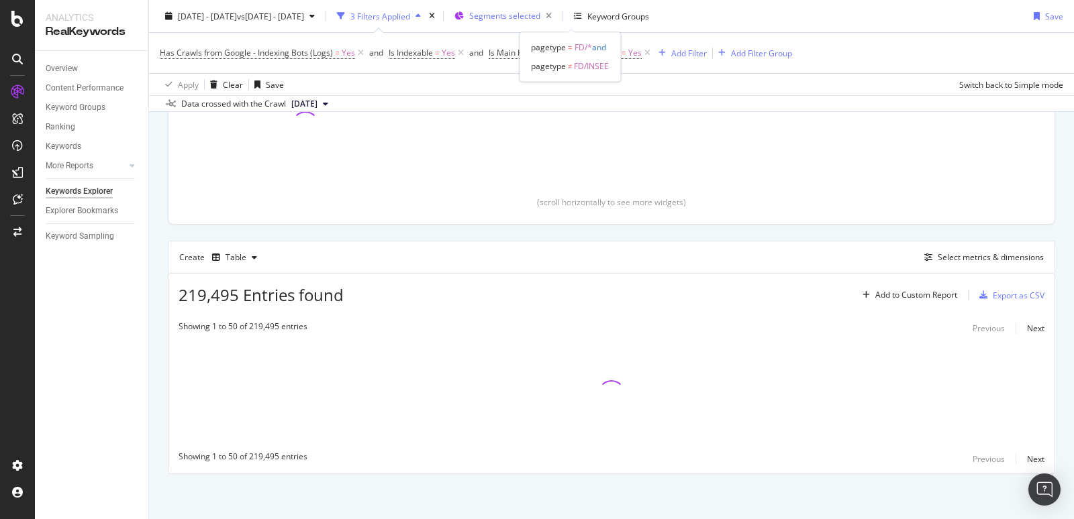
click at [540, 13] on span "Segments selected" at bounding box center [504, 15] width 71 height 11
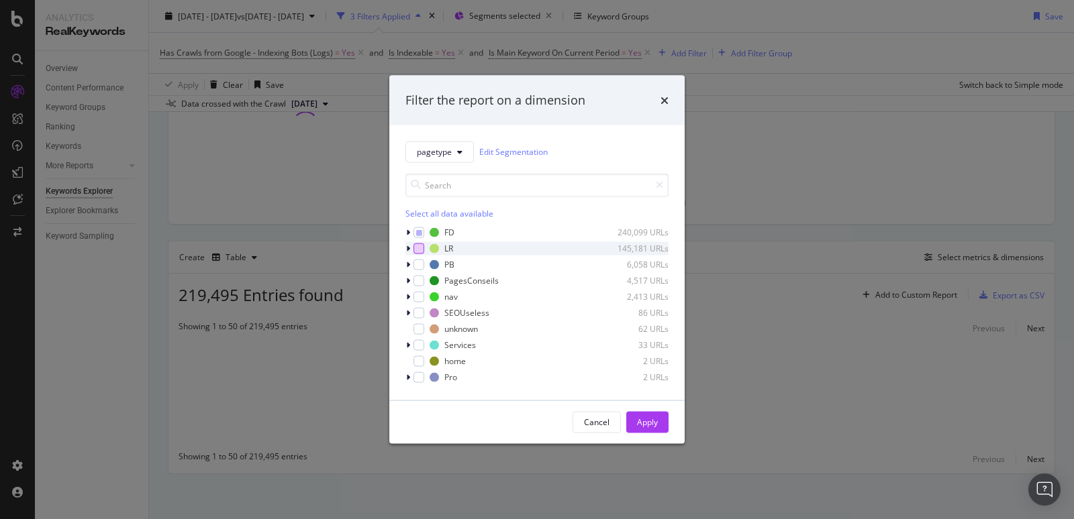
click at [417, 250] on div "modal" at bounding box center [418, 248] width 11 height 11
click at [417, 233] on icon "modal" at bounding box center [419, 232] width 6 height 7
click at [422, 234] on div "modal" at bounding box center [418, 232] width 11 height 11
click at [645, 417] on div "Apply" at bounding box center [647, 422] width 21 height 11
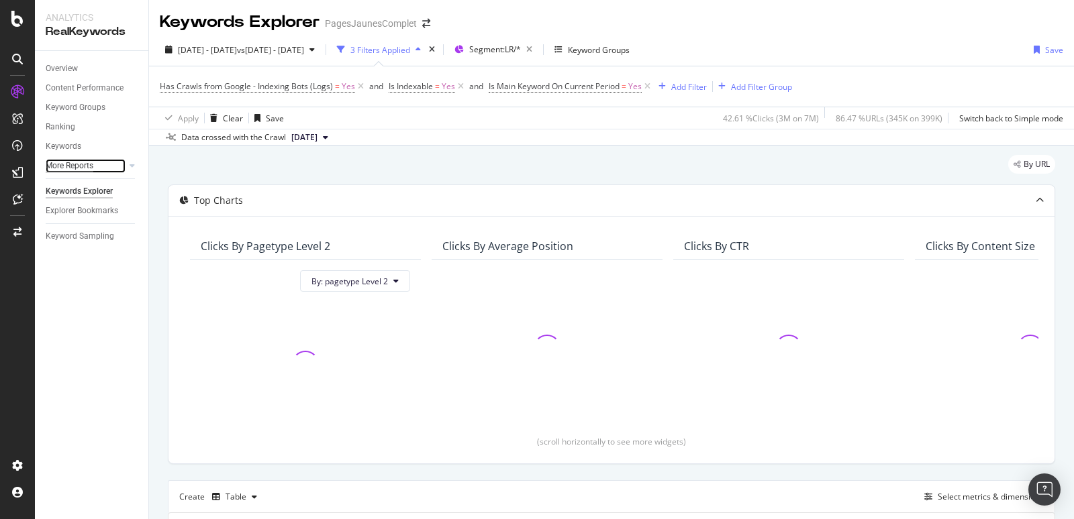
click at [70, 162] on div "More Reports" at bounding box center [70, 166] width 48 height 14
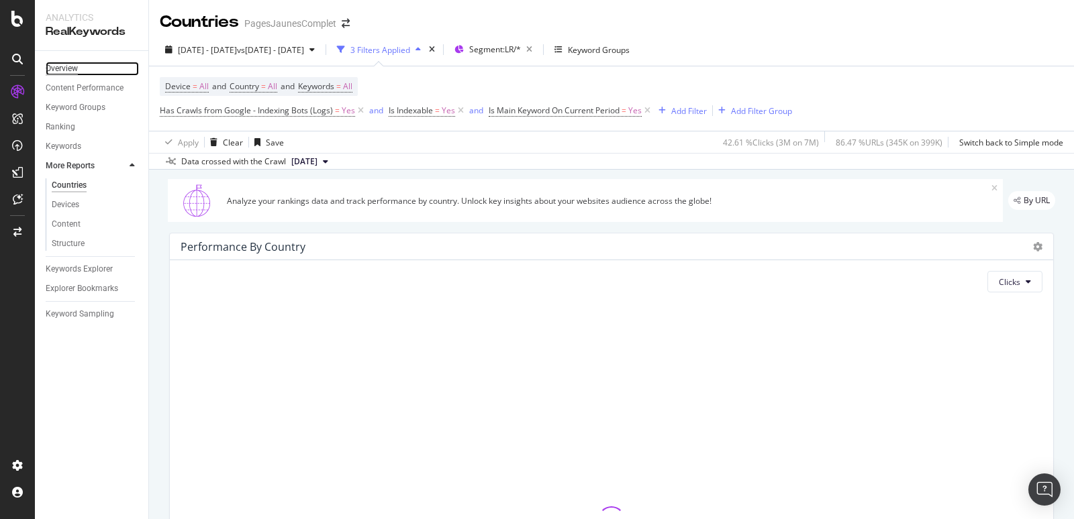
click at [70, 68] on div "Overview" at bounding box center [62, 69] width 32 height 14
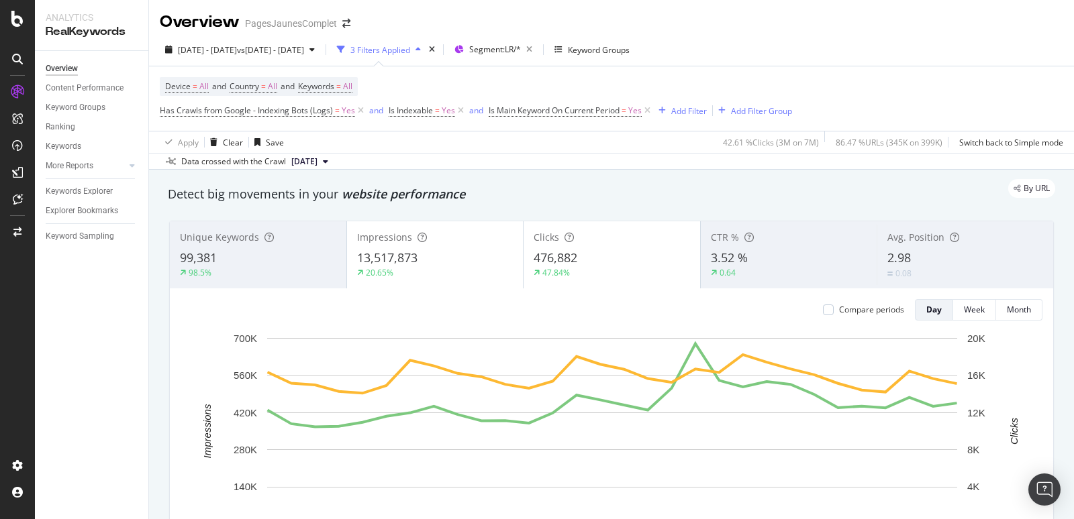
click at [910, 259] on span "2.98" at bounding box center [898, 258] width 23 height 16
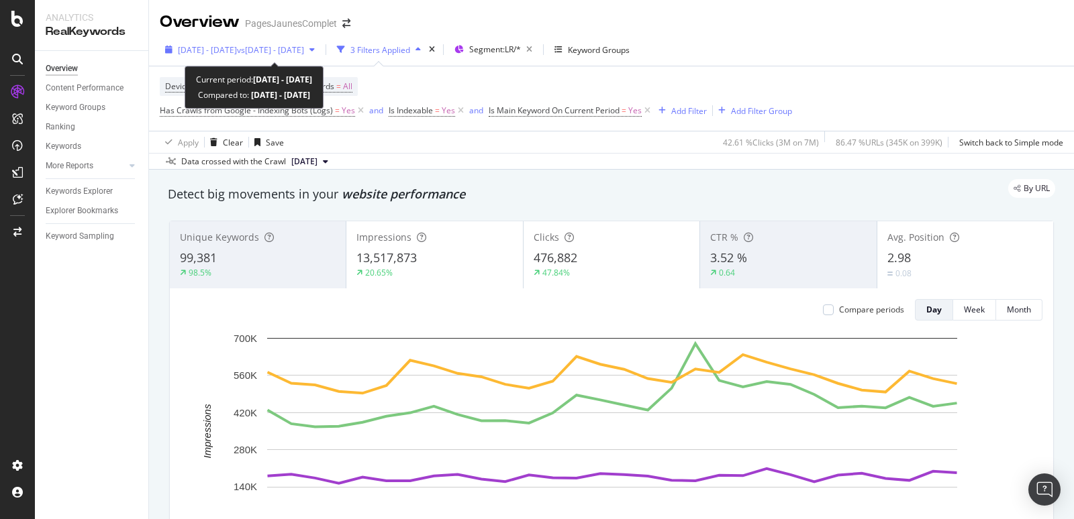
click at [304, 49] on span "vs [DATE] - [DATE]" at bounding box center [270, 49] width 67 height 11
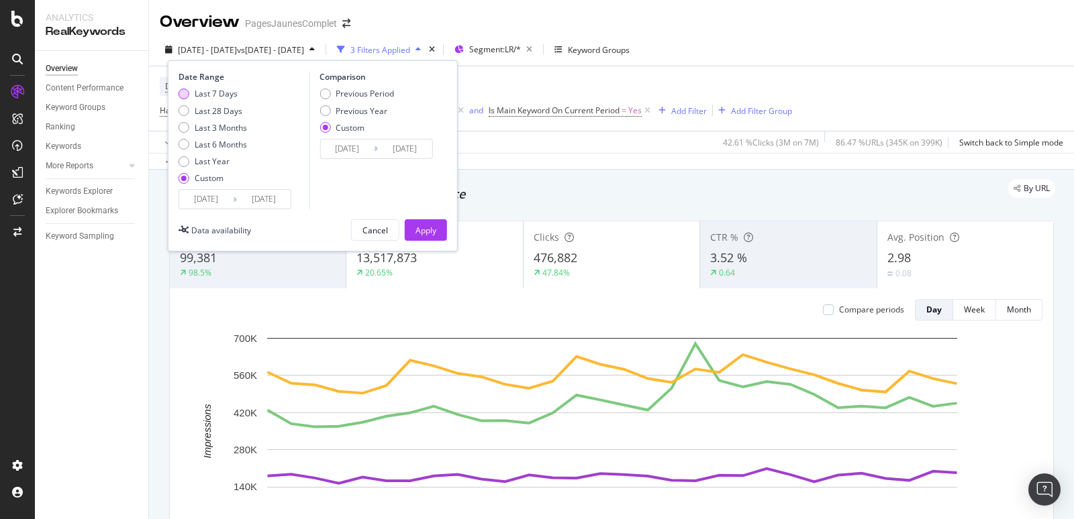
click at [185, 94] on div "Last 7 Days" at bounding box center [184, 94] width 11 height 11
type input "[DATE]"
click at [184, 112] on div "Last 28 Days" at bounding box center [184, 110] width 11 height 11
type input "[DATE]"
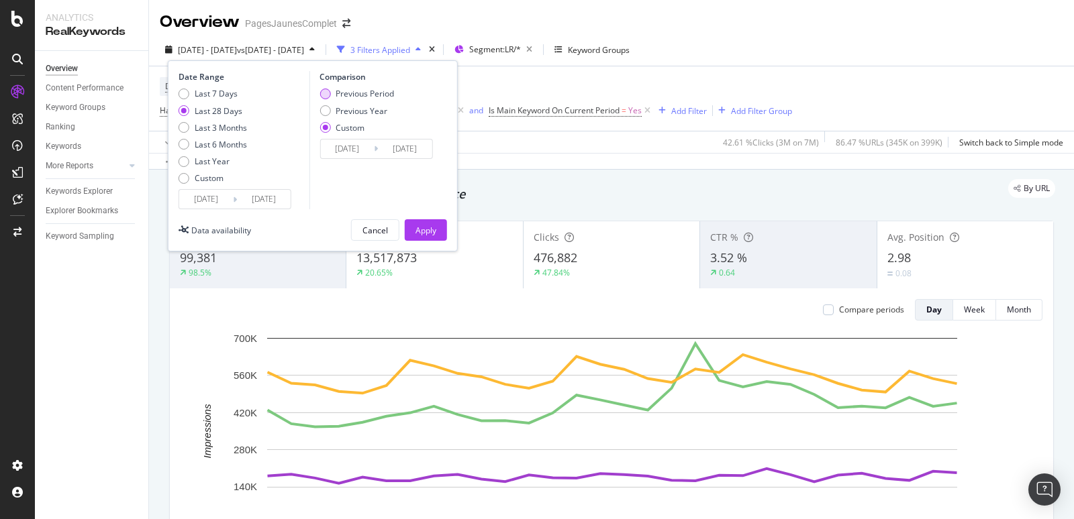
click at [325, 93] on div "Previous Period" at bounding box center [324, 94] width 11 height 11
type input "[DATE]"
click at [431, 230] on div "Apply" at bounding box center [425, 230] width 21 height 11
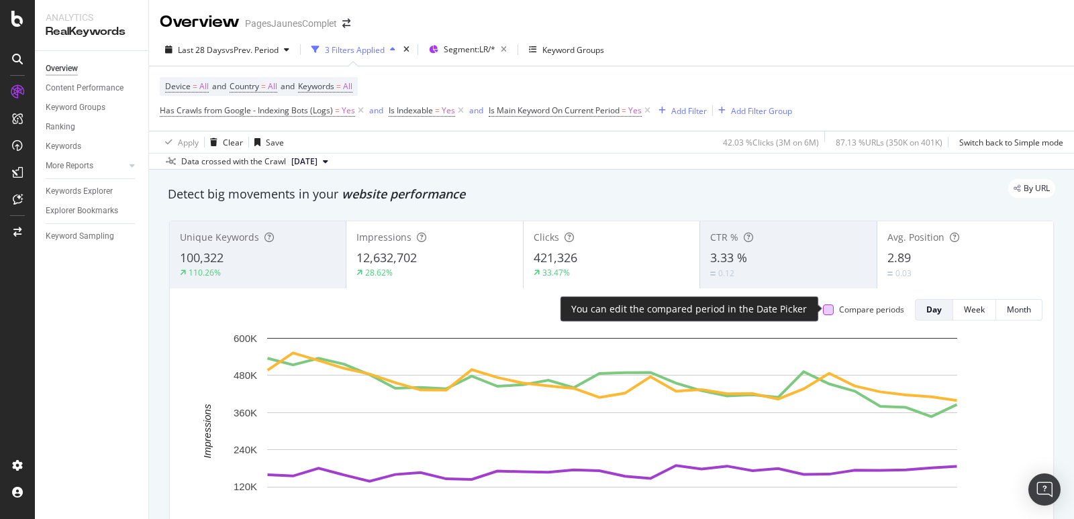
click at [832, 311] on div at bounding box center [828, 310] width 11 height 11
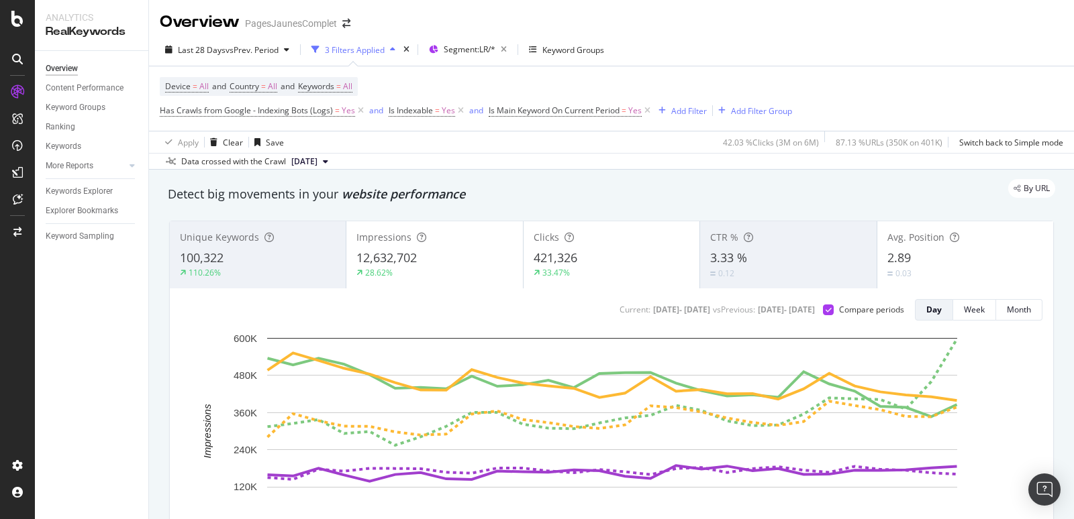
click at [317, 160] on span "[DATE]" at bounding box center [304, 162] width 26 height 12
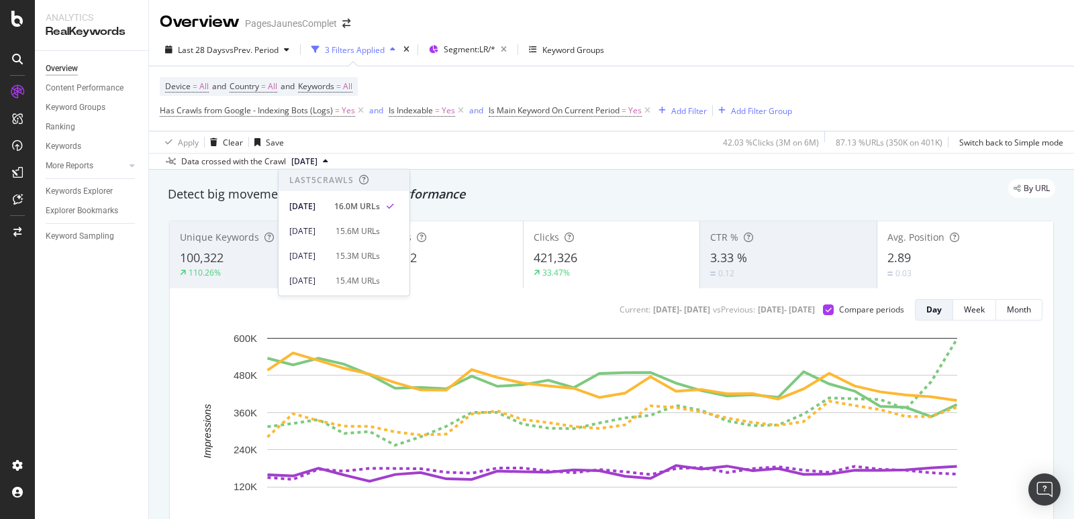
click at [317, 160] on span "[DATE]" at bounding box center [304, 162] width 26 height 12
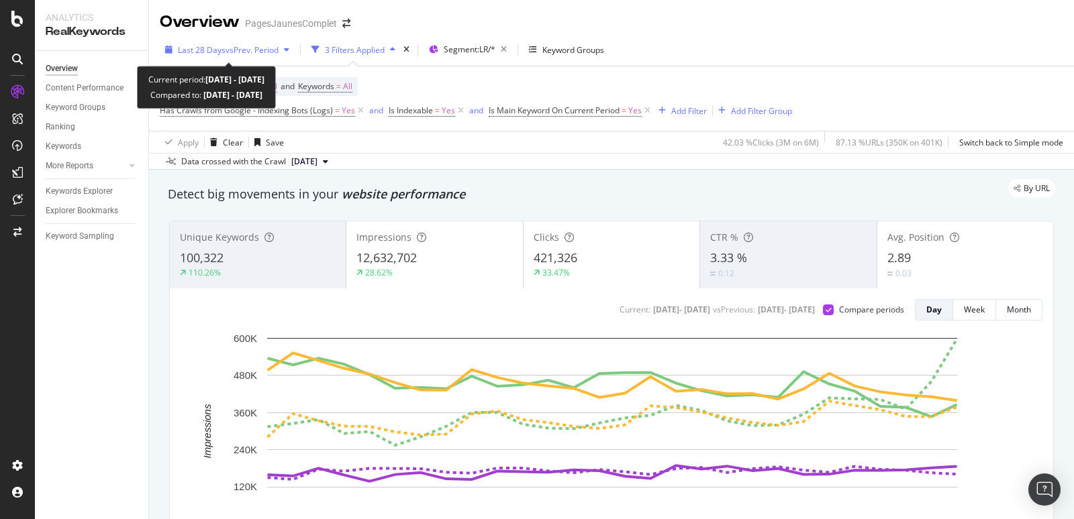
click at [279, 50] on span "vs Prev. Period" at bounding box center [251, 49] width 53 height 11
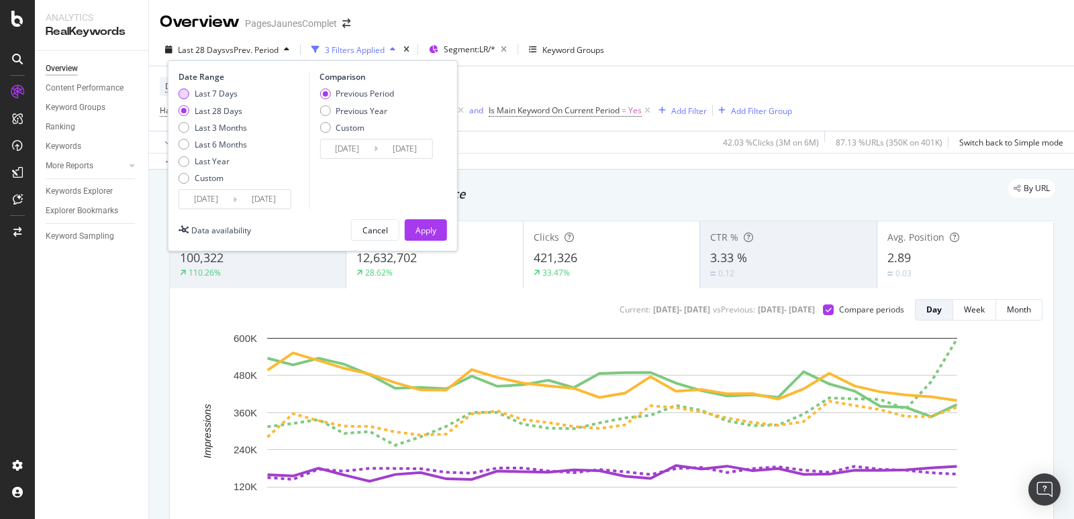
click at [203, 95] on div "Last 7 Days" at bounding box center [216, 93] width 43 height 11
type input "[DATE]"
click at [433, 228] on div "Apply" at bounding box center [425, 230] width 21 height 11
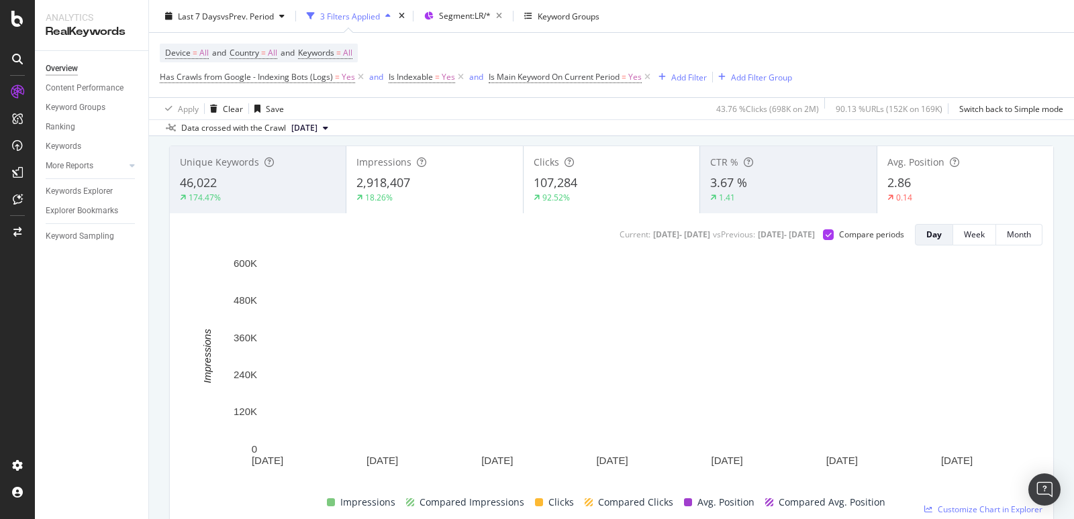
scroll to position [76, 0]
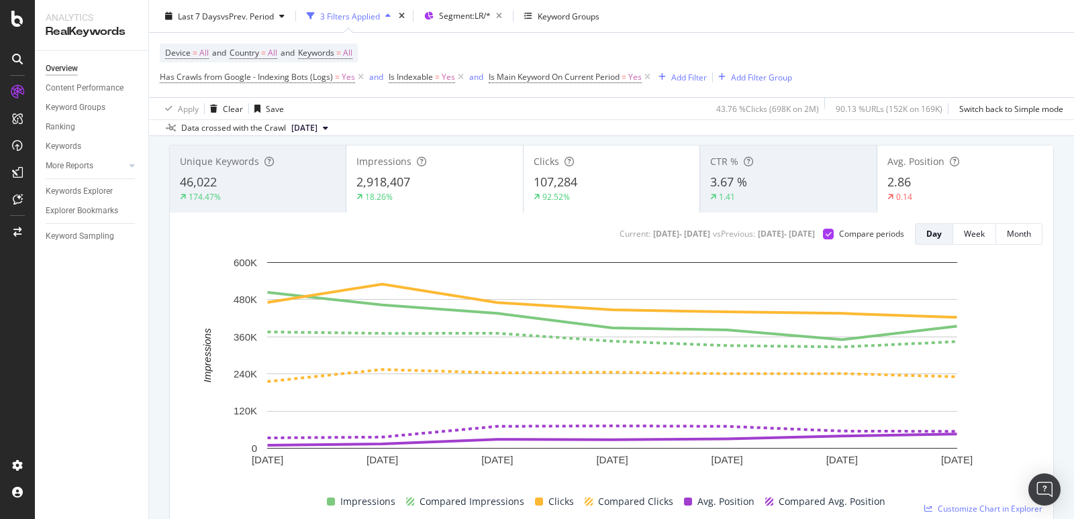
click at [903, 185] on span "2.86" at bounding box center [898, 182] width 23 height 16
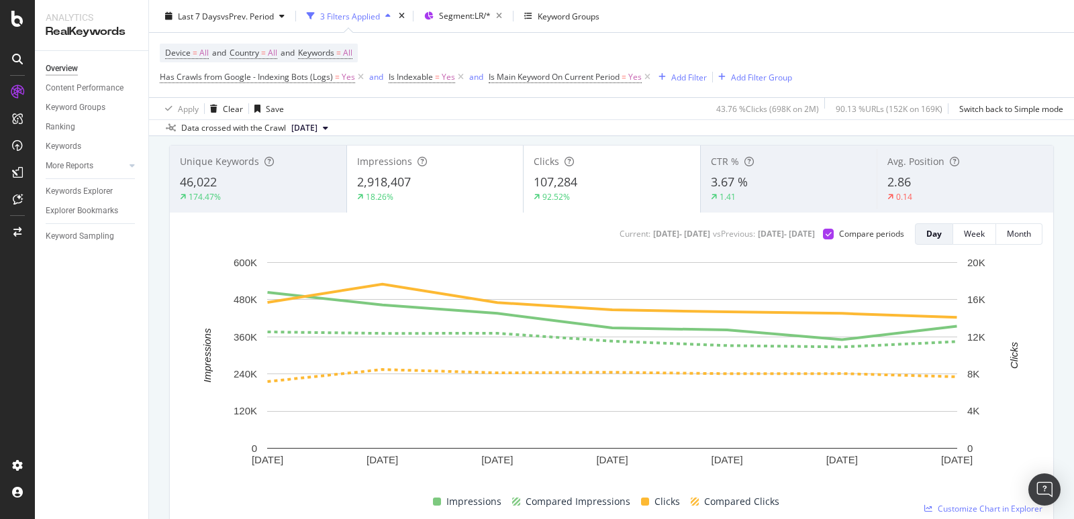
click at [904, 174] on span "2.86" at bounding box center [898, 182] width 23 height 16
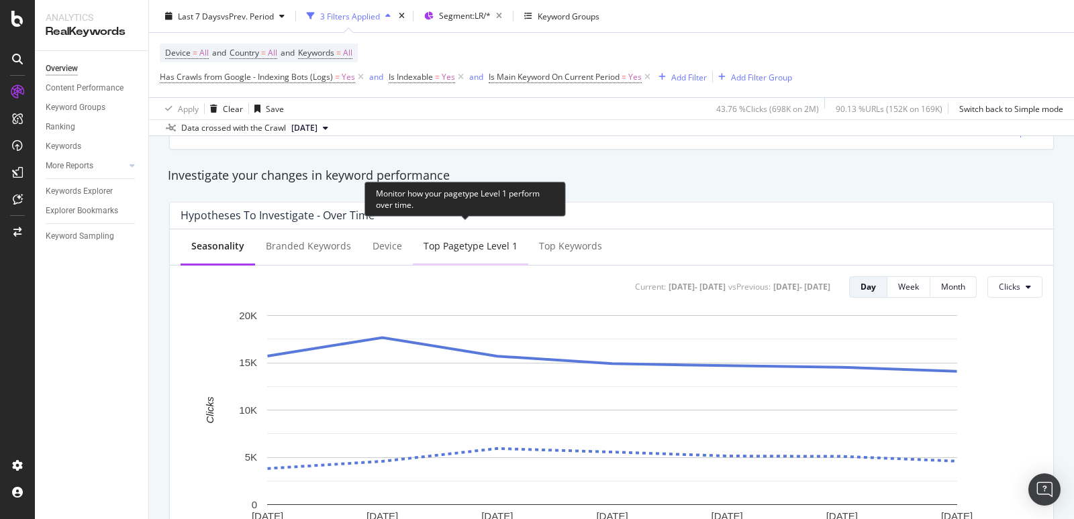
scroll to position [458, 0]
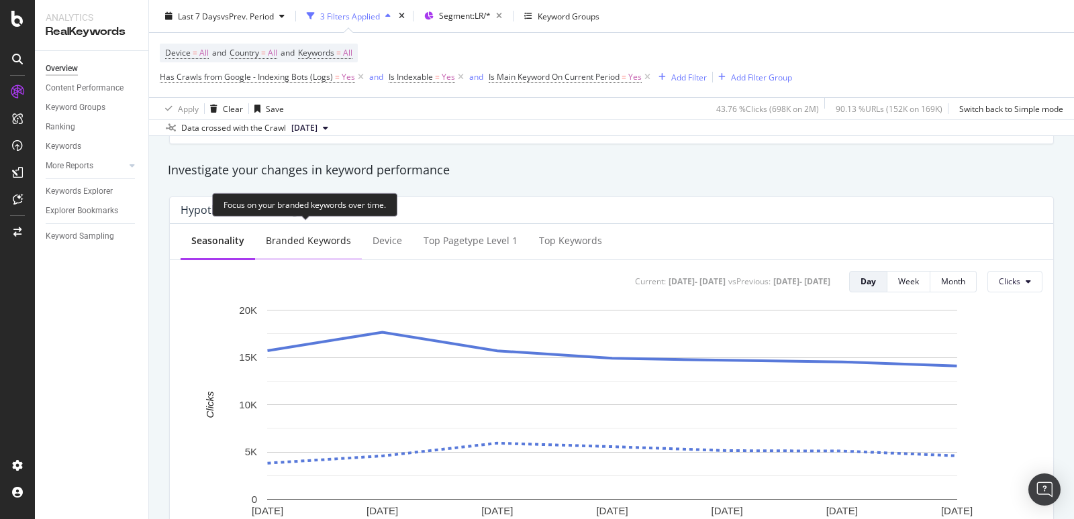
click at [293, 249] on div "Branded Keywords" at bounding box center [308, 241] width 107 height 37
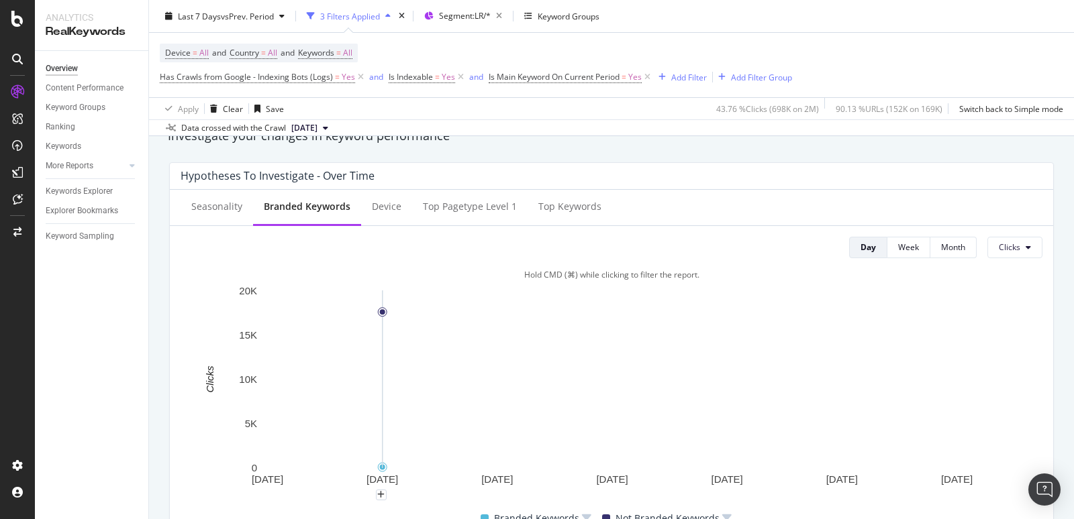
scroll to position [485, 0]
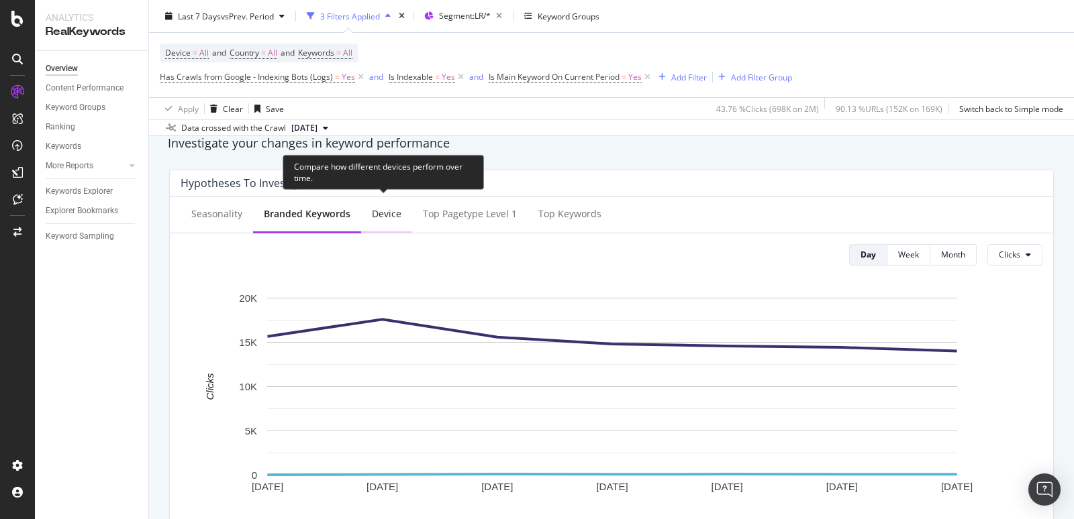
click at [377, 219] on div "Device" at bounding box center [386, 215] width 51 height 37
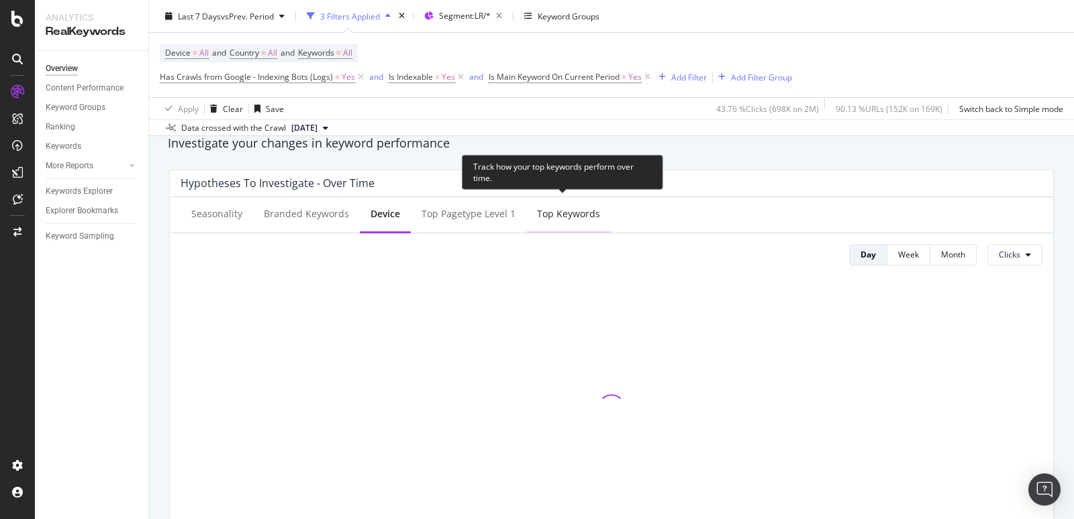
click at [563, 220] on div "Top Keywords" at bounding box center [568, 215] width 85 height 37
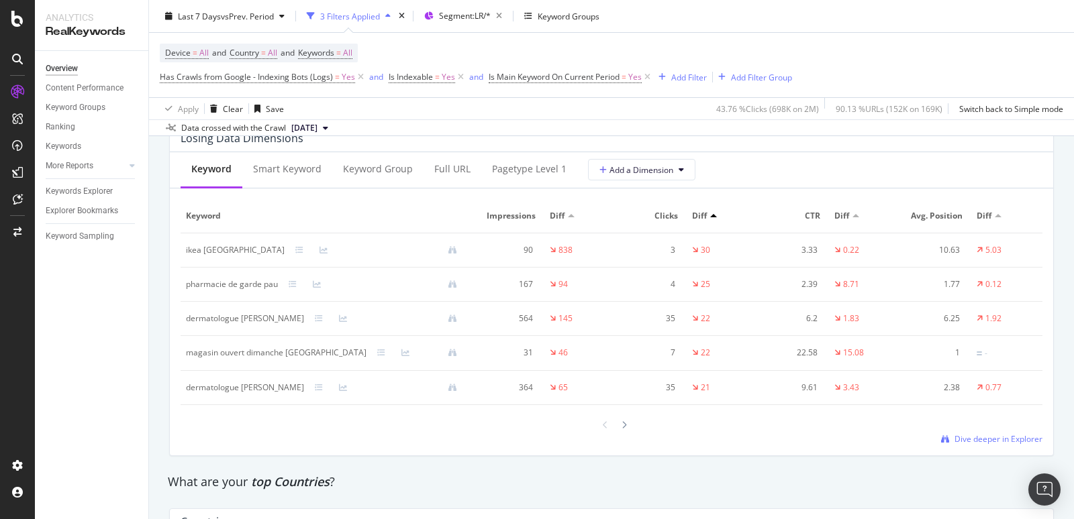
scroll to position [1608, 0]
drag, startPoint x: 187, startPoint y: 284, endPoint x: 277, endPoint y: 283, distance: 89.9
click at [277, 283] on div "pharmacie de garde pau" at bounding box center [327, 286] width 282 height 12
copy div "pharmacie de garde pau"
click at [245, 385] on div "dermatologue [PERSON_NAME]" at bounding box center [245, 389] width 118 height 12
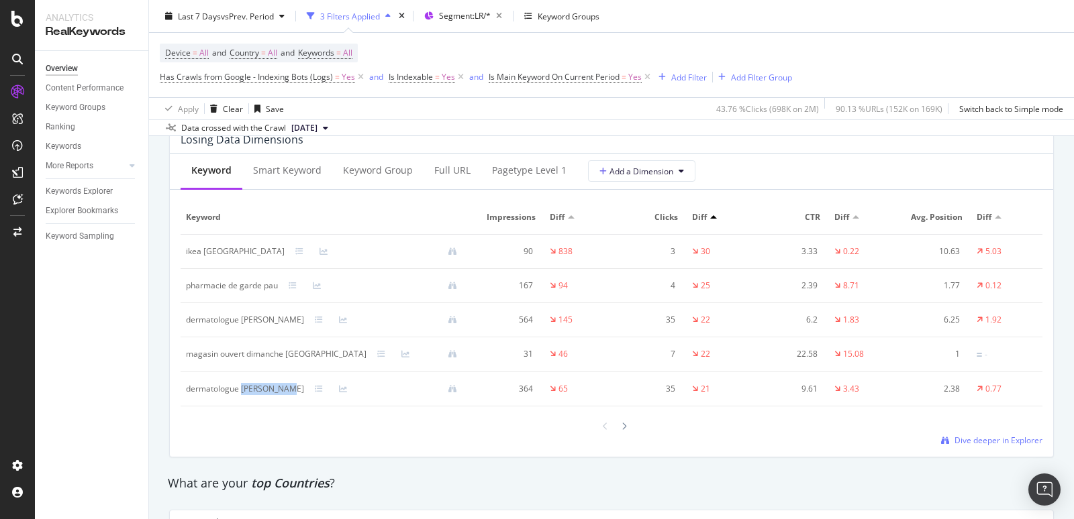
click at [245, 385] on div "dermatologue [PERSON_NAME]" at bounding box center [245, 389] width 118 height 12
copy div "dermatologue [PERSON_NAME]"
click at [998, 215] on div at bounding box center [998, 216] width 7 height 3
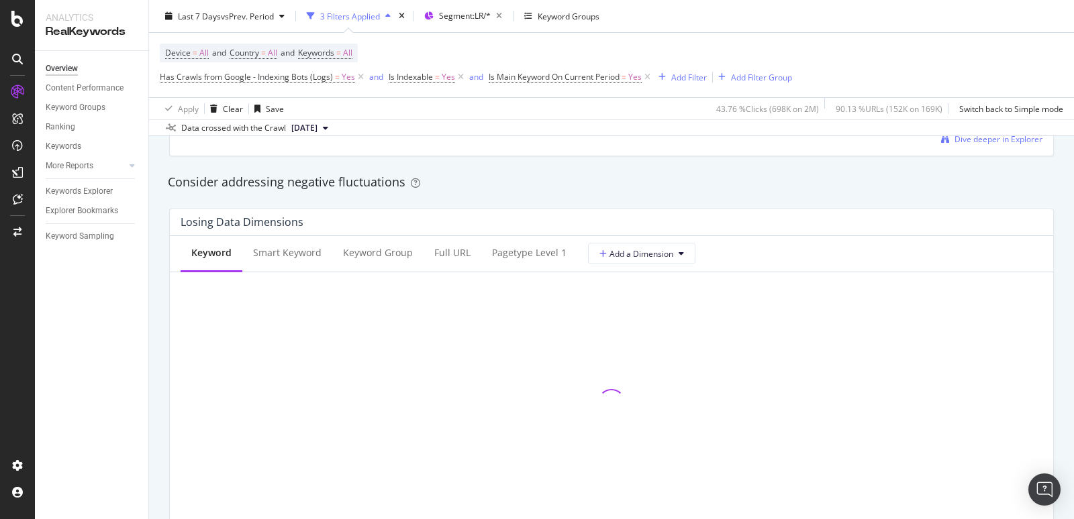
scroll to position [1527, 0]
